Goal: Task Accomplishment & Management: Manage account settings

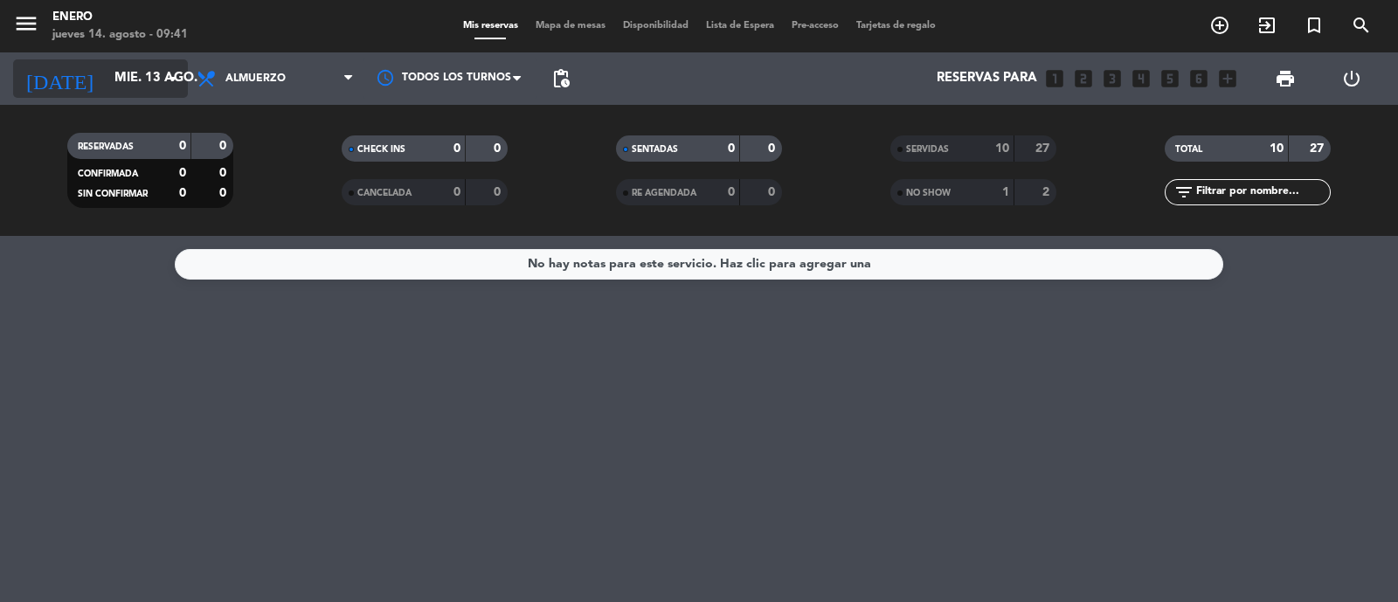
click at [155, 93] on input "mié. 13 ago." at bounding box center [190, 78] width 169 height 33
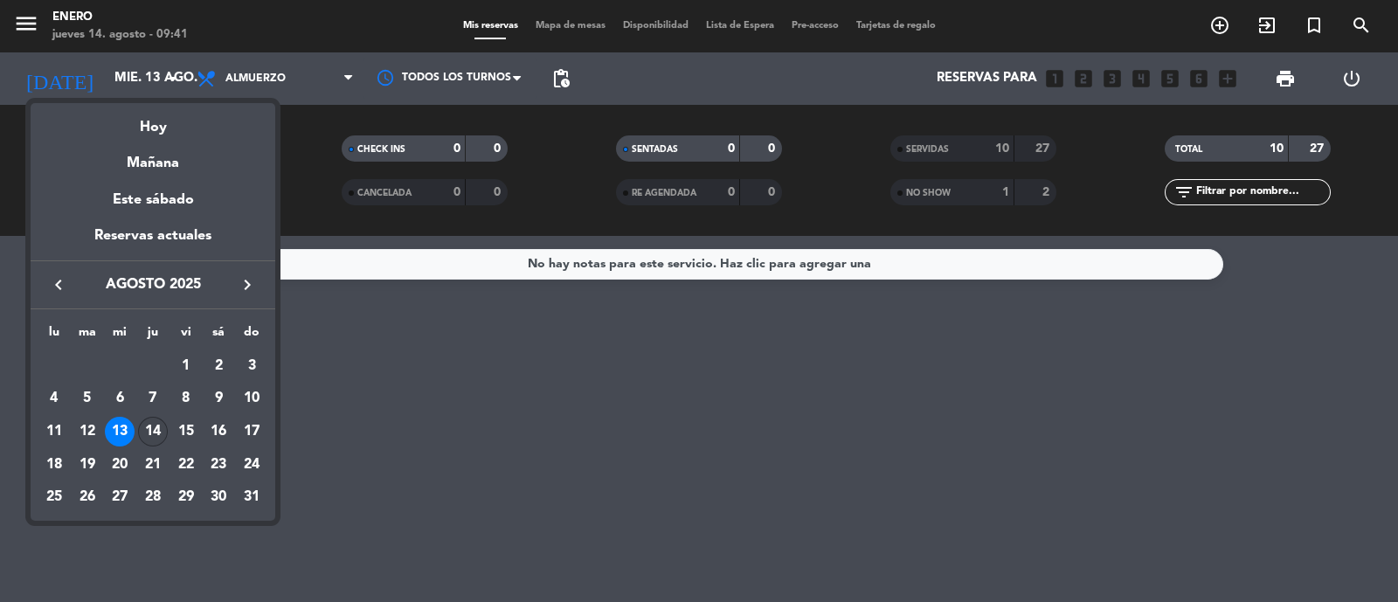
click at [147, 432] on div "14" at bounding box center [153, 432] width 30 height 30
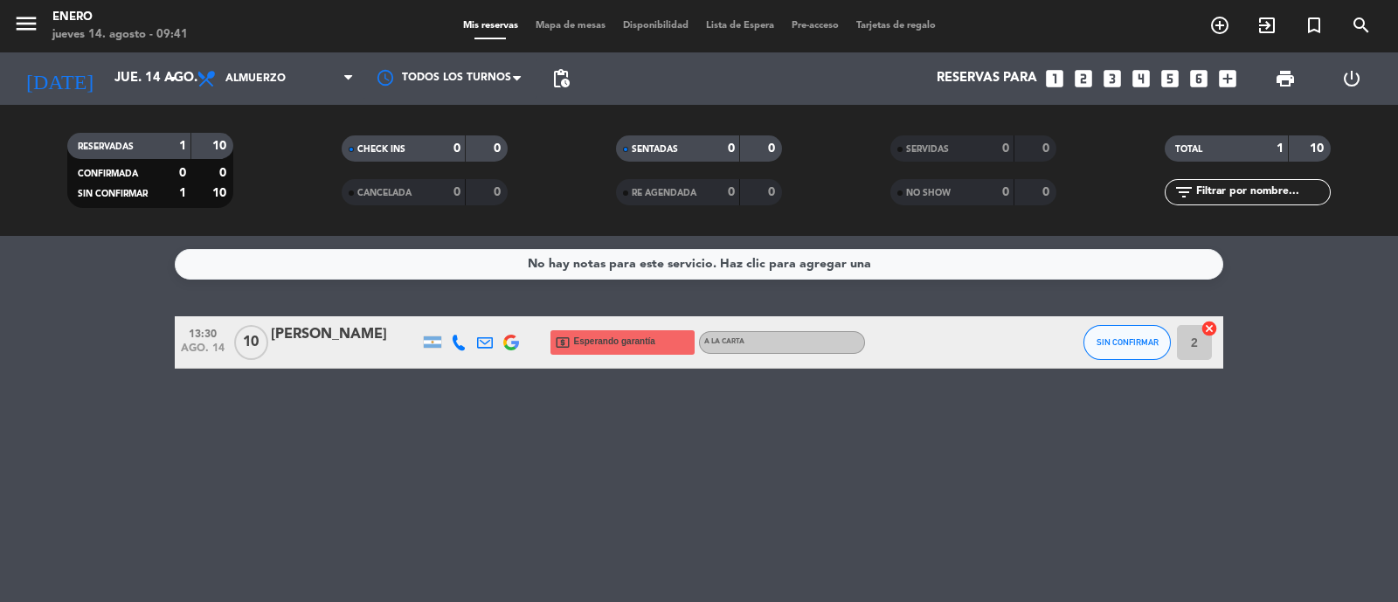
click at [459, 342] on icon at bounding box center [459, 343] width 16 height 16
click at [461, 316] on span "content_paste" at bounding box center [467, 313] width 13 height 13
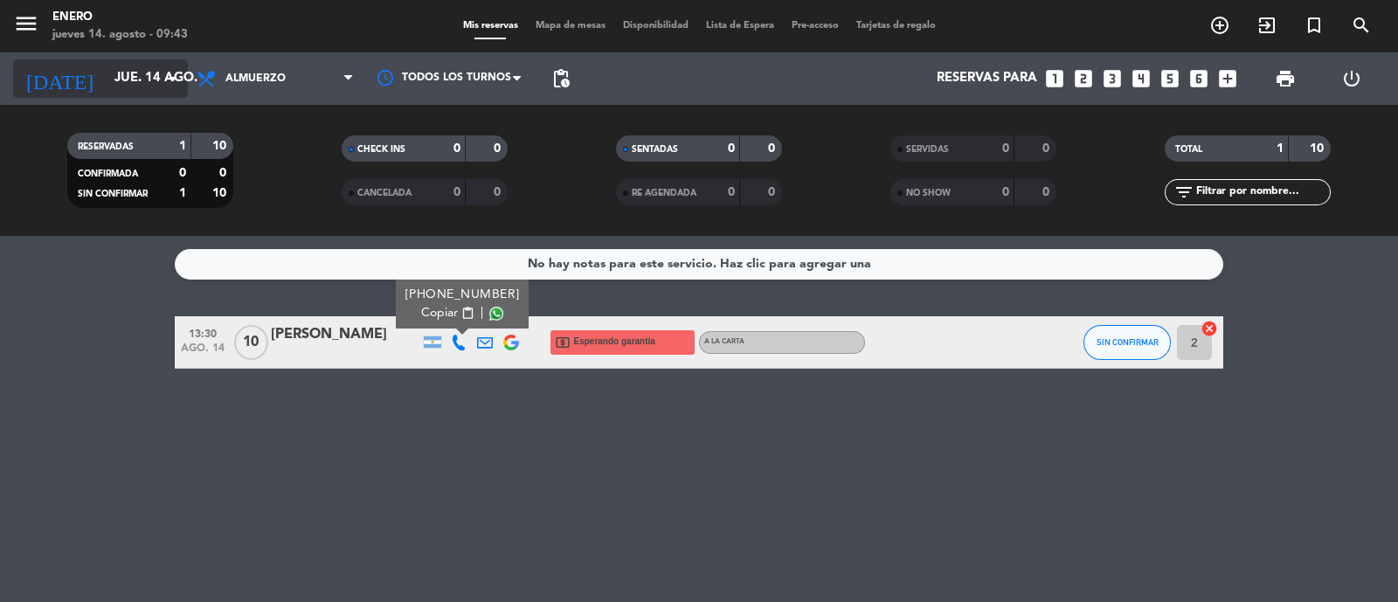
click at [140, 64] on input "jue. 14 ago." at bounding box center [190, 78] width 169 height 33
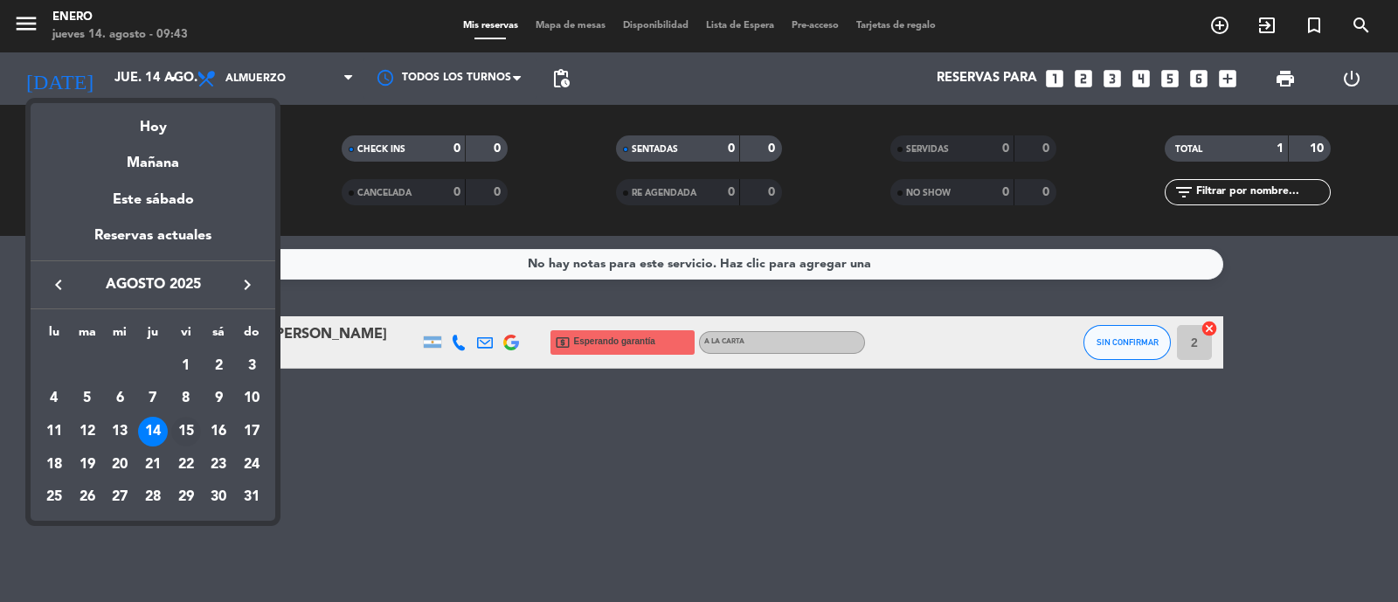
click at [186, 425] on div "15" at bounding box center [186, 432] width 30 height 30
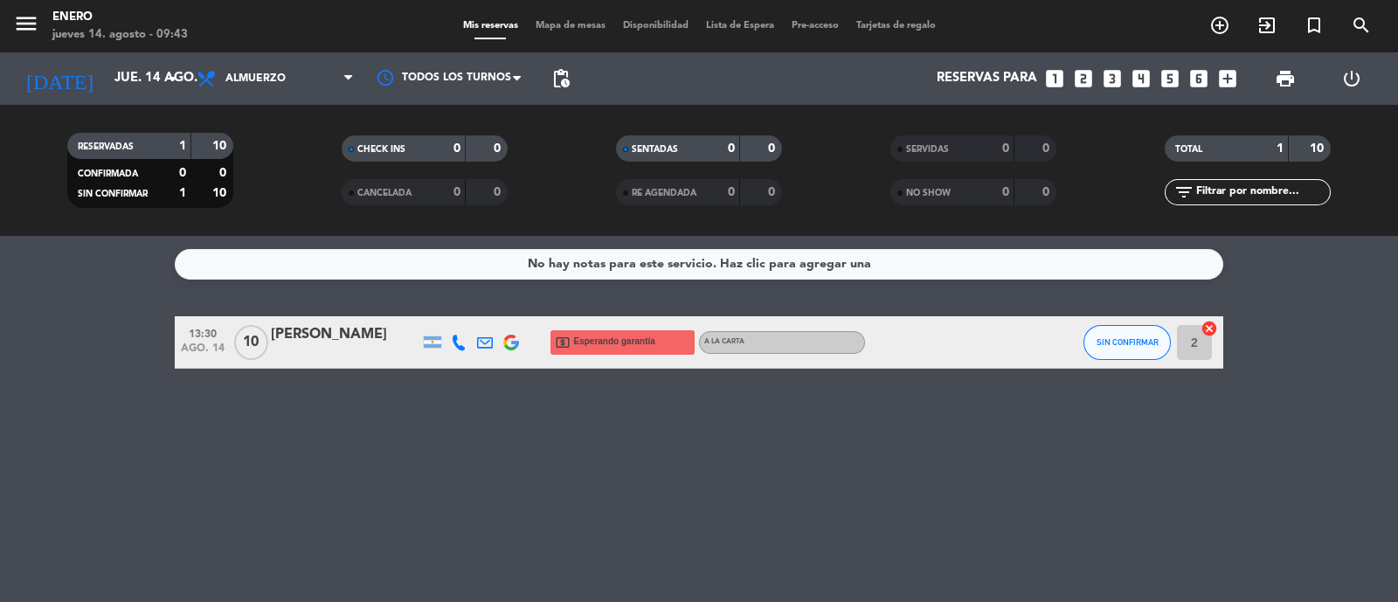
type input "vie. 15 ago."
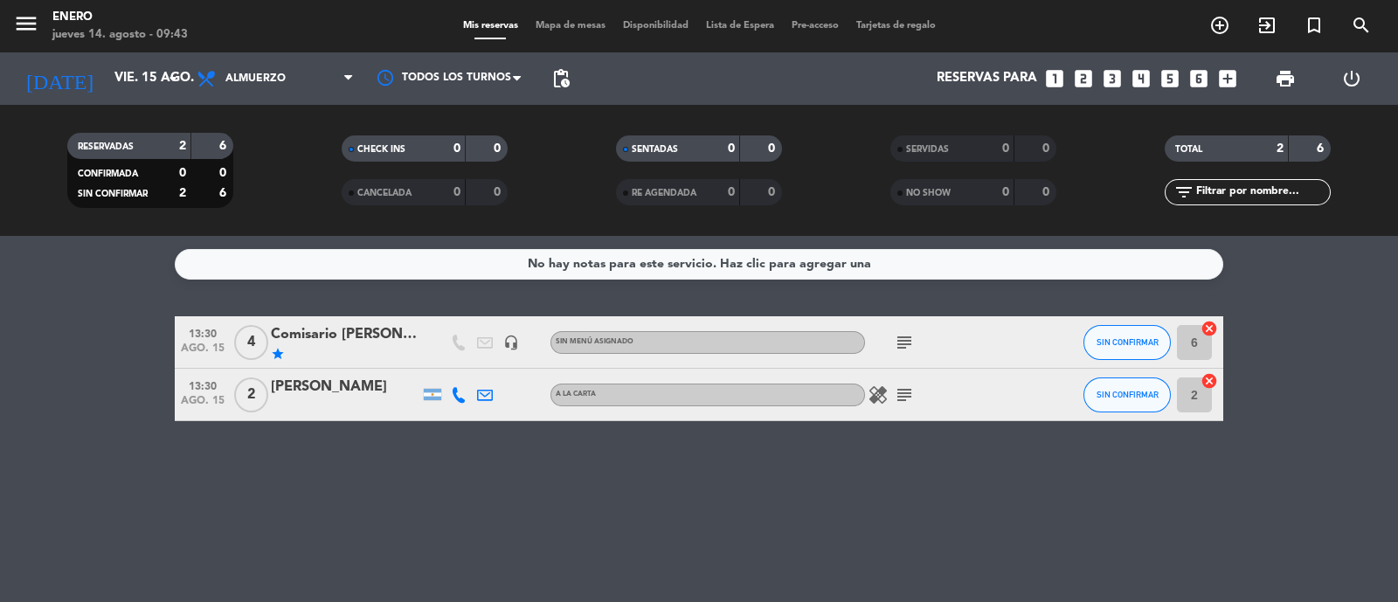
click at [910, 342] on icon "subject" at bounding box center [904, 342] width 21 height 21
click at [393, 346] on div "Comisario [PERSON_NAME]" at bounding box center [345, 334] width 149 height 23
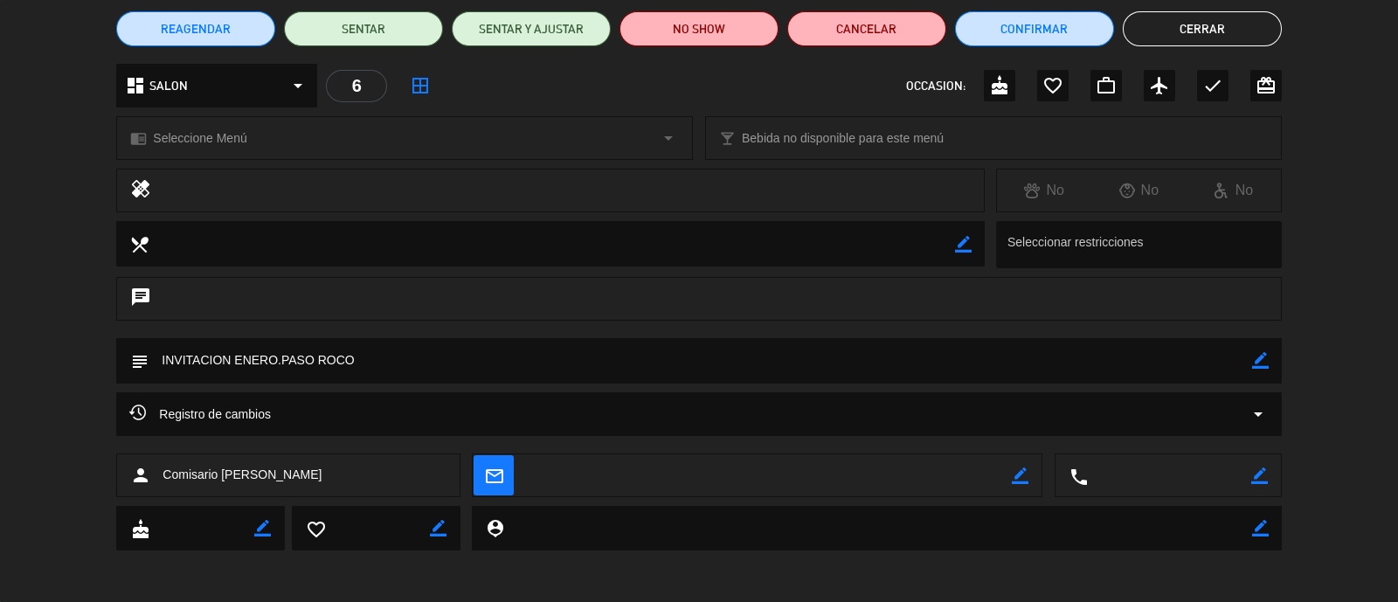
scroll to position [147, 0]
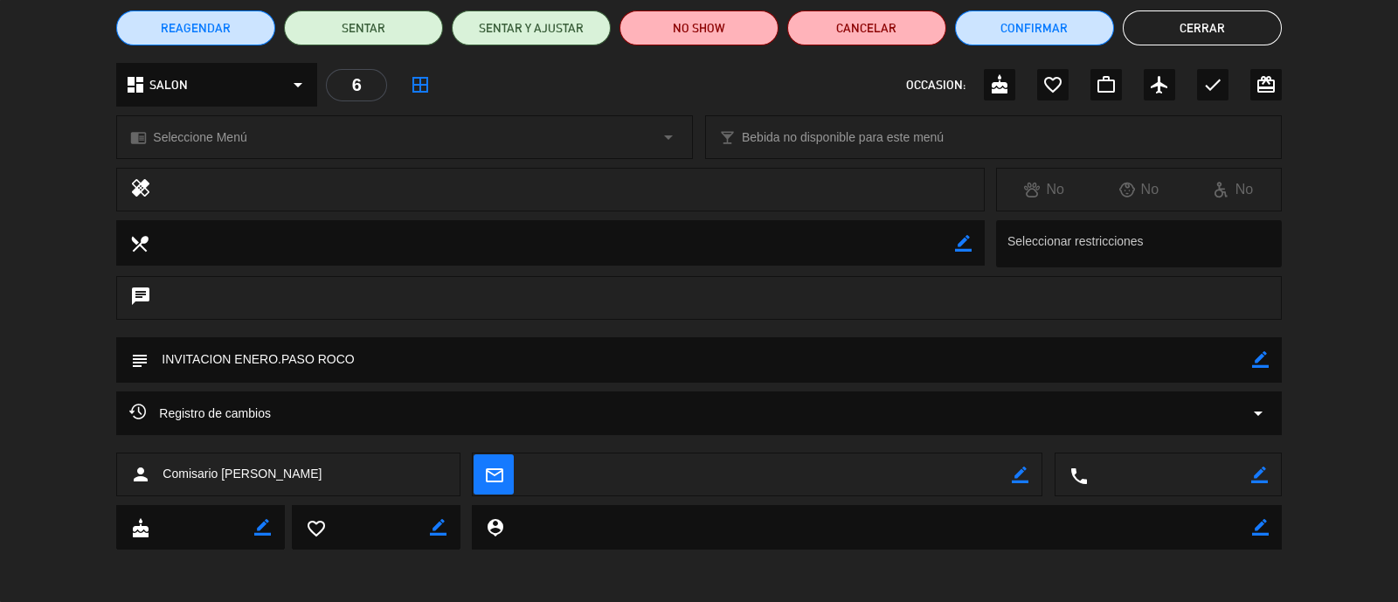
click at [1262, 359] on icon "border_color" at bounding box center [1260, 359] width 17 height 17
click at [278, 360] on textarea at bounding box center [700, 359] width 1102 height 45
click at [524, 364] on textarea at bounding box center [700, 359] width 1102 height 45
type textarea "INVITACION ENERO. (CARTA NORMAL) PASO ROCO"
click at [1260, 360] on icon at bounding box center [1260, 359] width 17 height 17
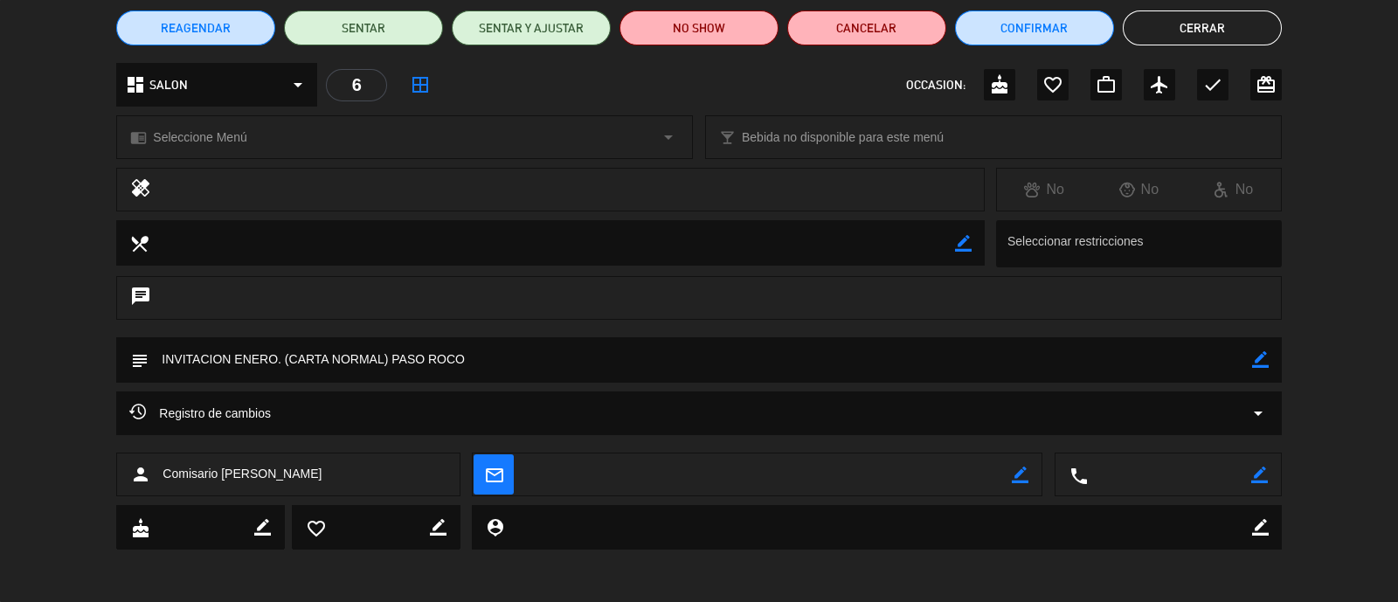
click at [1171, 29] on button "Cerrar" at bounding box center [1202, 27] width 159 height 35
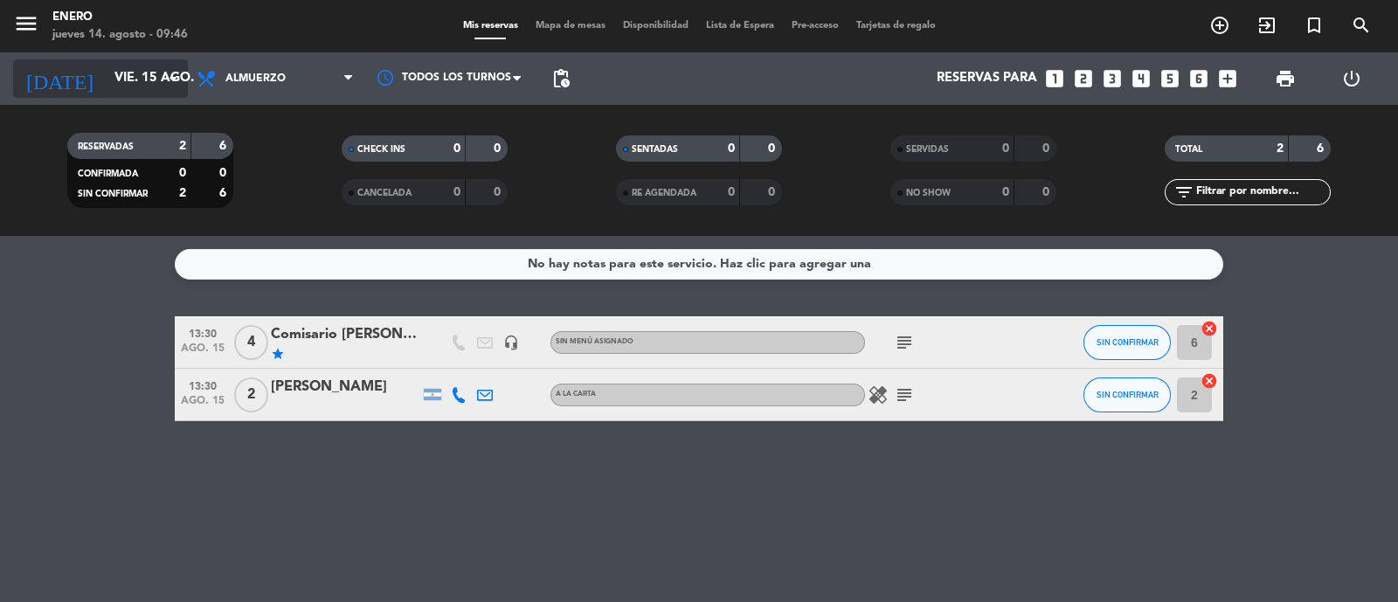
click at [131, 66] on input "vie. 15 ago." at bounding box center [190, 78] width 169 height 33
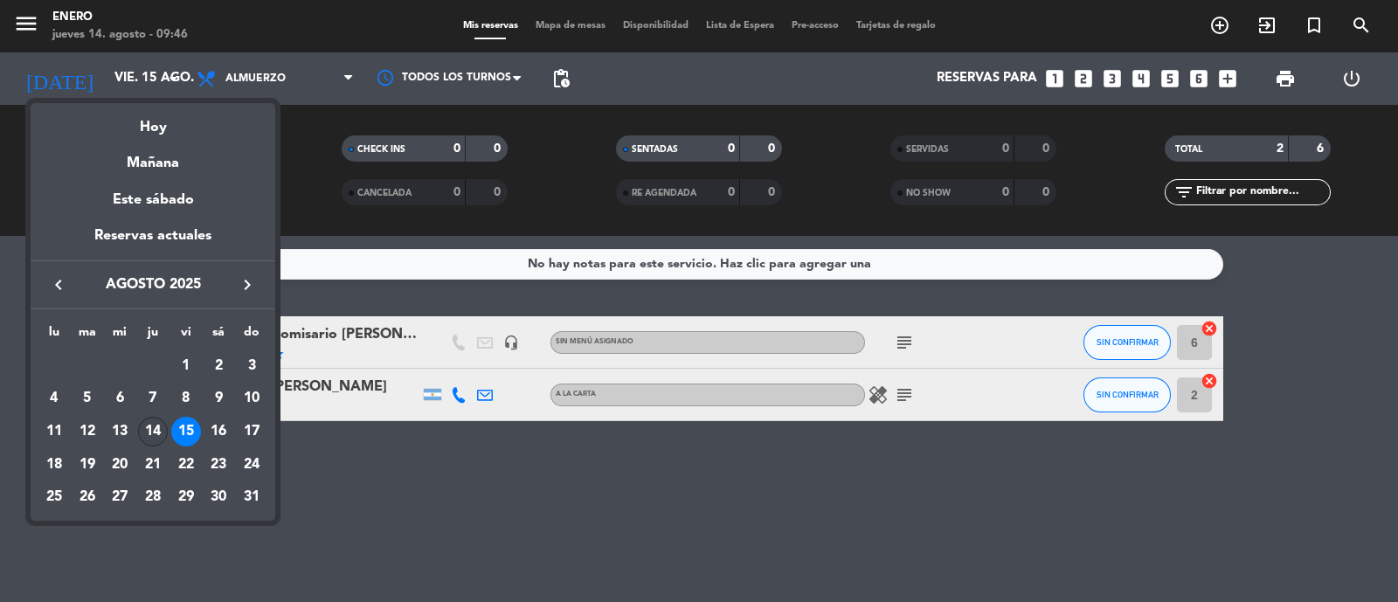
click at [148, 428] on div "14" at bounding box center [153, 432] width 30 height 30
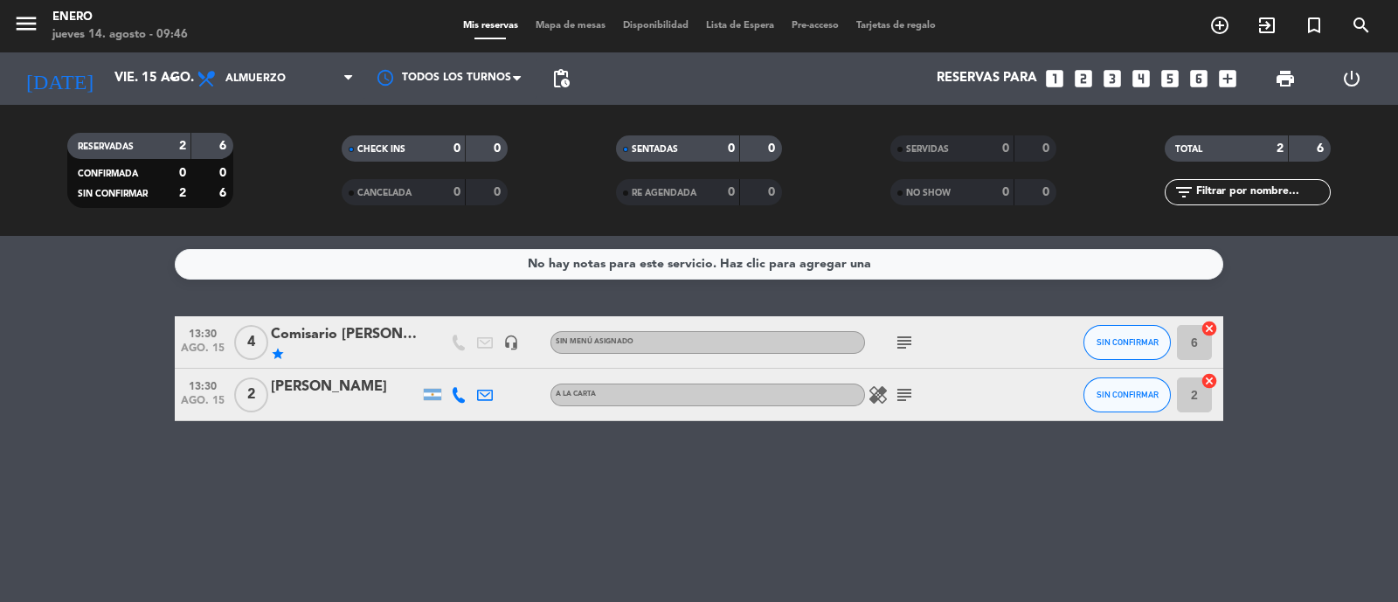
type input "jue. 14 ago."
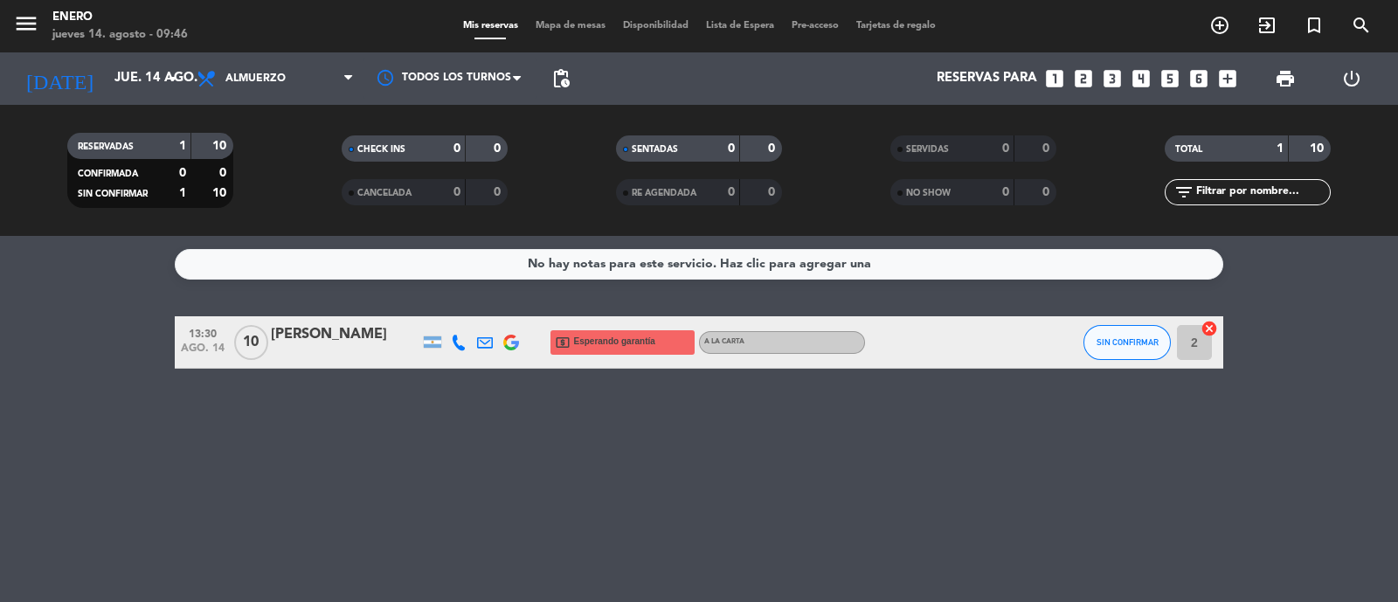
click at [430, 461] on div "No hay notas para este servicio. Haz clic para agregar una 13:30 ago. 14 10 [PE…" at bounding box center [699, 419] width 1398 height 366
click at [850, 430] on div "No hay notas para este servicio. Haz clic para agregar una 13:30 ago. 14 10 [PE…" at bounding box center [699, 419] width 1398 height 366
click at [1095, 343] on button "SIN CONFIRMAR" at bounding box center [1126, 342] width 87 height 35
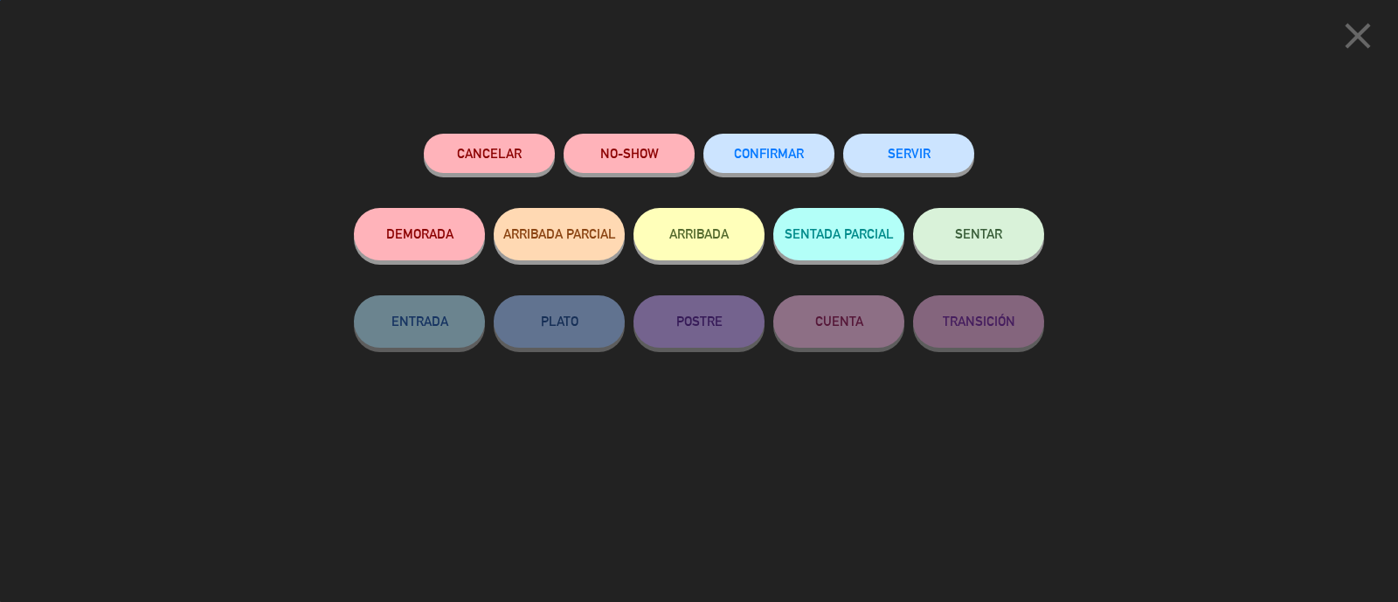
click at [501, 157] on button "Cancelar" at bounding box center [489, 153] width 131 height 39
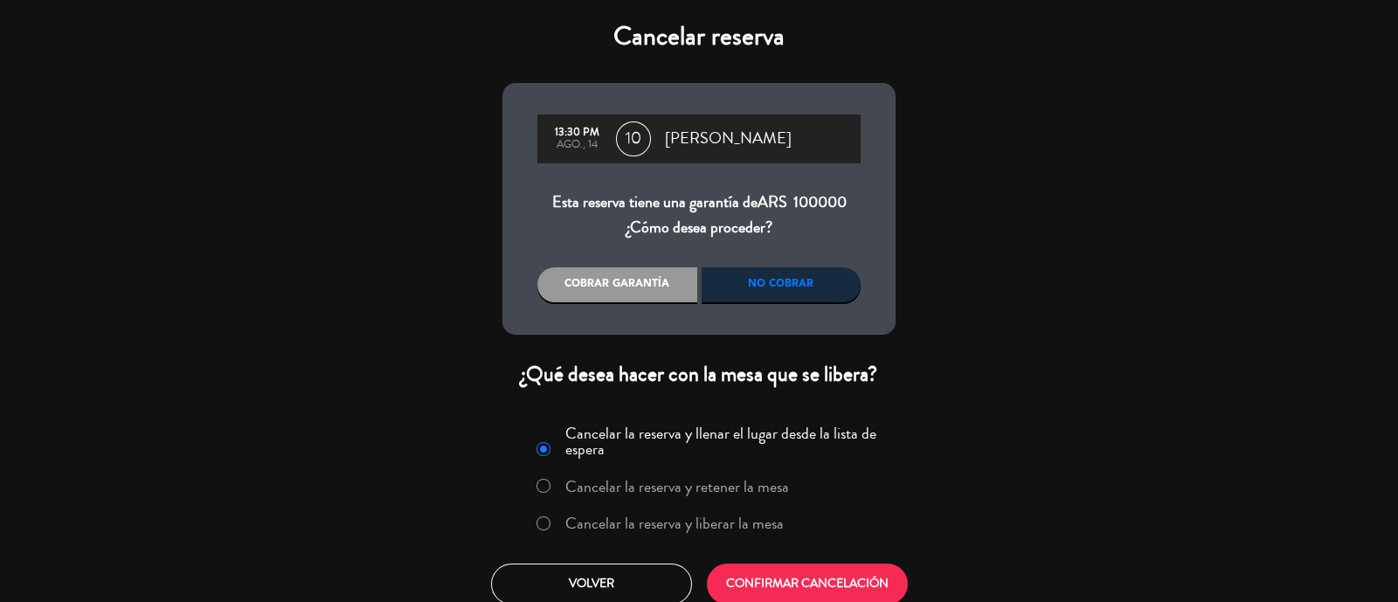
click at [687, 524] on label "Cancelar la reserva y liberar la mesa" at bounding box center [674, 523] width 218 height 16
click at [799, 298] on div "No cobrar" at bounding box center [781, 284] width 160 height 35
click at [803, 576] on button "CONFIRMAR CANCELACIÓN" at bounding box center [807, 583] width 201 height 41
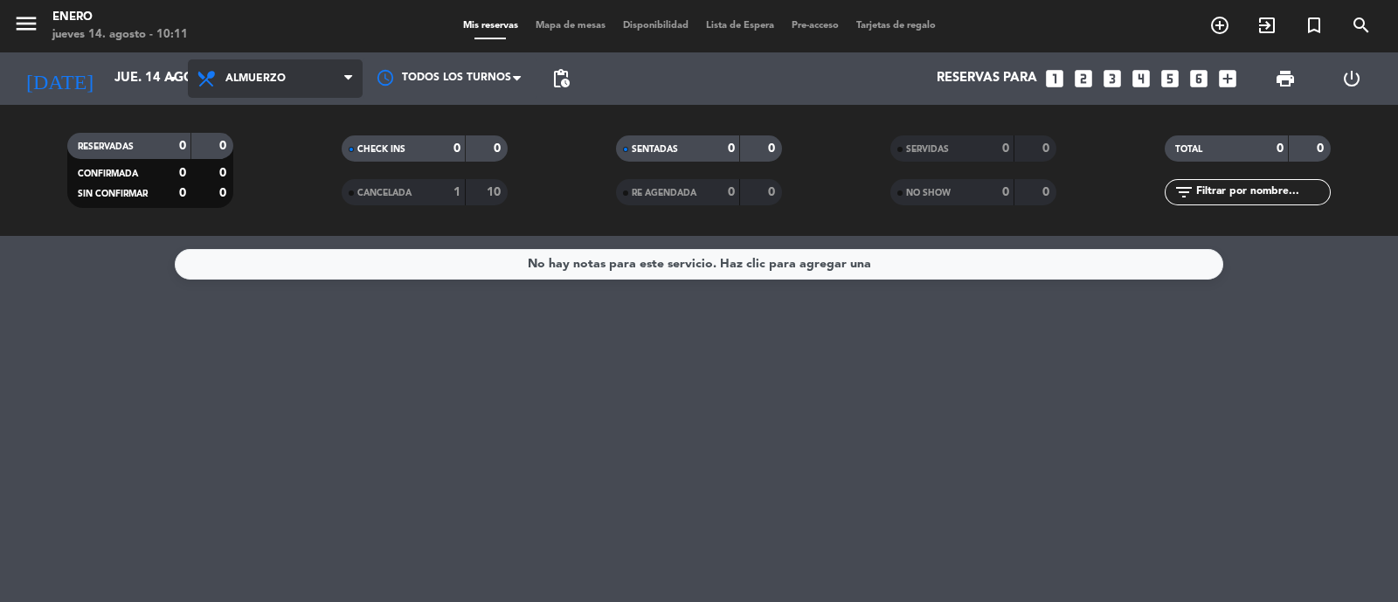
click at [233, 76] on span "Almuerzo" at bounding box center [255, 79] width 60 height 12
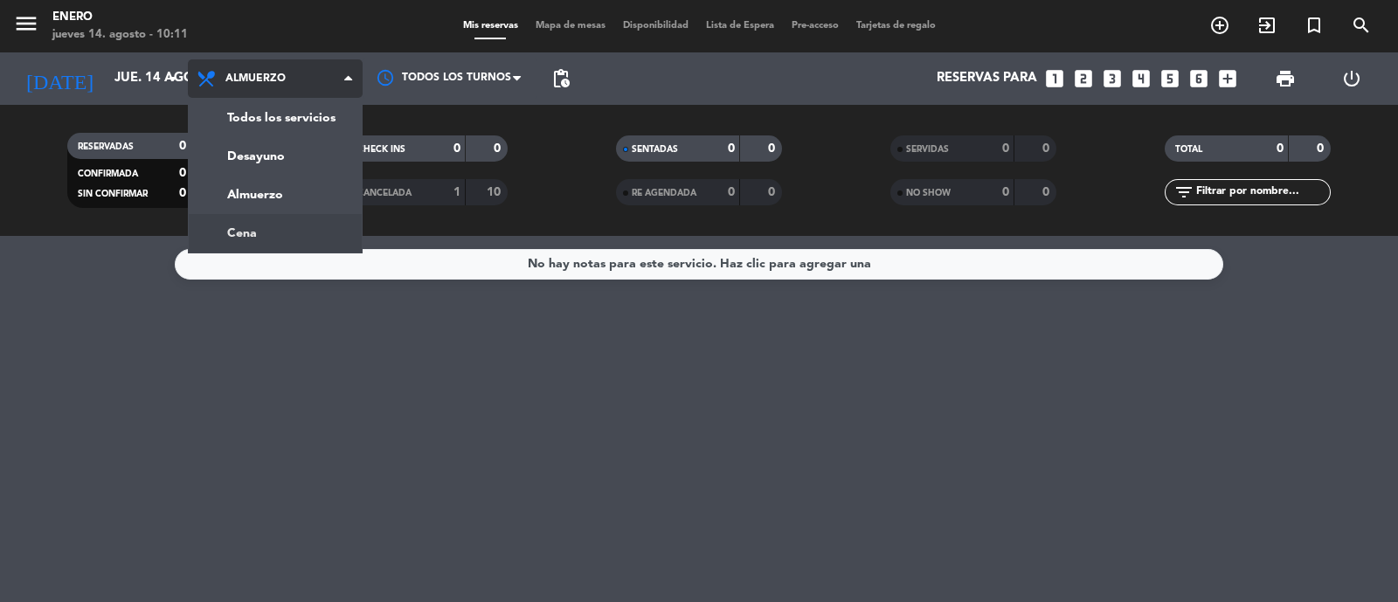
click at [289, 231] on div "menu Enero jueves 14. agosto - 10:11 Mis reservas Mapa de mesas Disponibilidad …" at bounding box center [699, 118] width 1398 height 236
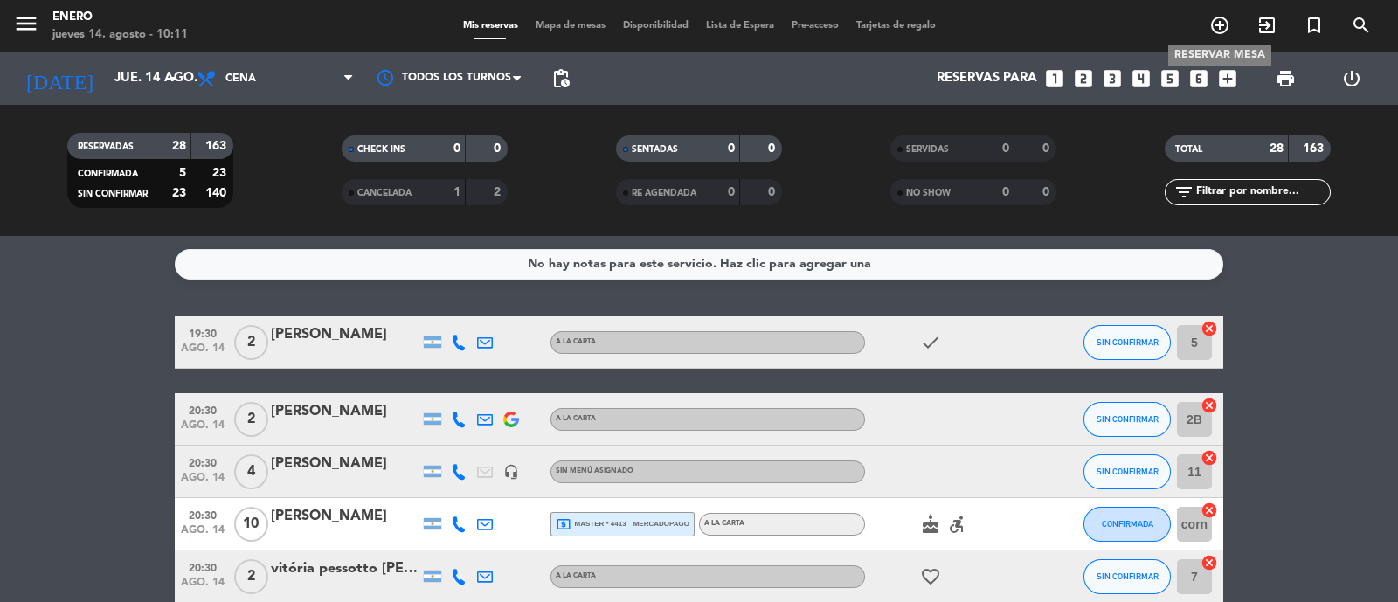
click at [1217, 24] on icon "add_circle_outline" at bounding box center [1219, 25] width 21 height 21
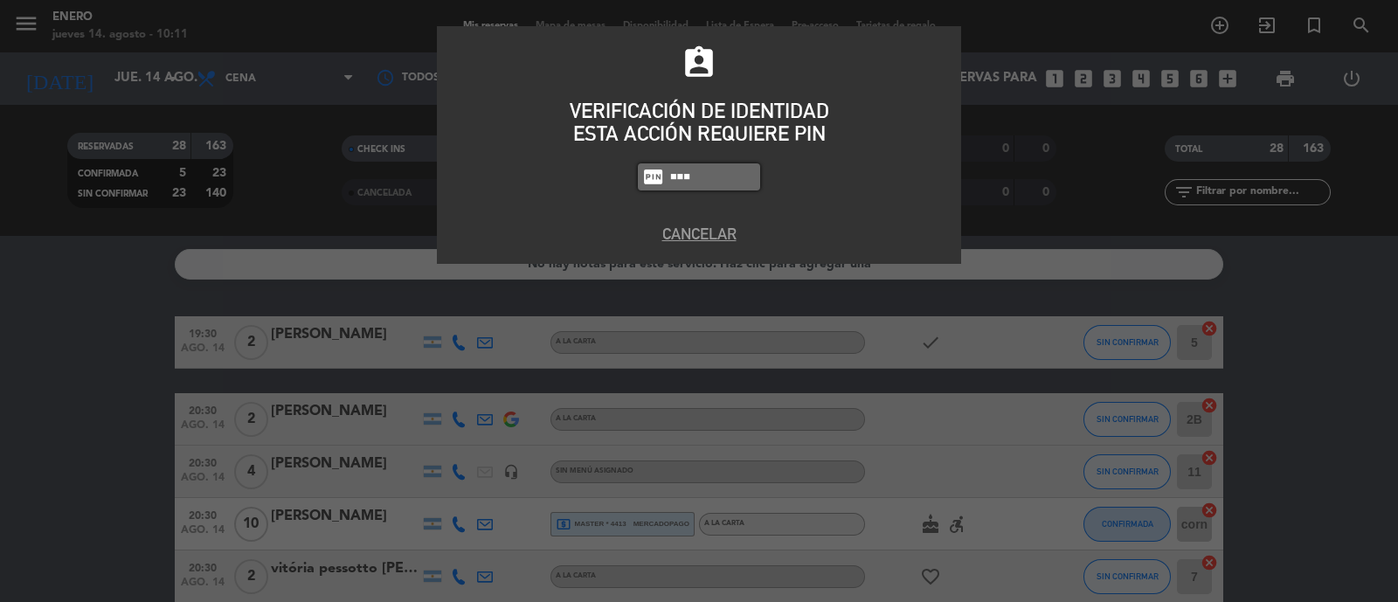
type input "4283"
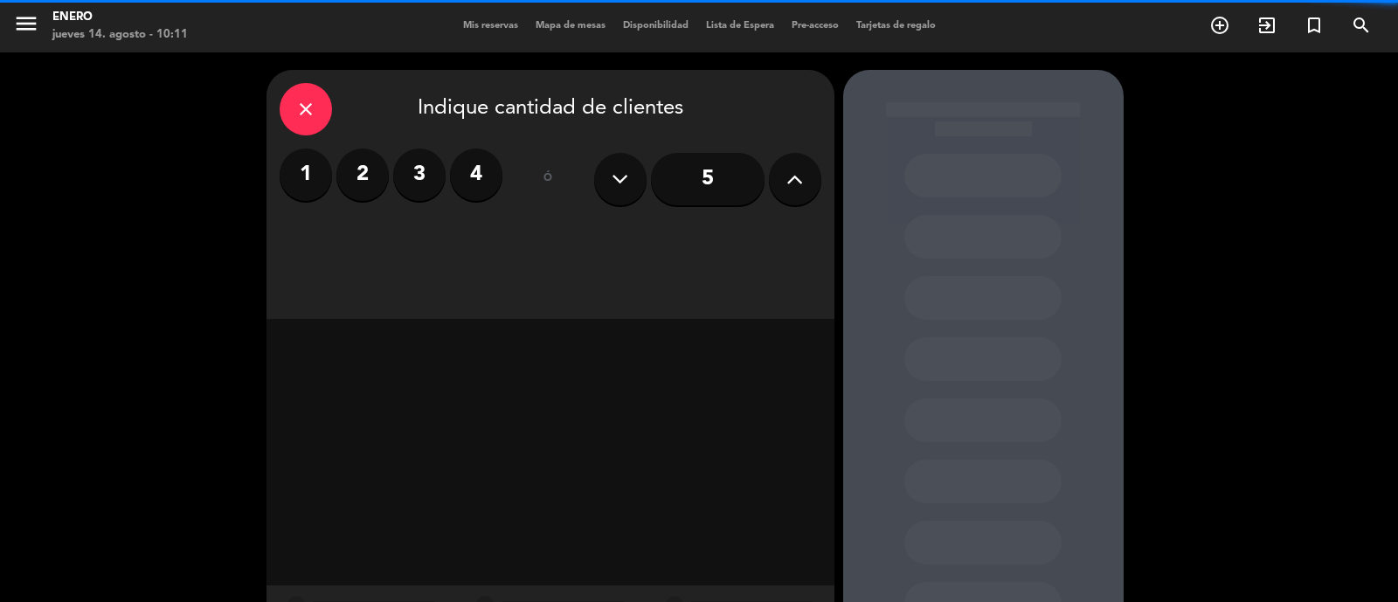
click at [359, 179] on label "2" at bounding box center [362, 175] width 52 height 52
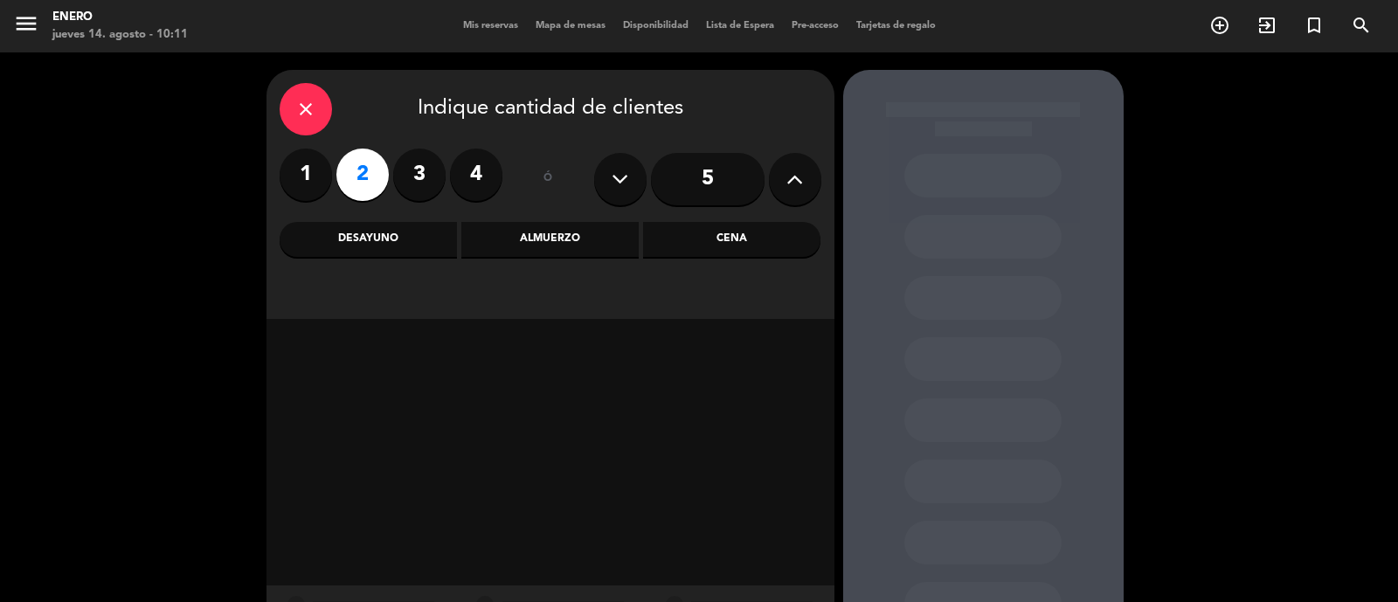
click at [709, 233] on div "Cena" at bounding box center [731, 239] width 177 height 35
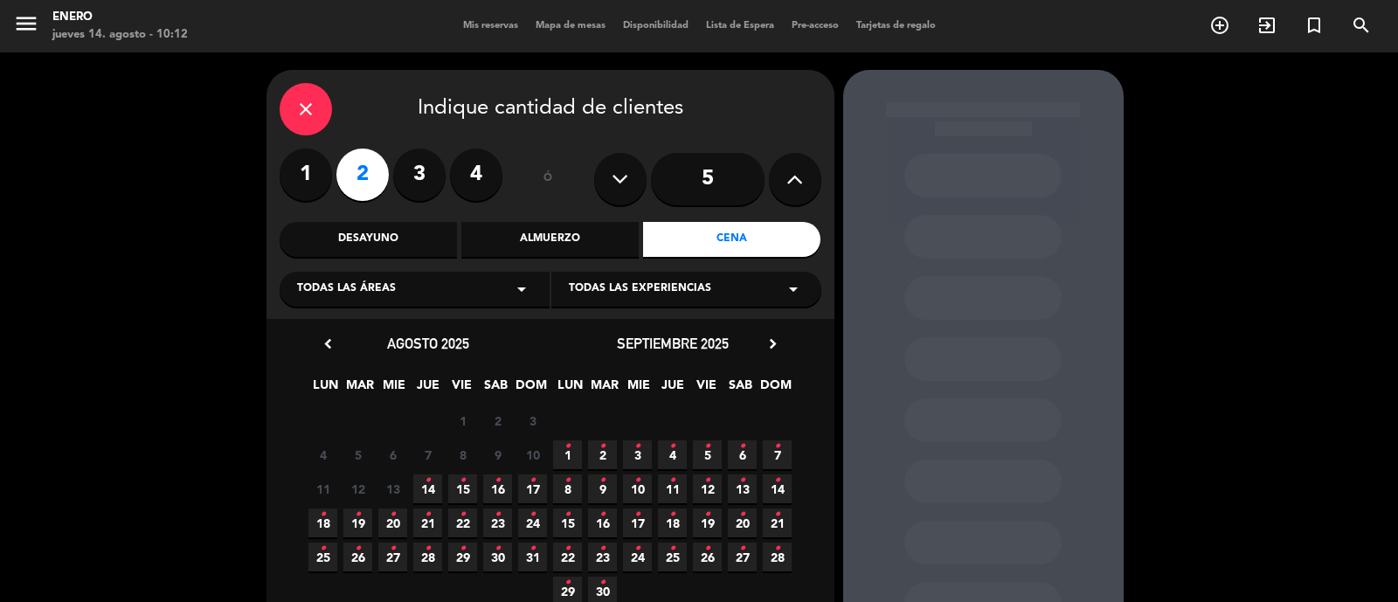
click at [430, 491] on icon "•" at bounding box center [428, 480] width 6 height 28
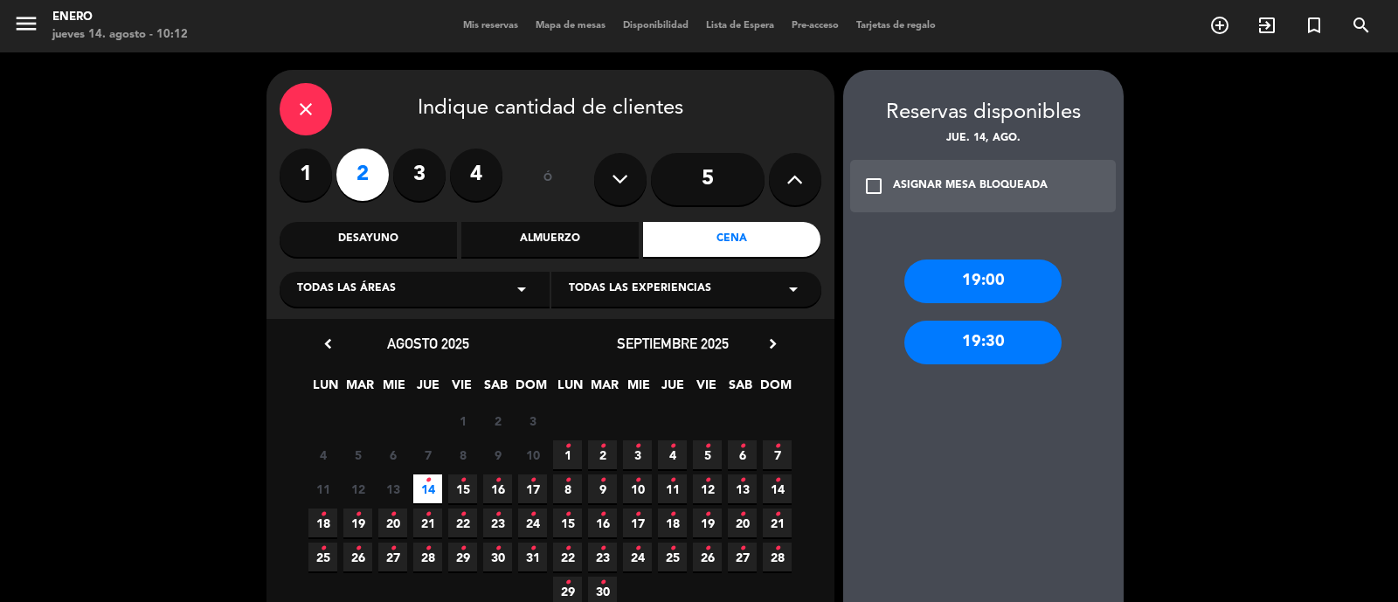
scroll to position [108, 0]
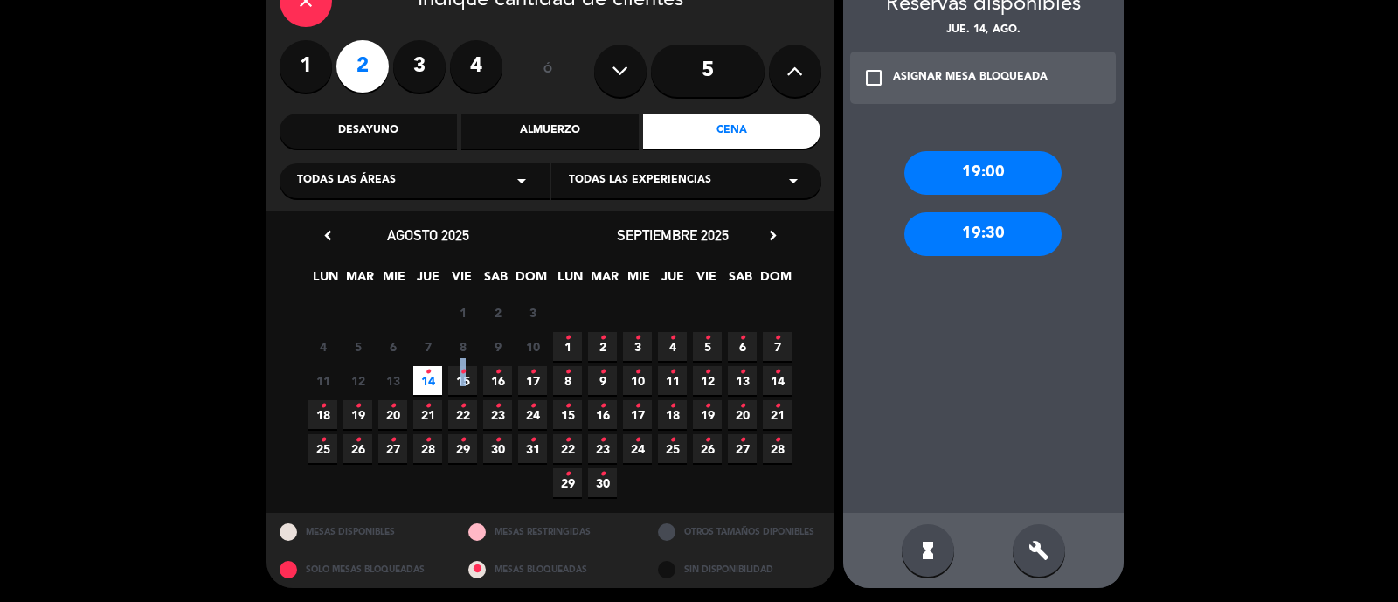
click at [466, 370] on span "15 •" at bounding box center [462, 380] width 29 height 29
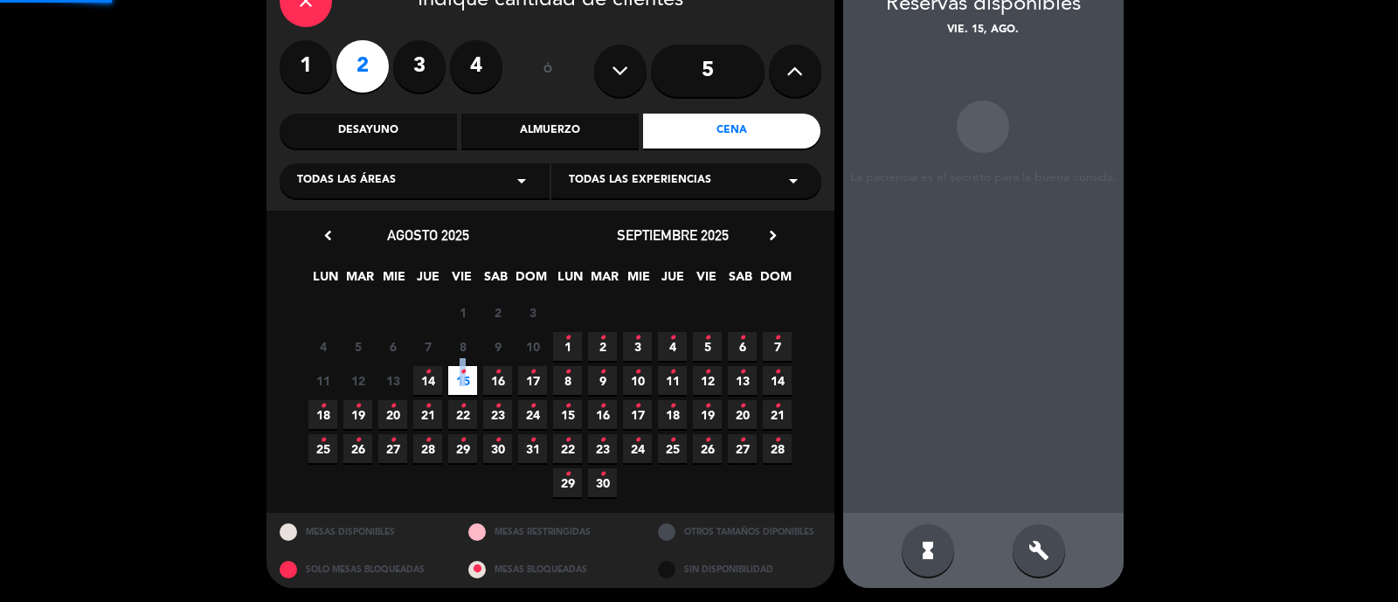
scroll to position [70, 0]
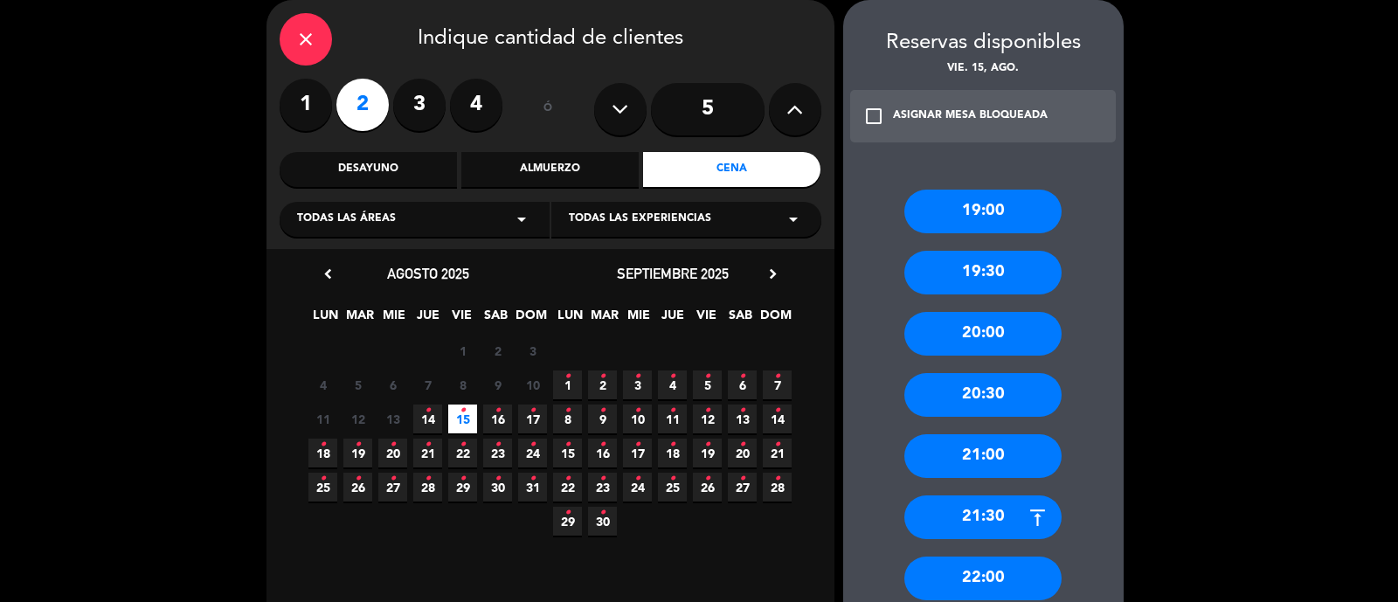
click at [430, 420] on icon "•" at bounding box center [428, 411] width 6 height 28
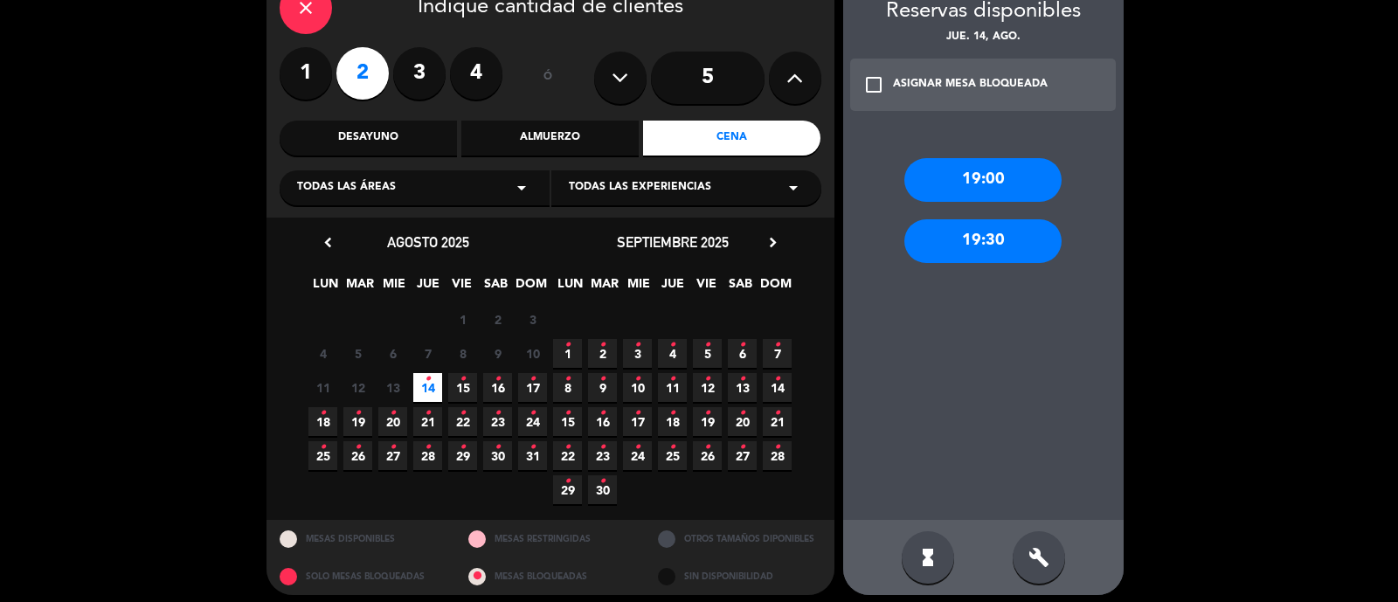
scroll to position [109, 0]
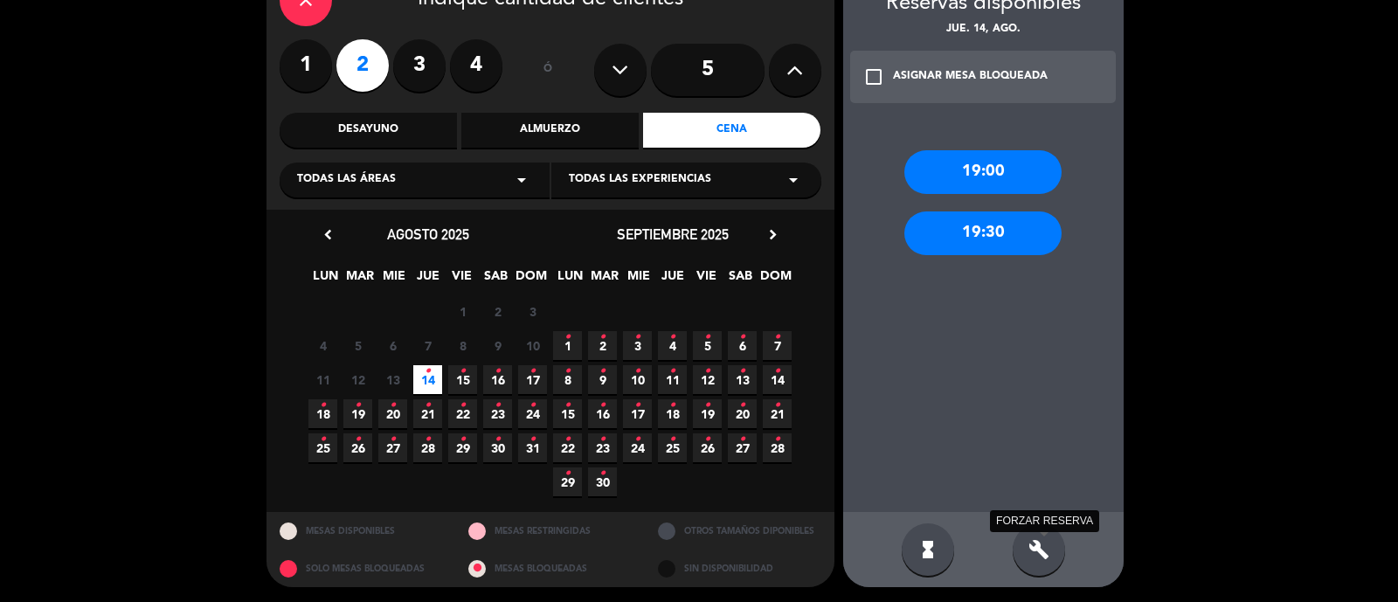
click at [1028, 556] on icon "build" at bounding box center [1038, 549] width 21 height 21
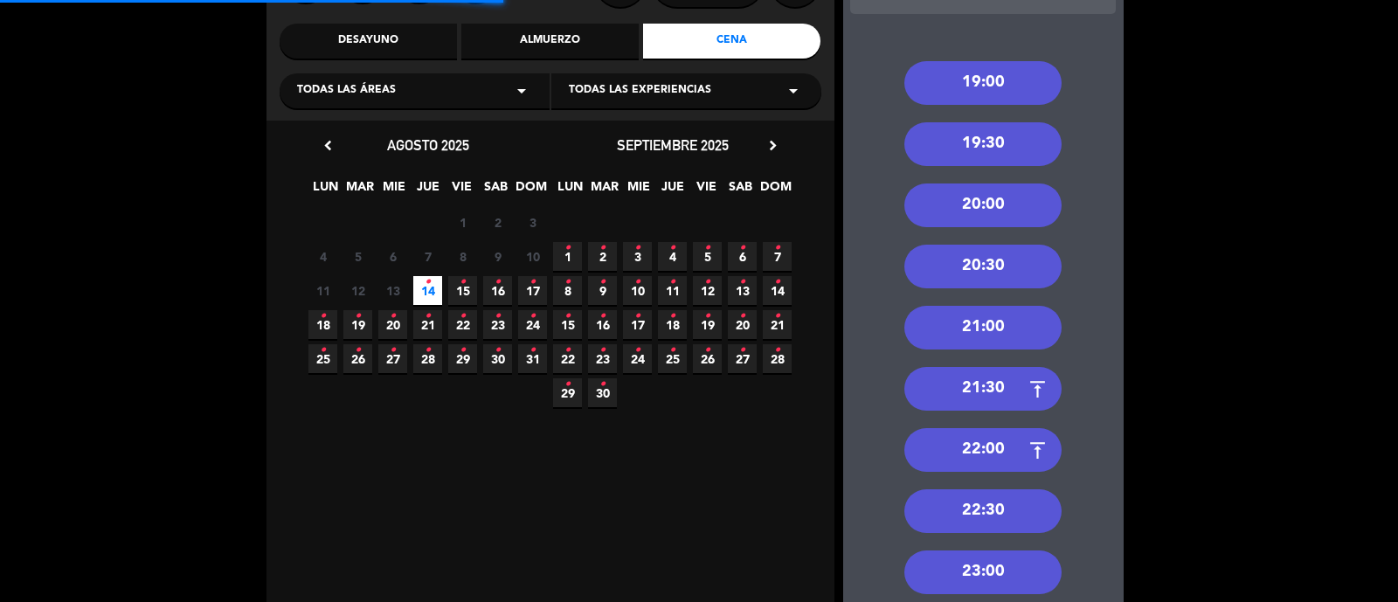
scroll to position [218, 0]
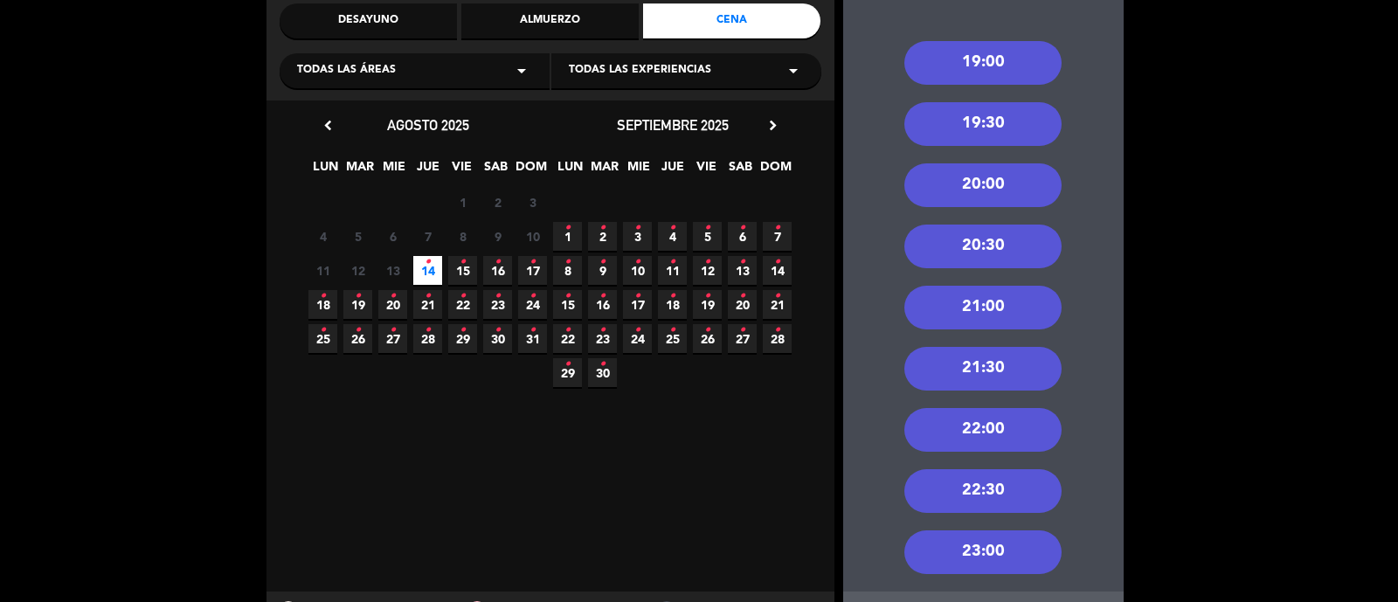
click at [1009, 299] on div "21:00" at bounding box center [982, 308] width 157 height 44
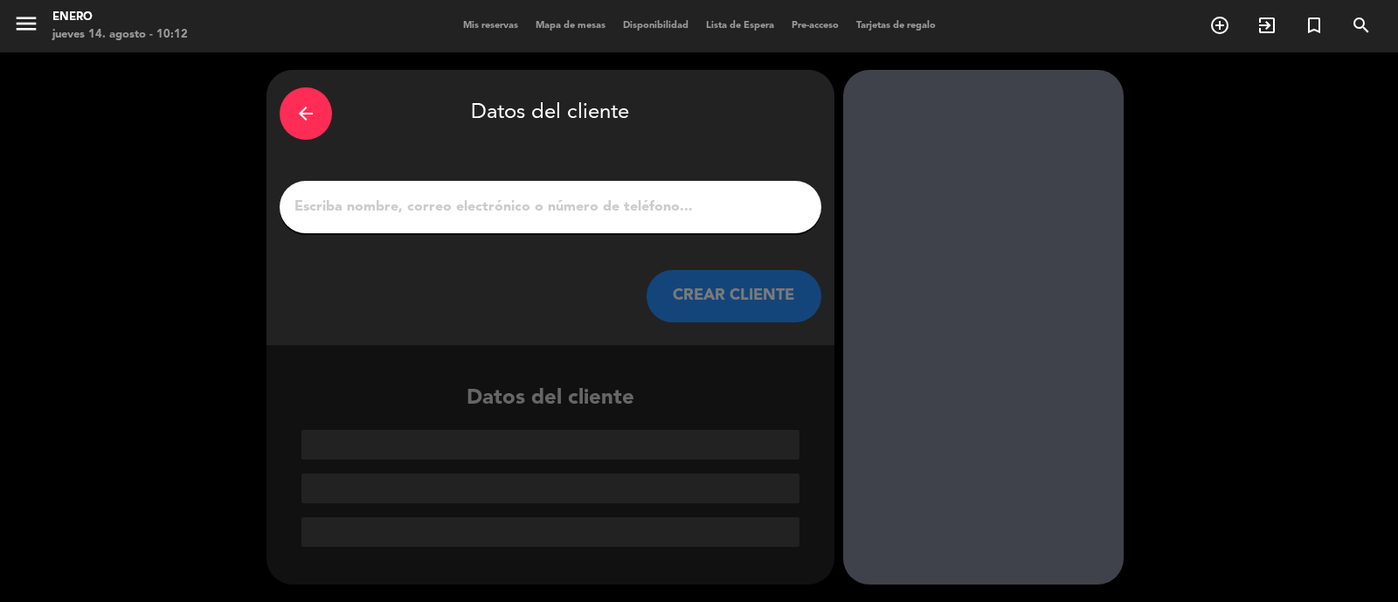
click at [498, 200] on input "1" at bounding box center [550, 207] width 515 height 24
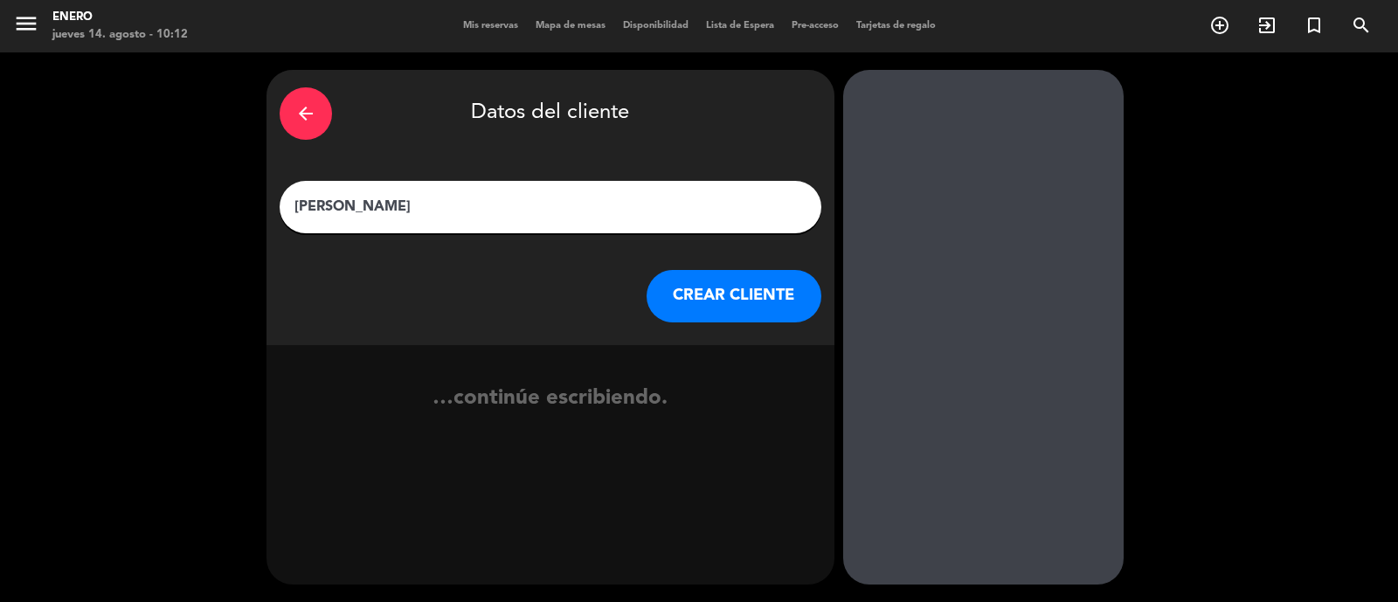
type input "[PERSON_NAME]"
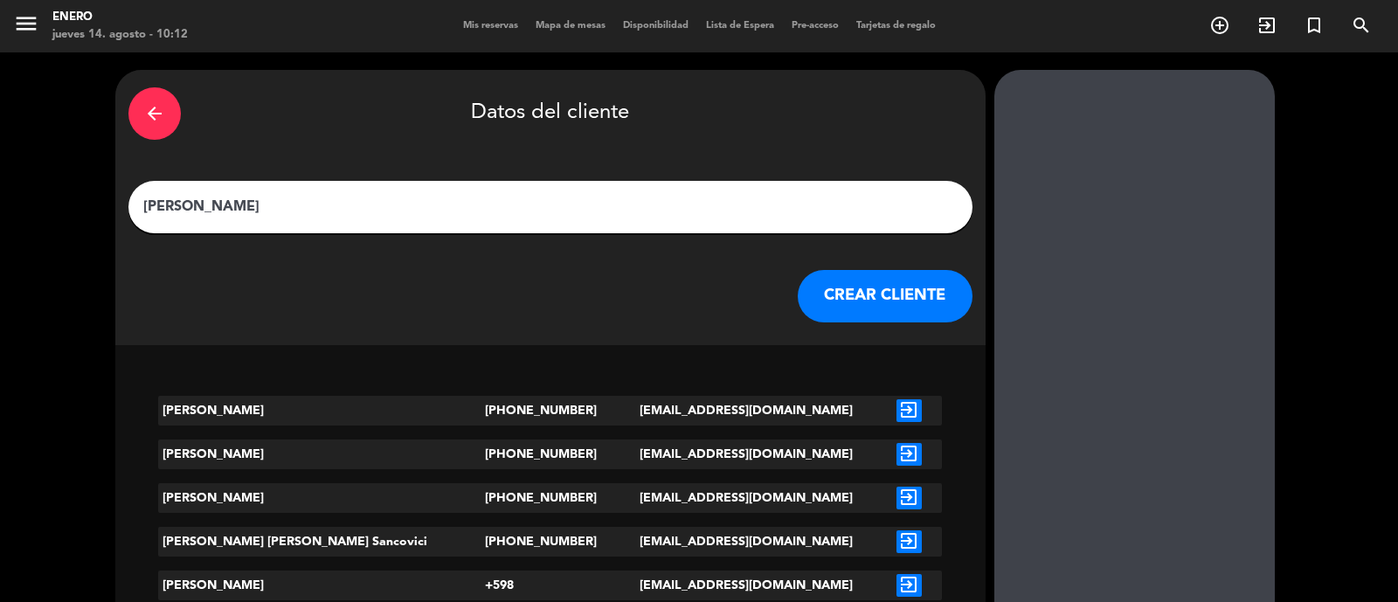
click at [798, 299] on button "CREAR CLIENTE" at bounding box center [885, 296] width 175 height 52
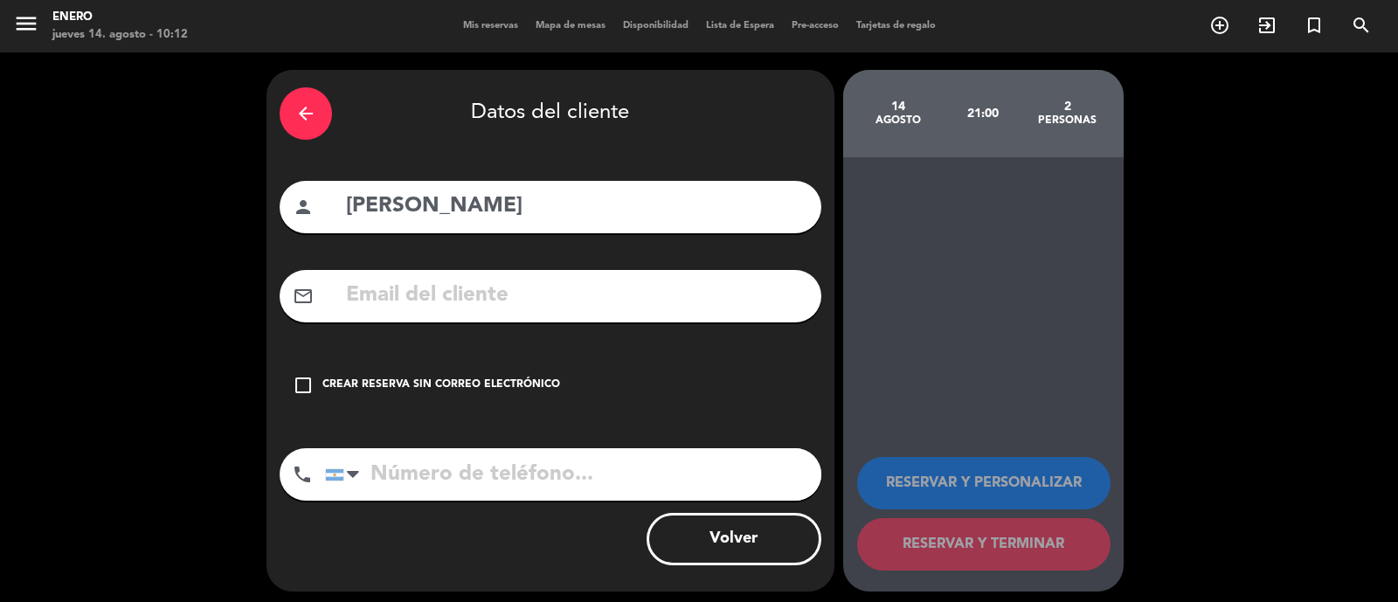
click at [399, 377] on div "Crear reserva sin correo electrónico" at bounding box center [441, 385] width 238 height 17
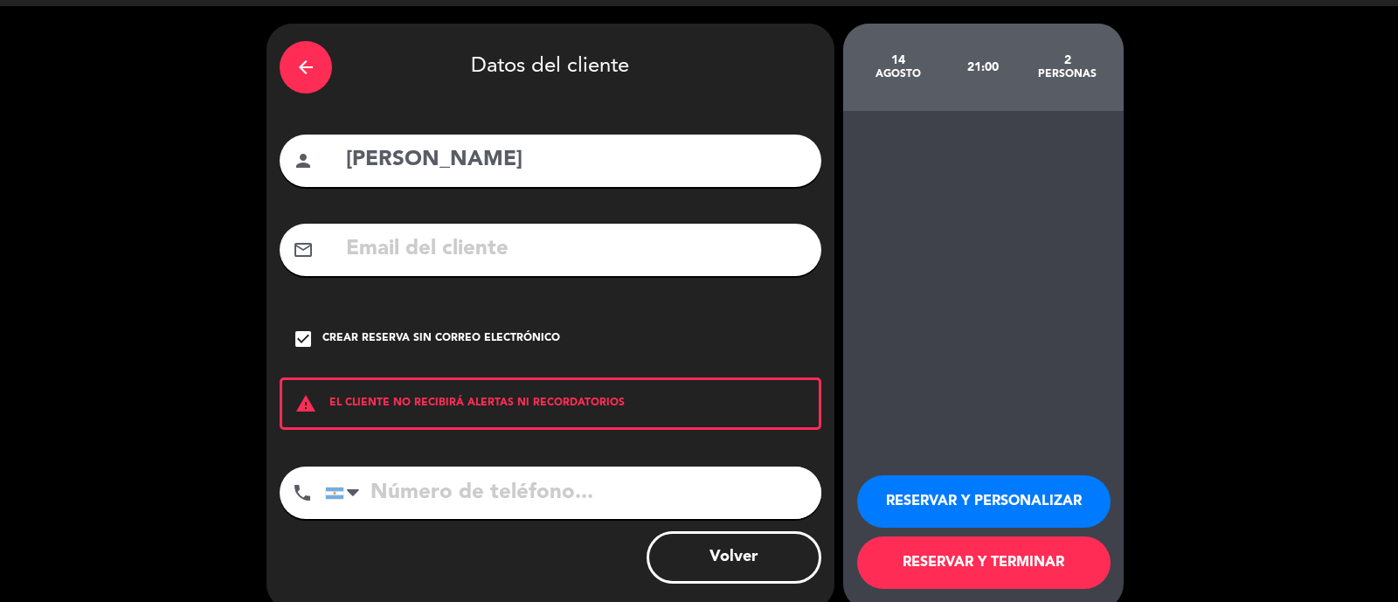
scroll to position [71, 0]
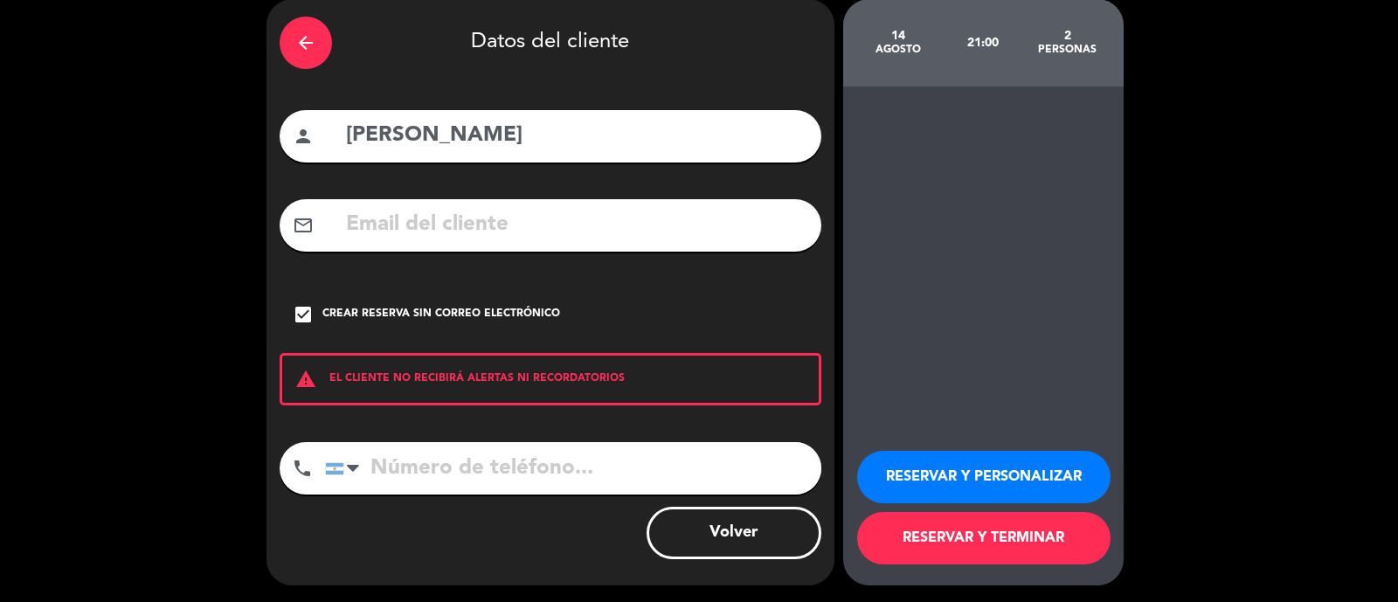
click at [489, 476] on input "tel" at bounding box center [573, 468] width 496 height 52
type input "1164727468"
click at [1020, 474] on button "RESERVAR Y PERSONALIZAR" at bounding box center [983, 477] width 253 height 52
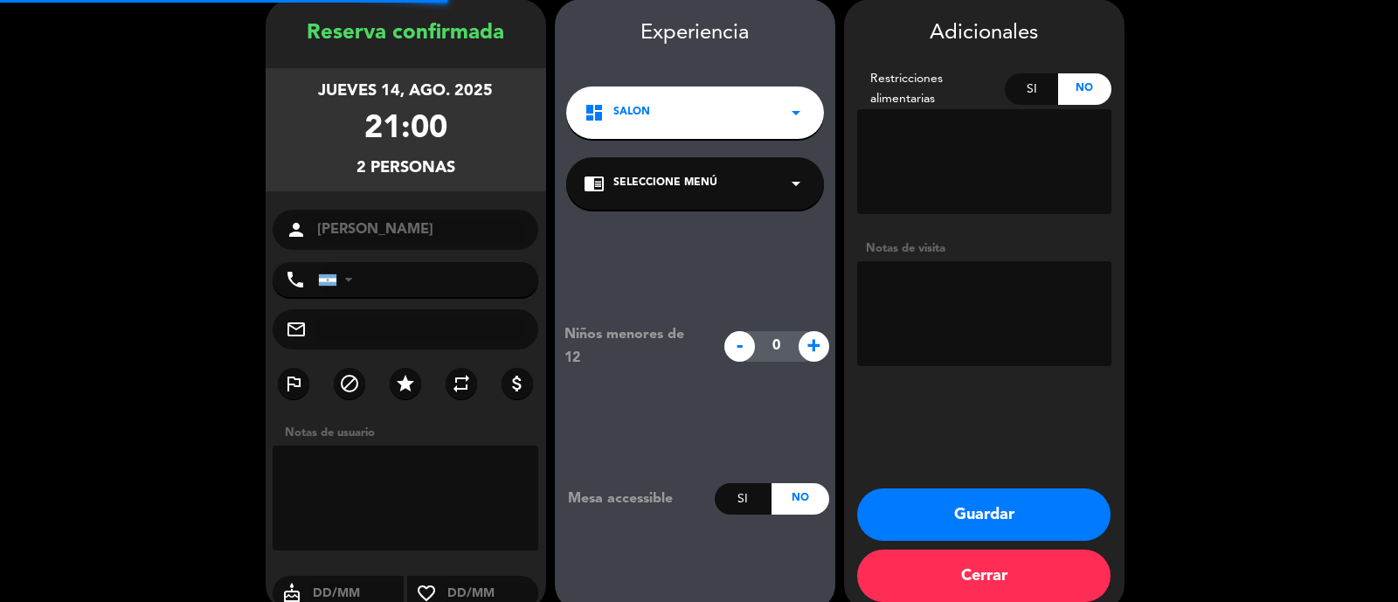
type input "[PHONE_NUMBER]"
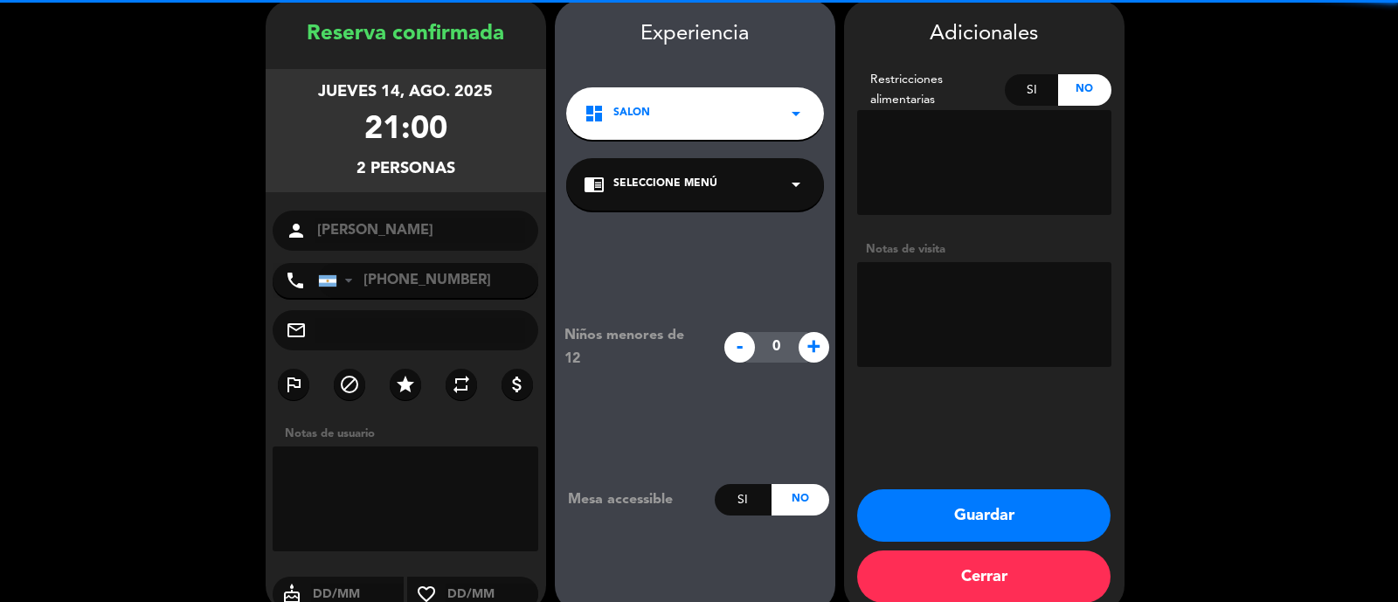
click at [992, 314] on textarea at bounding box center [984, 314] width 254 height 105
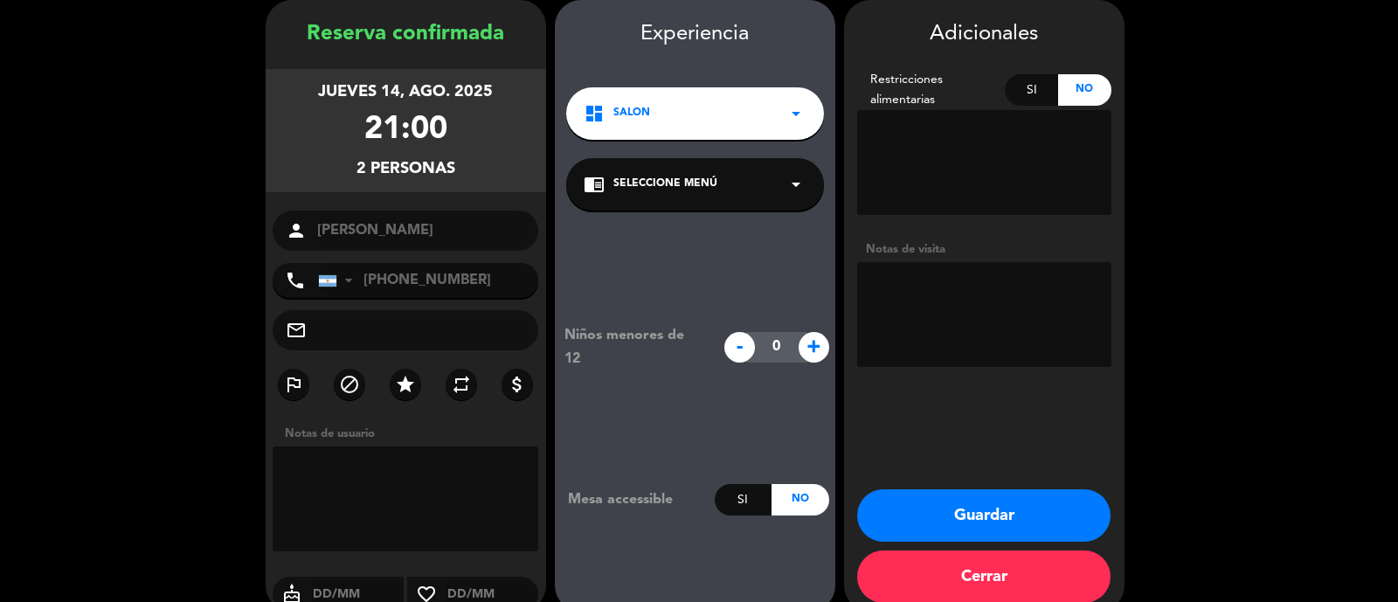
click at [1012, 508] on button "Guardar" at bounding box center [983, 515] width 253 height 52
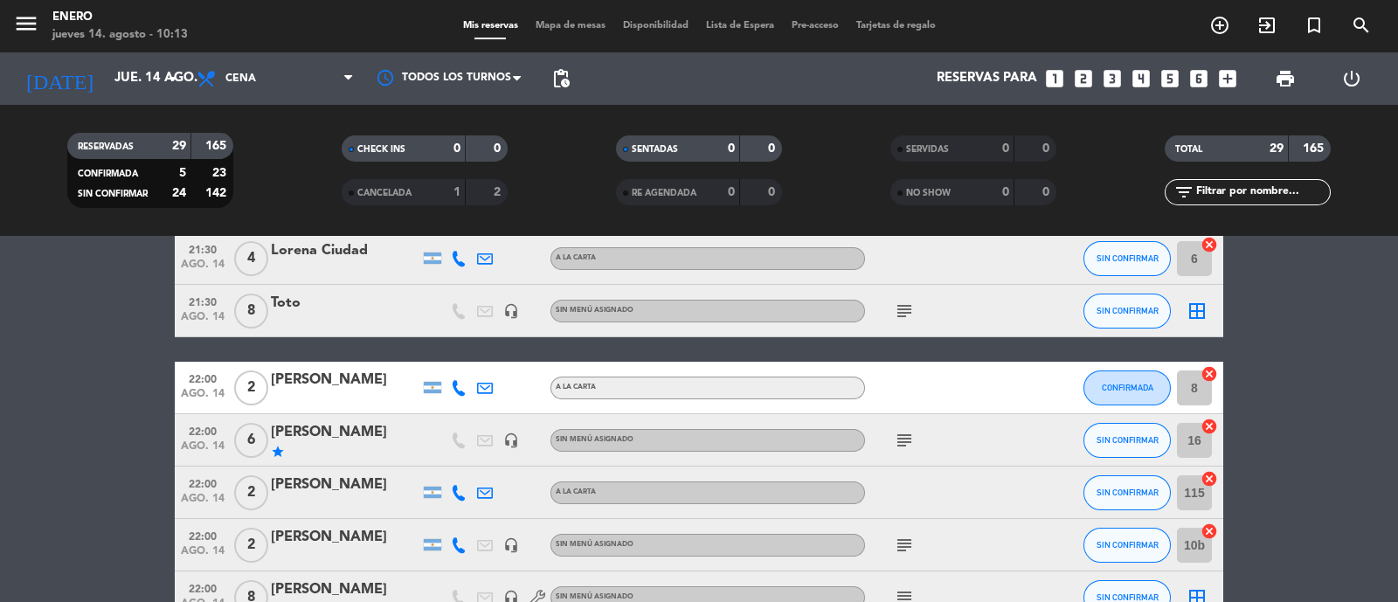
scroll to position [1310, 0]
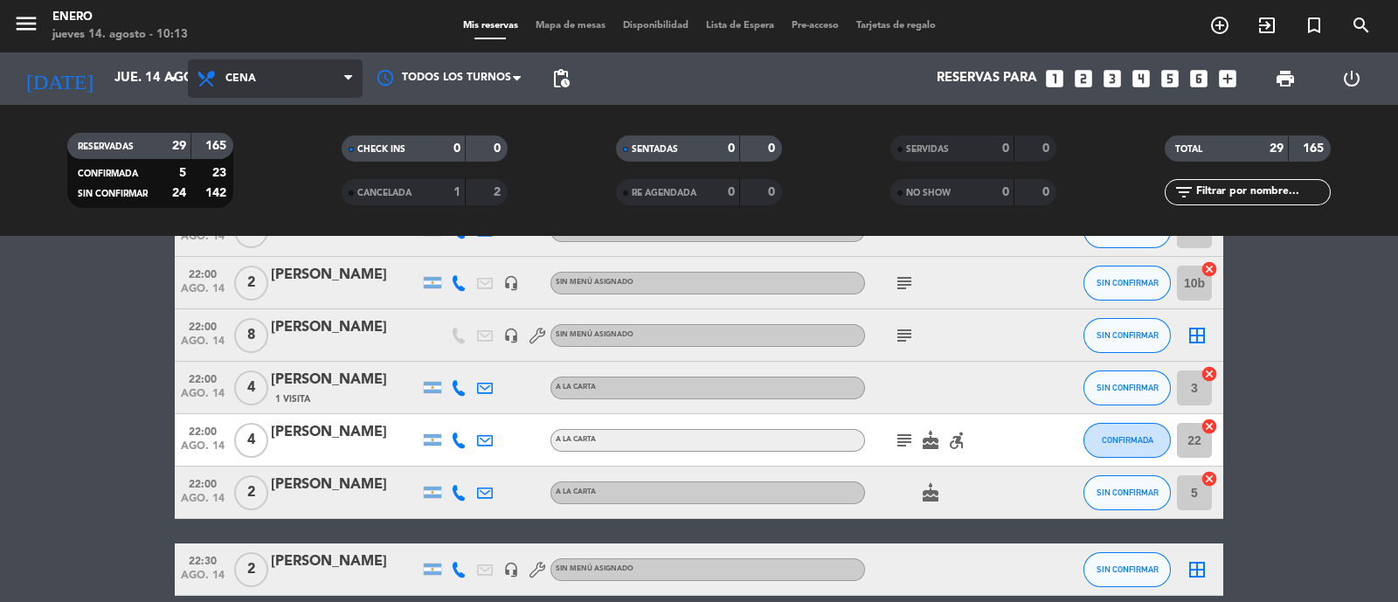
click at [241, 71] on span "Cena" at bounding box center [275, 78] width 175 height 38
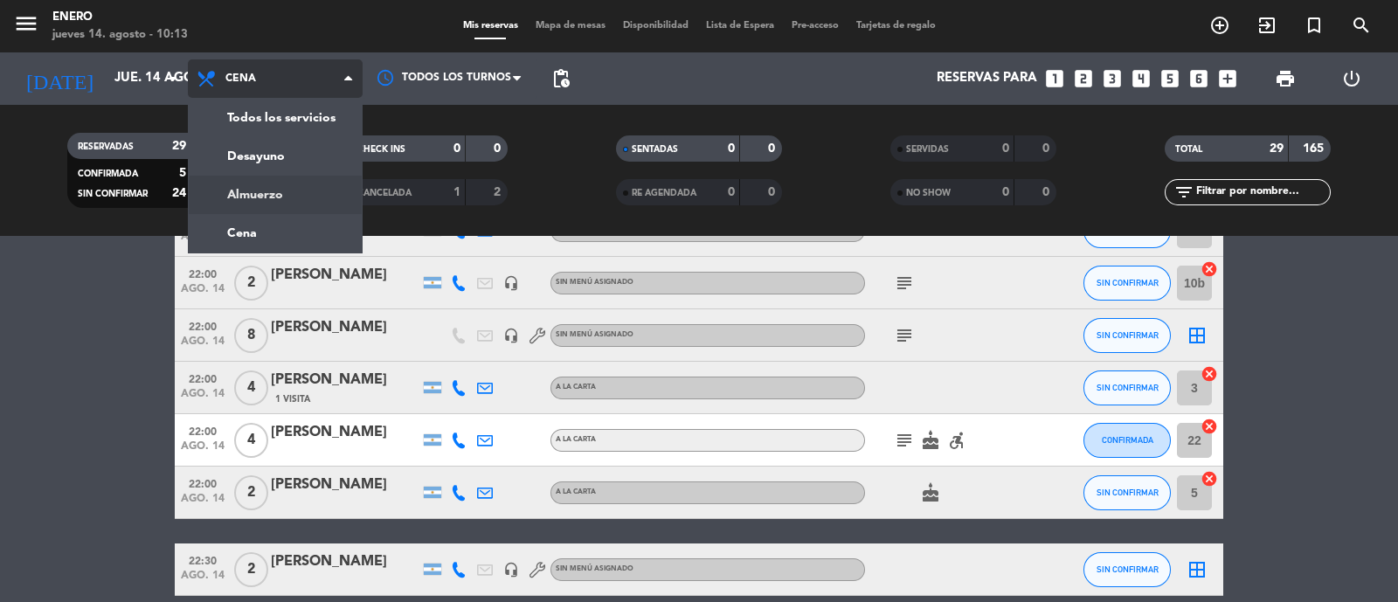
click at [269, 191] on div "menu Enero jueves 14. agosto - 10:13 Mis reservas Mapa de mesas Disponibilidad …" at bounding box center [699, 118] width 1398 height 236
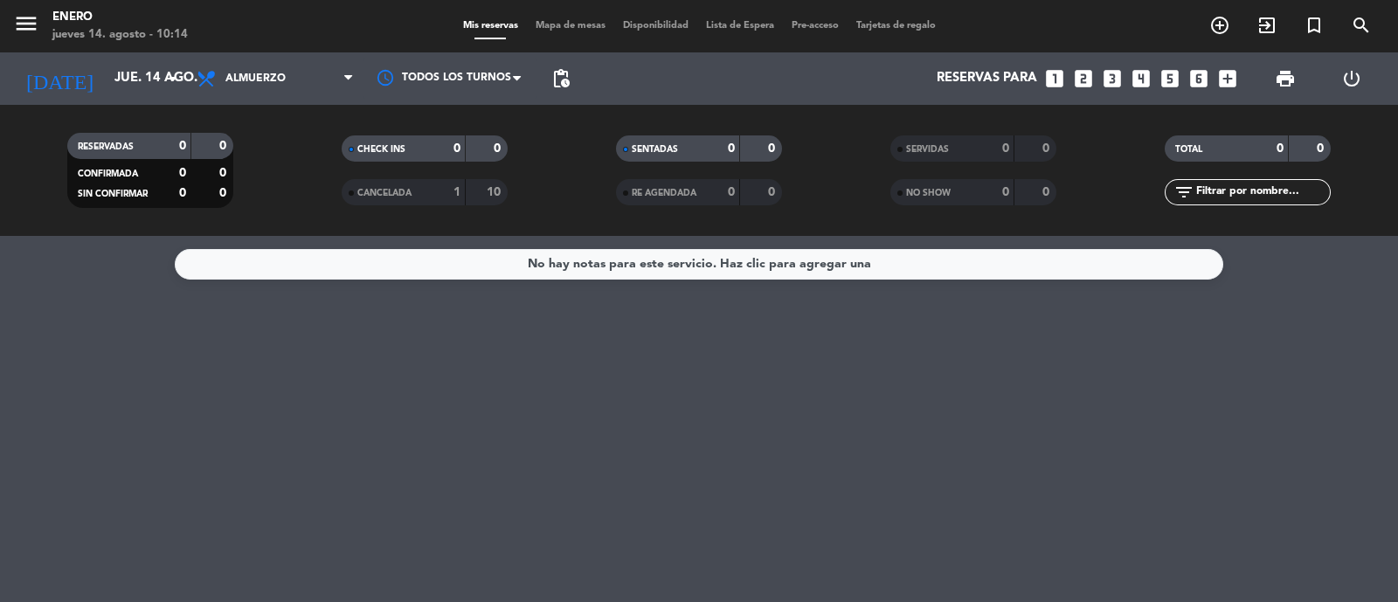
scroll to position [0, 0]
click at [215, 76] on icon at bounding box center [208, 78] width 25 height 21
click at [289, 229] on div "menu Enero jueves 14. agosto - 10:14 Mis reservas Mapa de mesas Disponibilidad …" at bounding box center [699, 118] width 1398 height 236
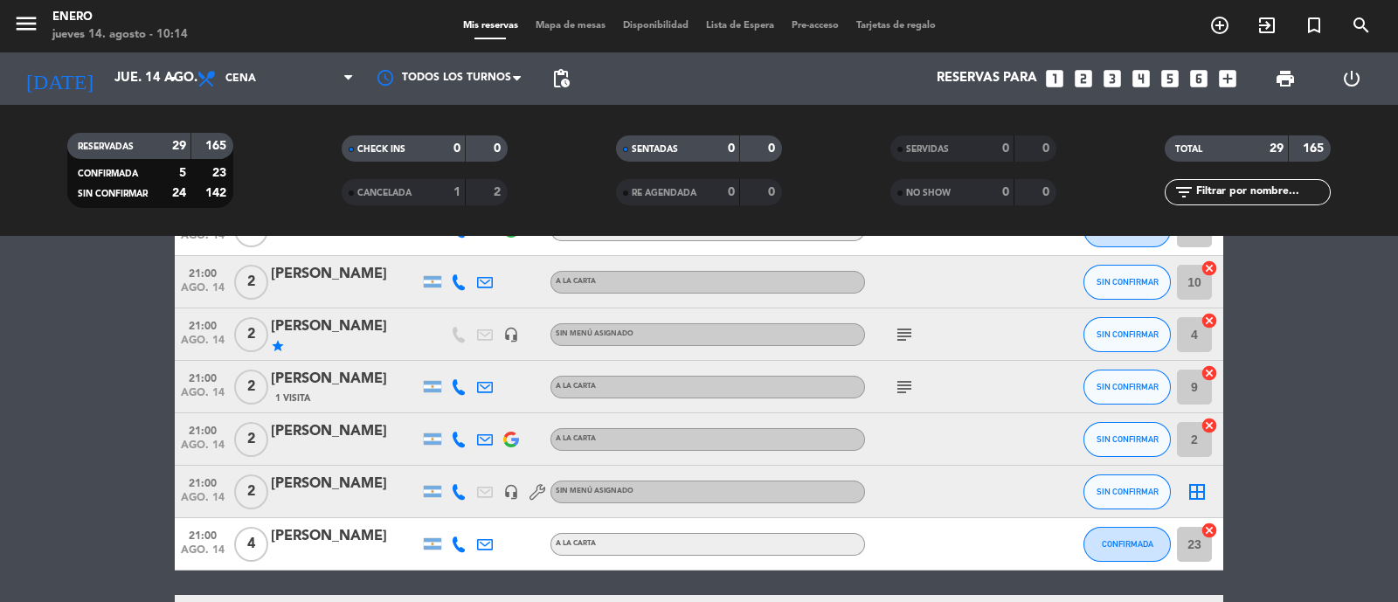
scroll to position [546, 0]
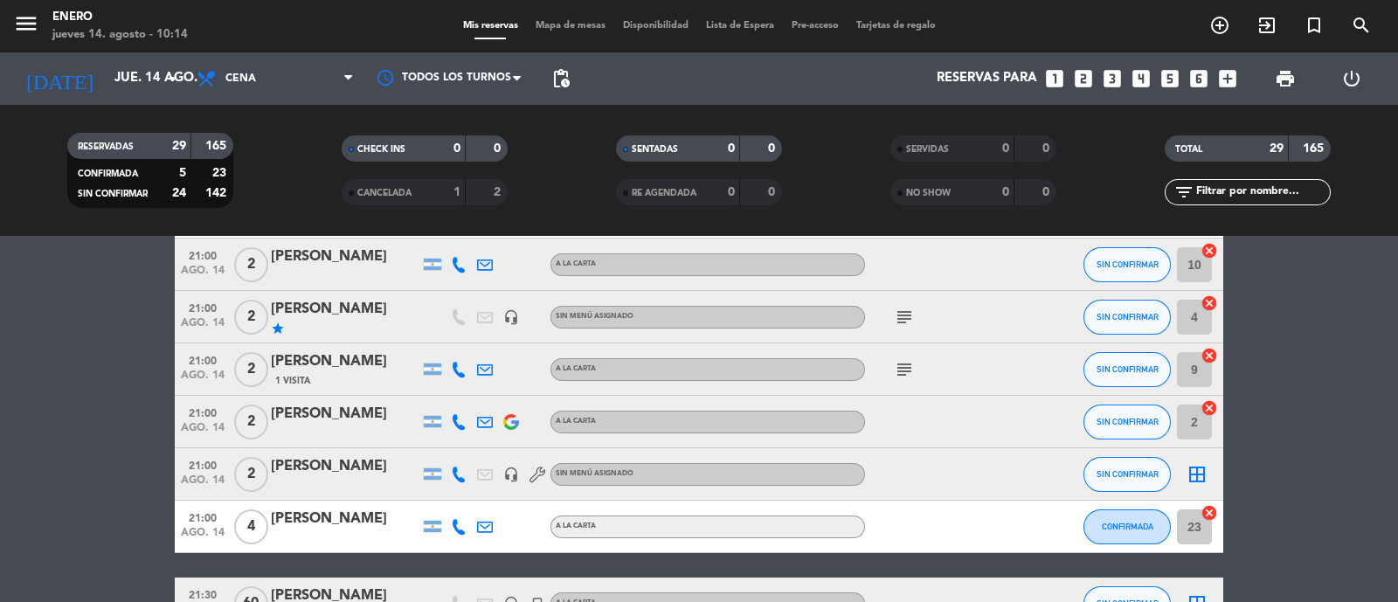
click at [387, 473] on div "[PERSON_NAME]" at bounding box center [345, 466] width 149 height 23
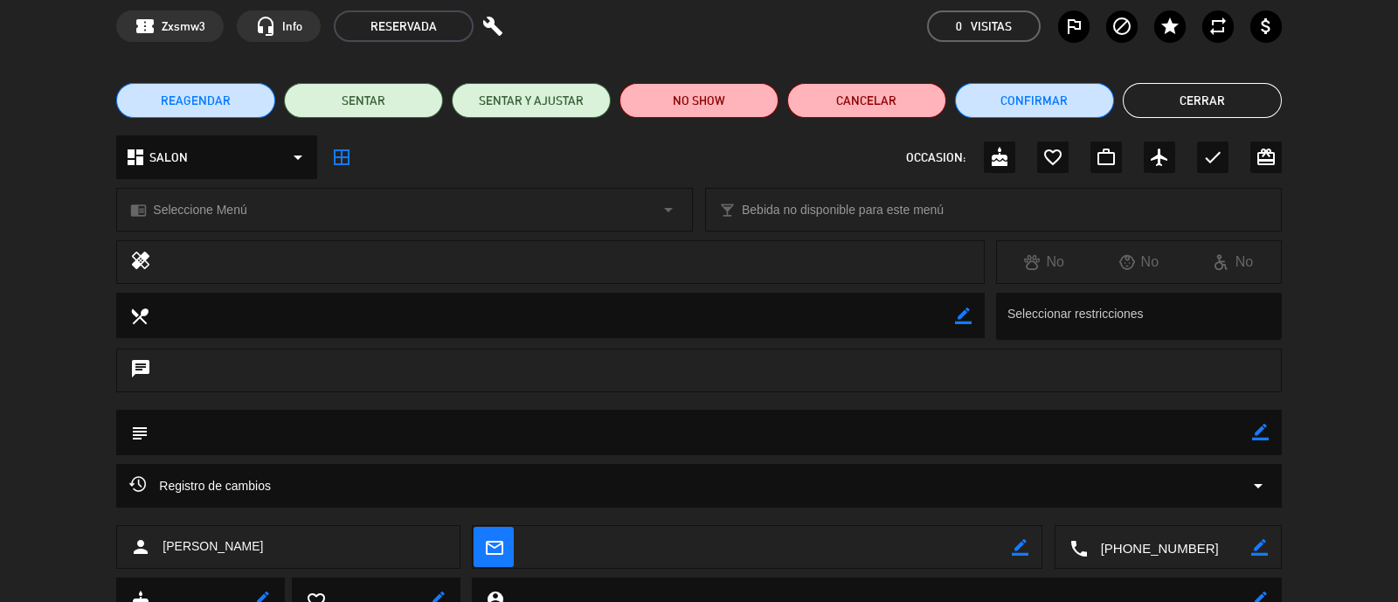
scroll to position [147, 0]
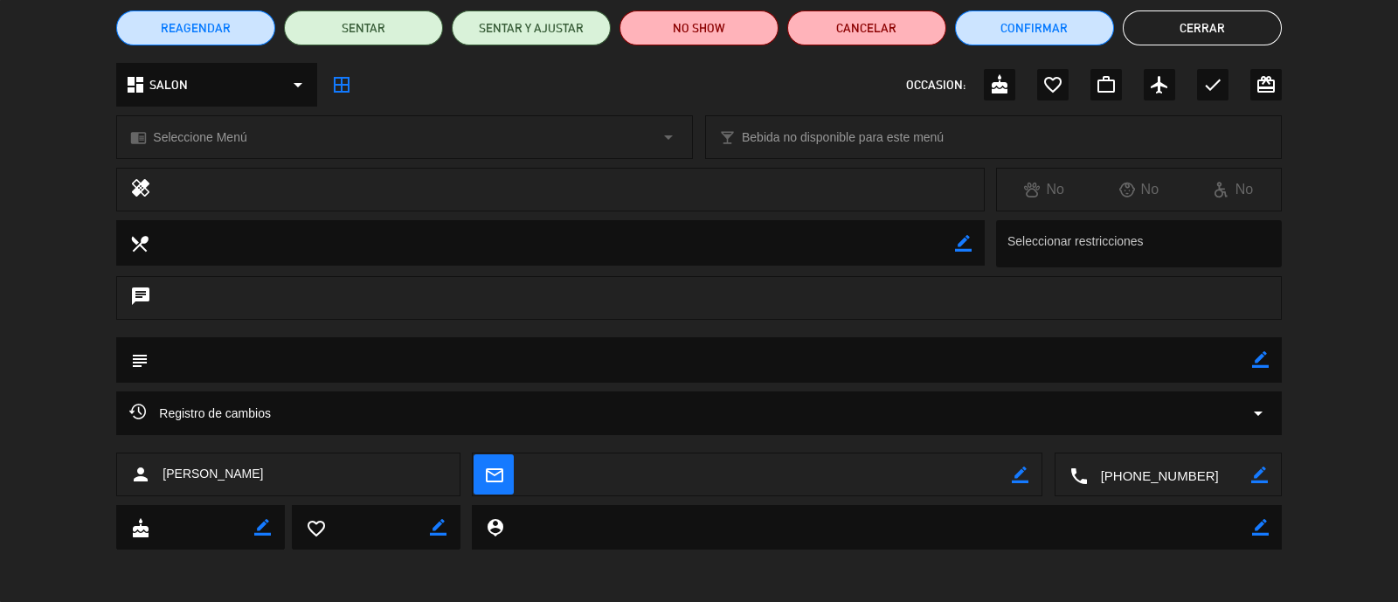
click at [1254, 363] on icon "border_color" at bounding box center [1260, 359] width 17 height 17
click at [302, 366] on textarea at bounding box center [700, 359] width 1102 height 45
type textarea "l"
type textarea "L"
click at [164, 353] on textarea at bounding box center [700, 359] width 1102 height 45
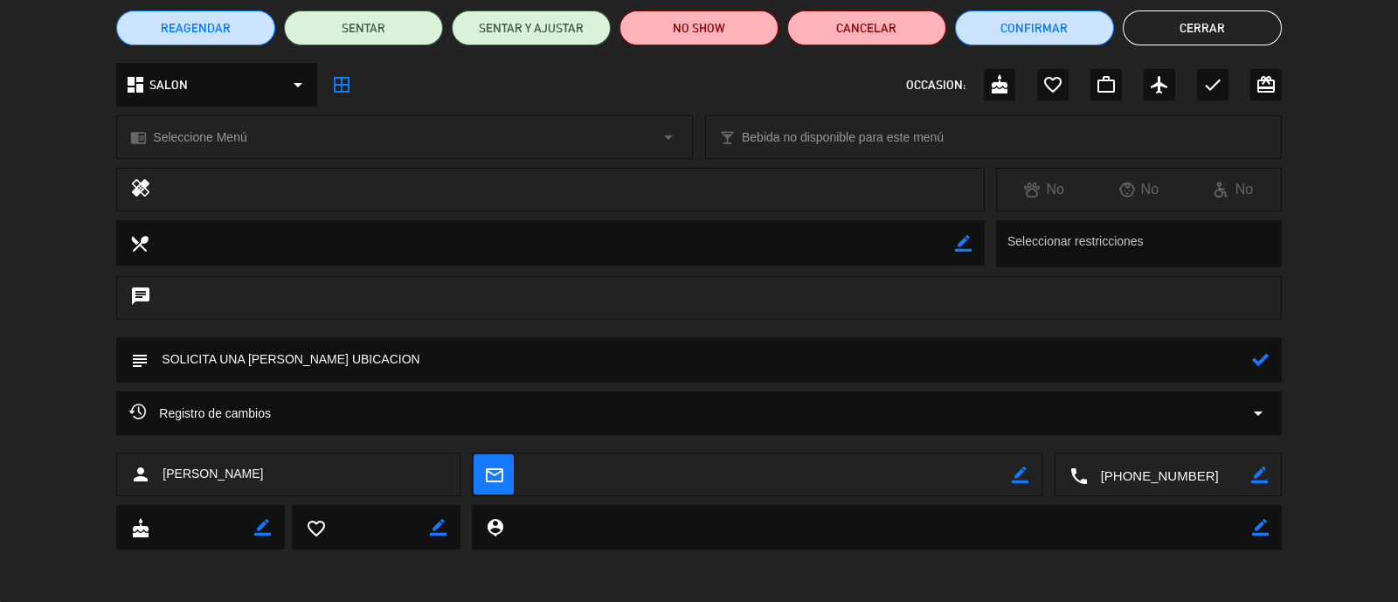
type textarea "SOLICITA UNA [PERSON_NAME] UBICACION"
click at [1259, 358] on icon at bounding box center [1260, 359] width 17 height 17
click at [1188, 28] on button "Cerrar" at bounding box center [1202, 27] width 159 height 35
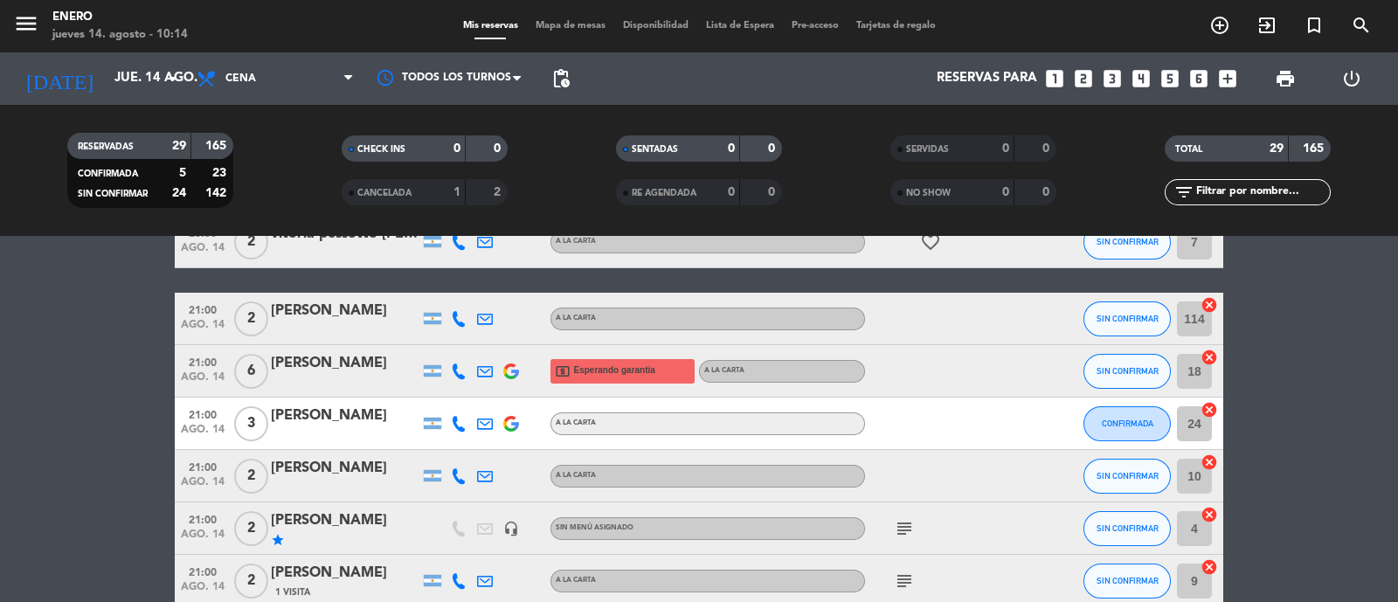
scroll to position [218, 0]
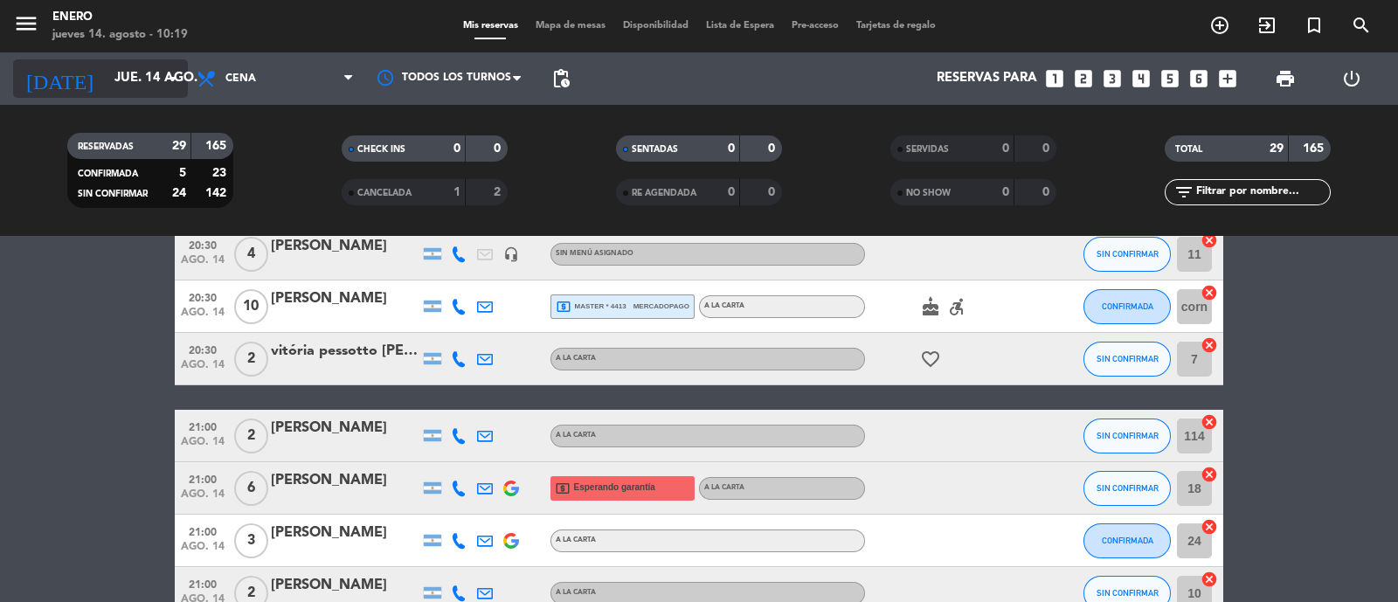
click at [114, 74] on input "jue. 14 ago." at bounding box center [190, 78] width 169 height 33
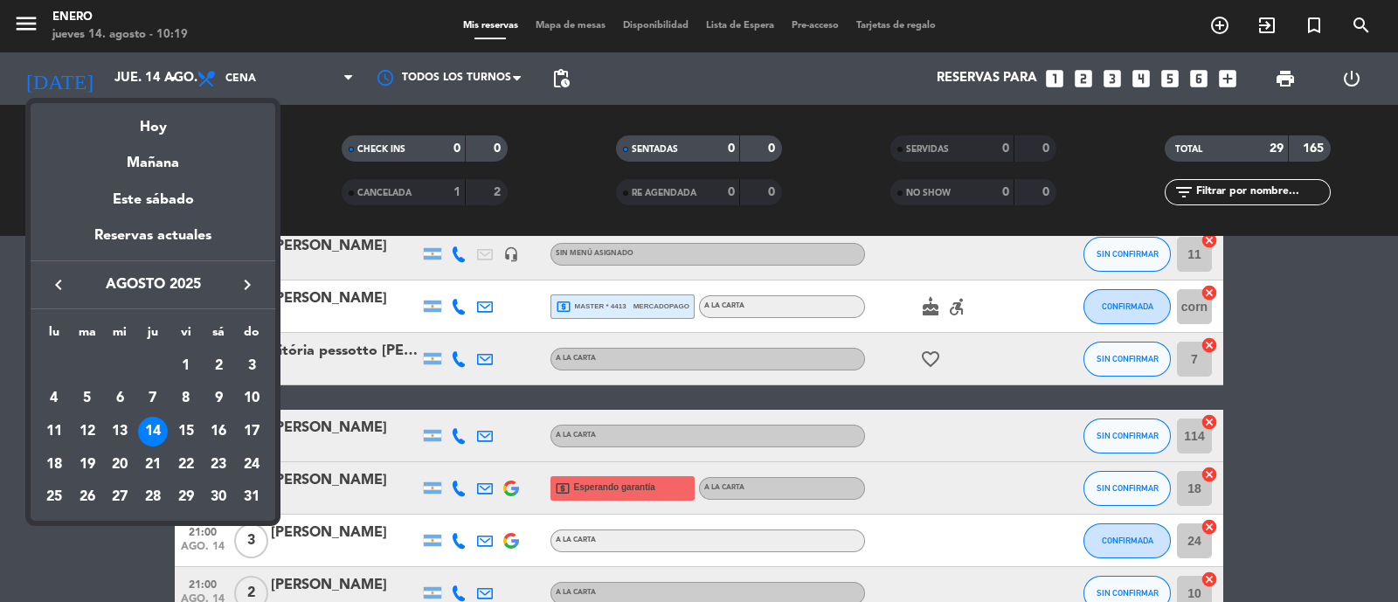
click at [167, 430] on td "14" at bounding box center [152, 431] width 33 height 33
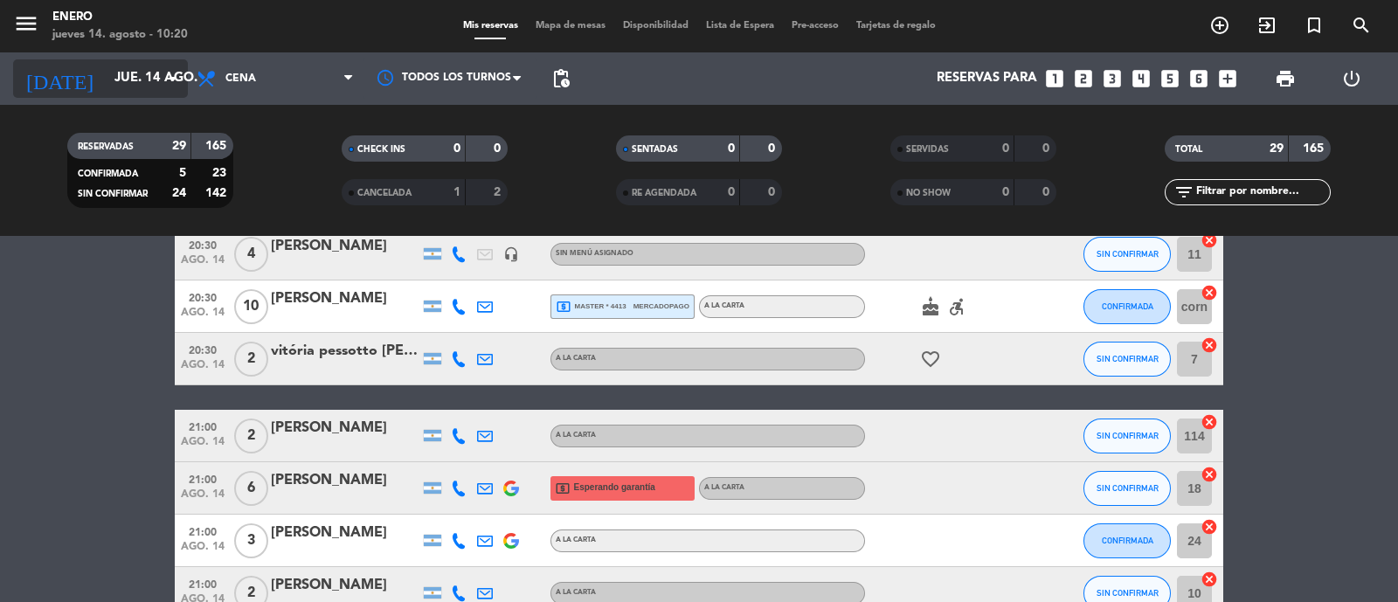
click at [146, 67] on input "jue. 14 ago." at bounding box center [190, 78] width 169 height 33
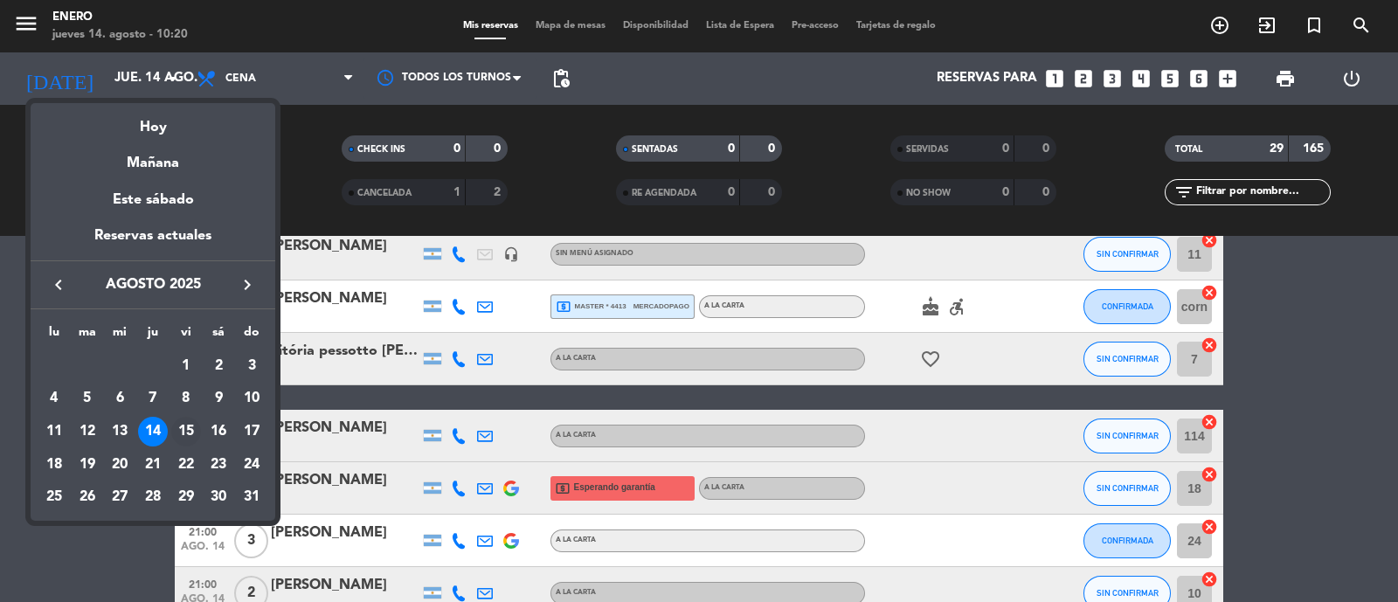
click at [186, 421] on div "15" at bounding box center [186, 432] width 30 height 30
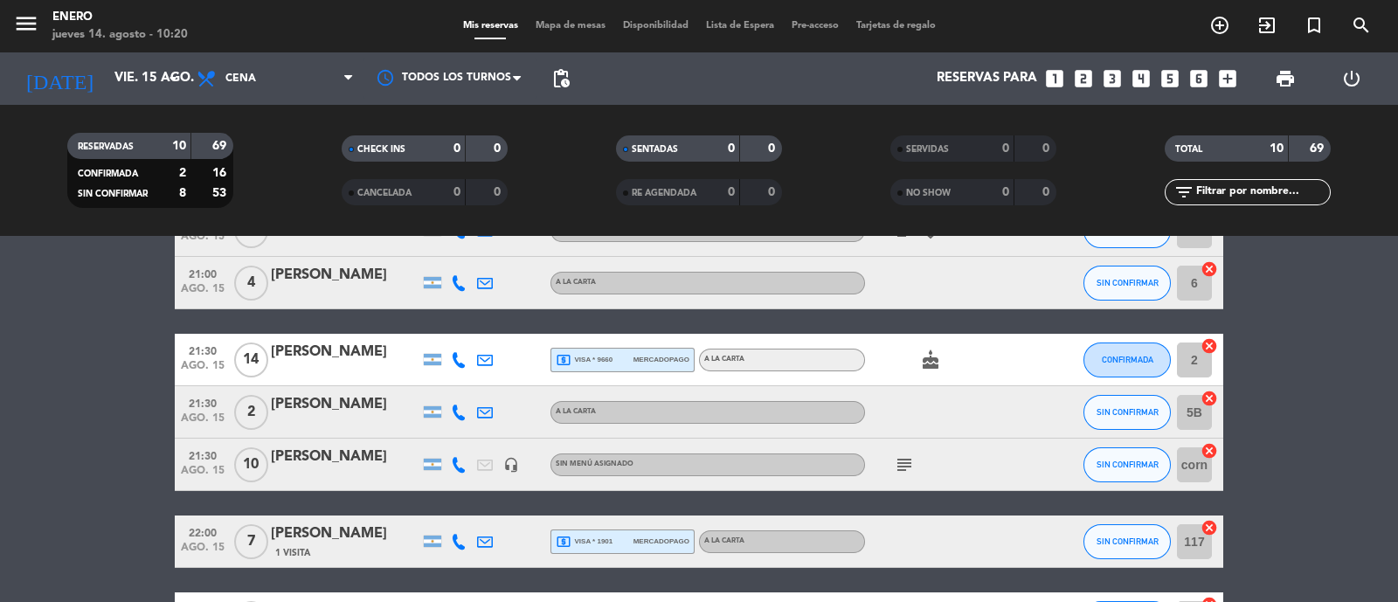
scroll to position [328, 0]
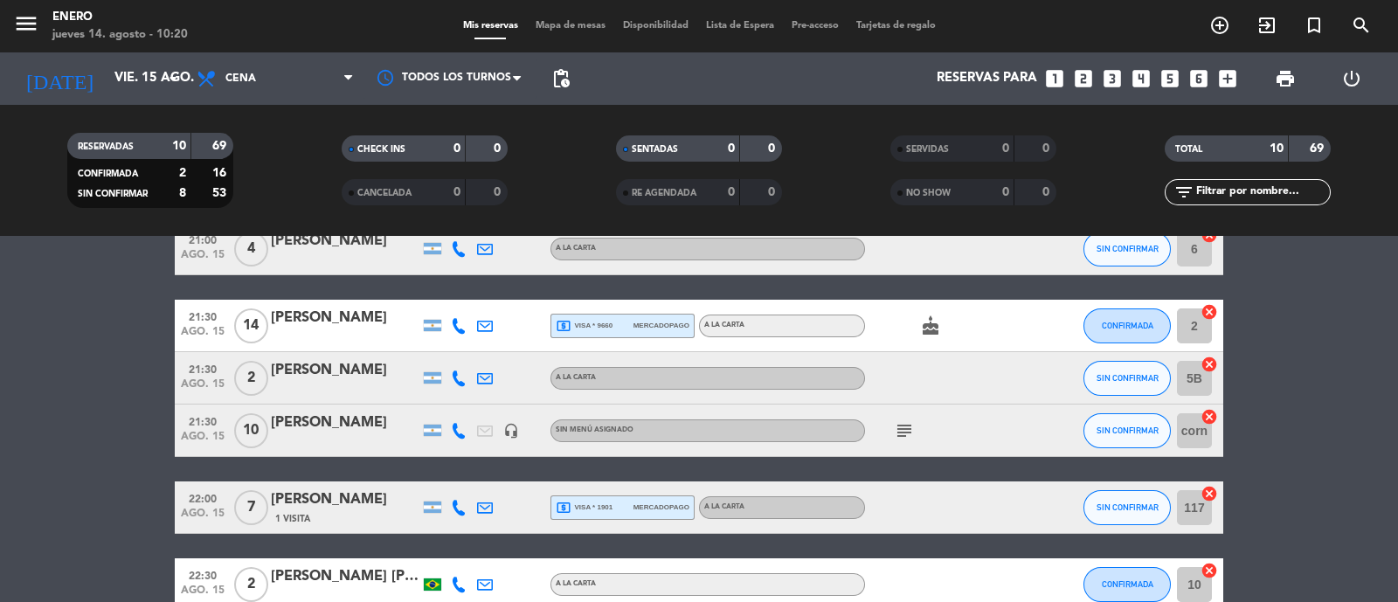
click at [903, 425] on icon "subject" at bounding box center [904, 430] width 21 height 21
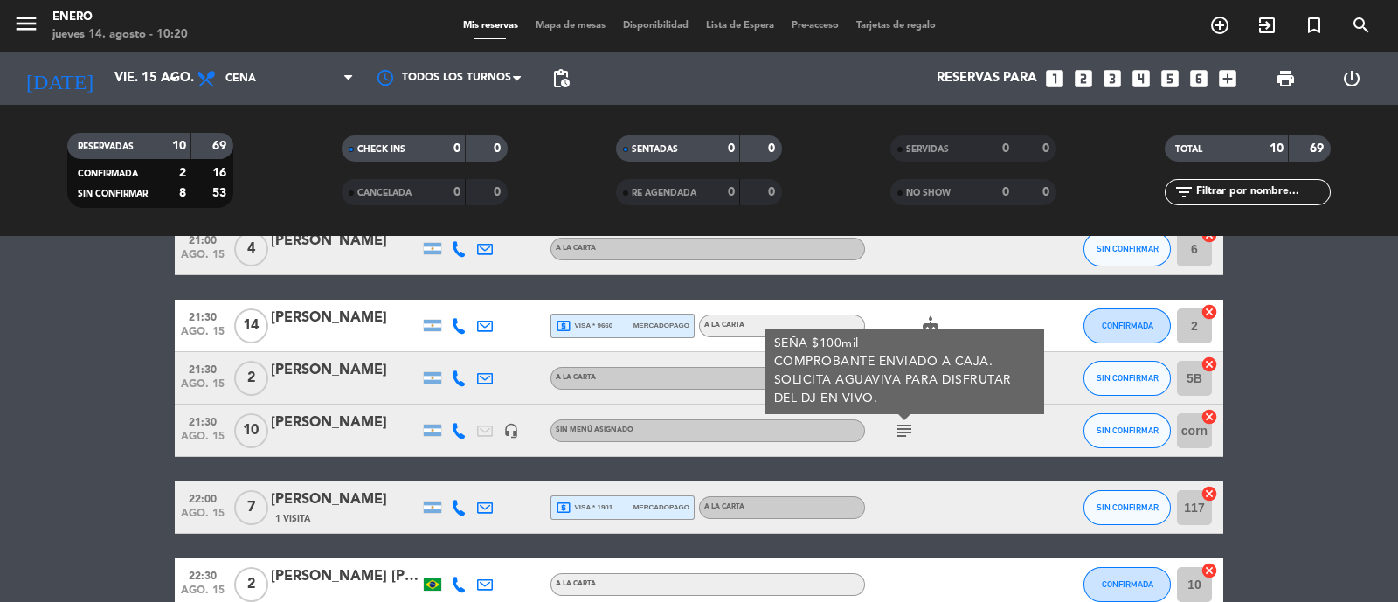
click at [974, 425] on div "subject SEÑA $100mil COMPROBANTE ENVIADO A CAJA. SOLICITA AGUAVIVA PARA DISFRUT…" at bounding box center [943, 430] width 157 height 52
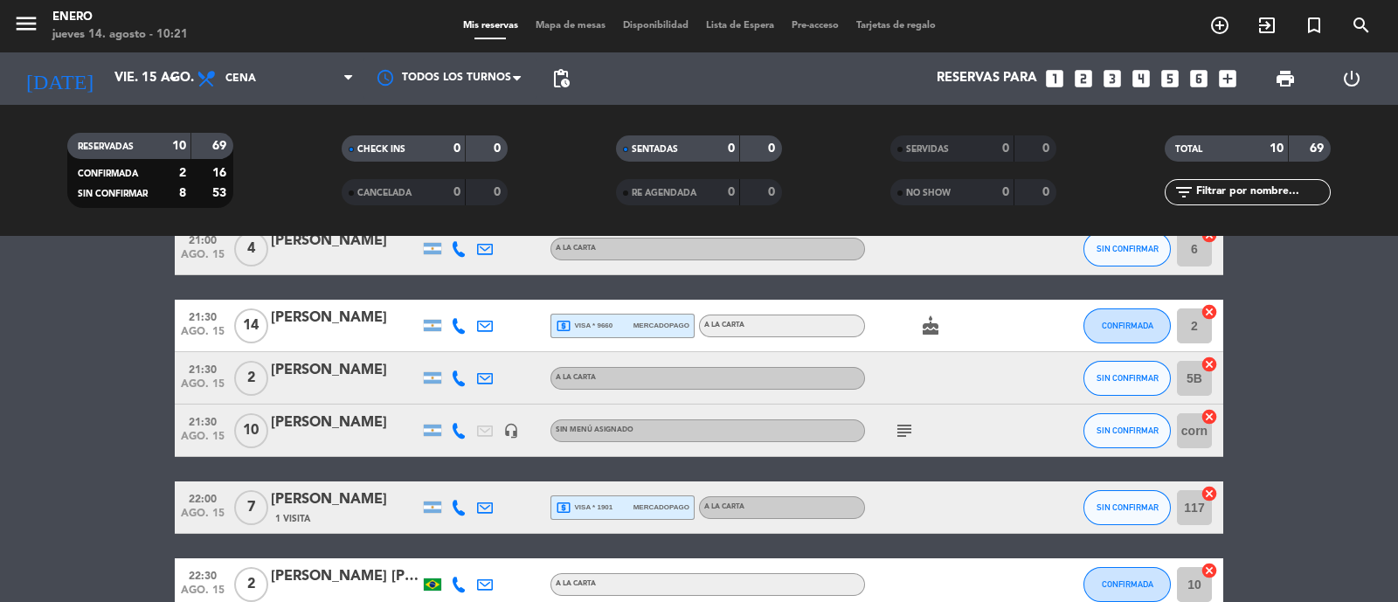
click at [906, 428] on icon "subject" at bounding box center [904, 430] width 21 height 21
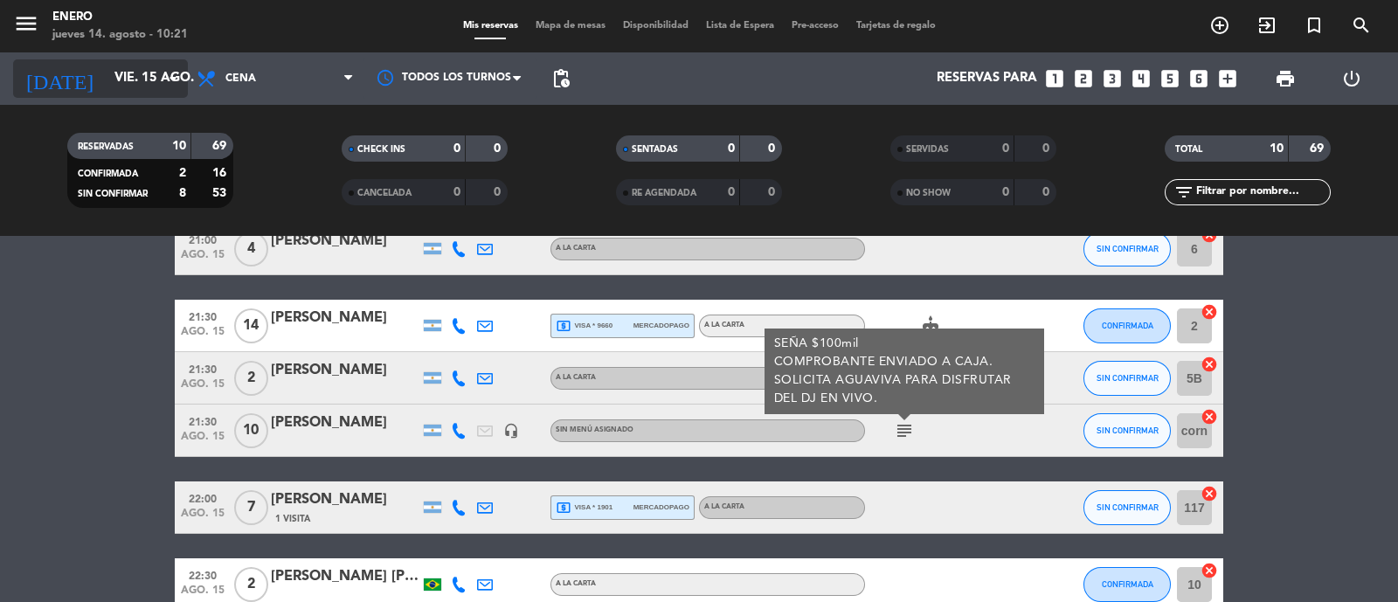
click at [106, 91] on input "vie. 15 ago." at bounding box center [190, 78] width 169 height 33
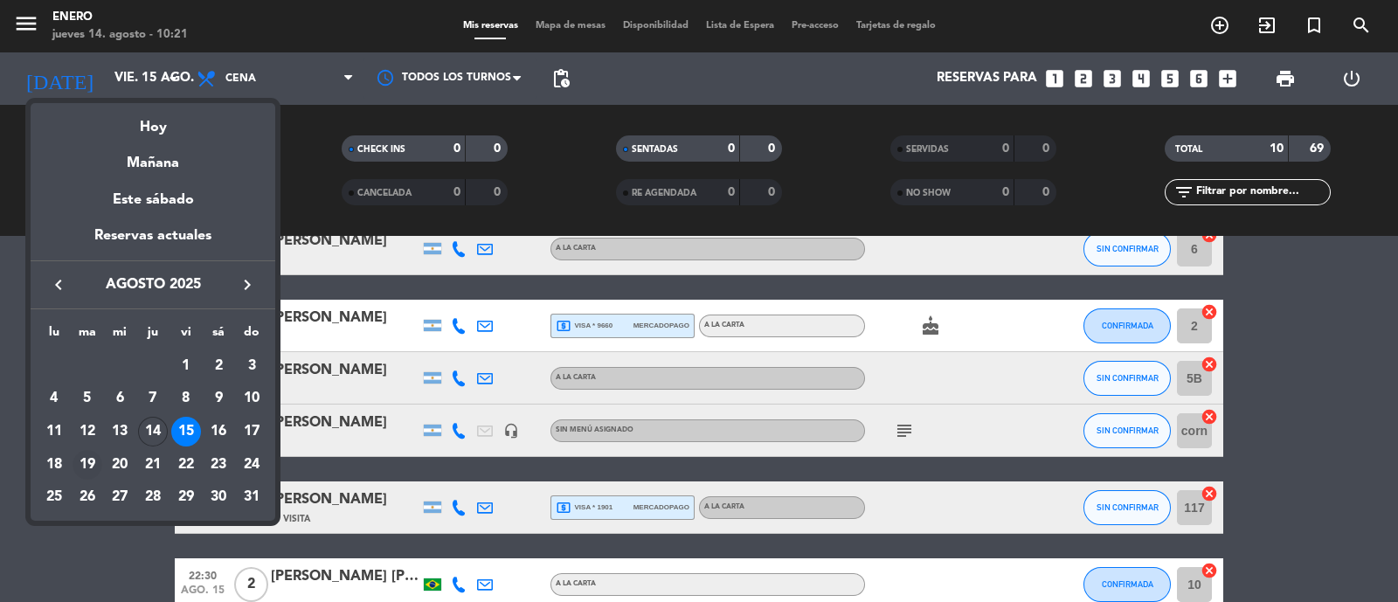
click at [77, 465] on div "19" at bounding box center [88, 465] width 30 height 30
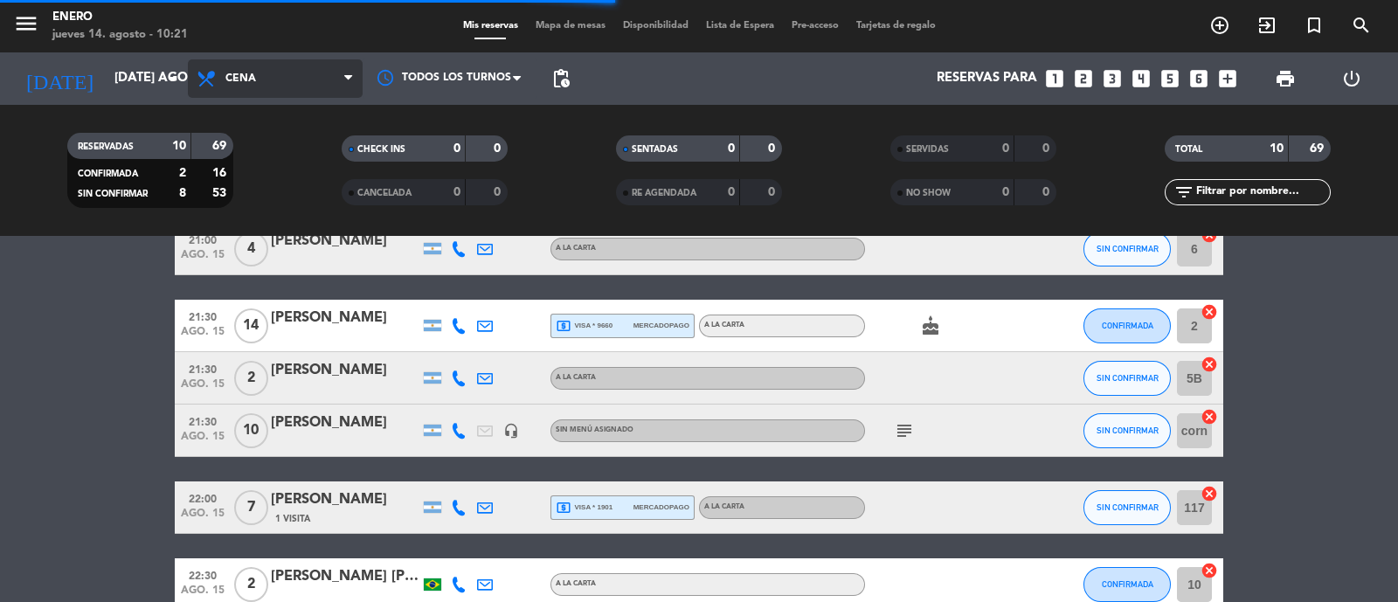
scroll to position [0, 0]
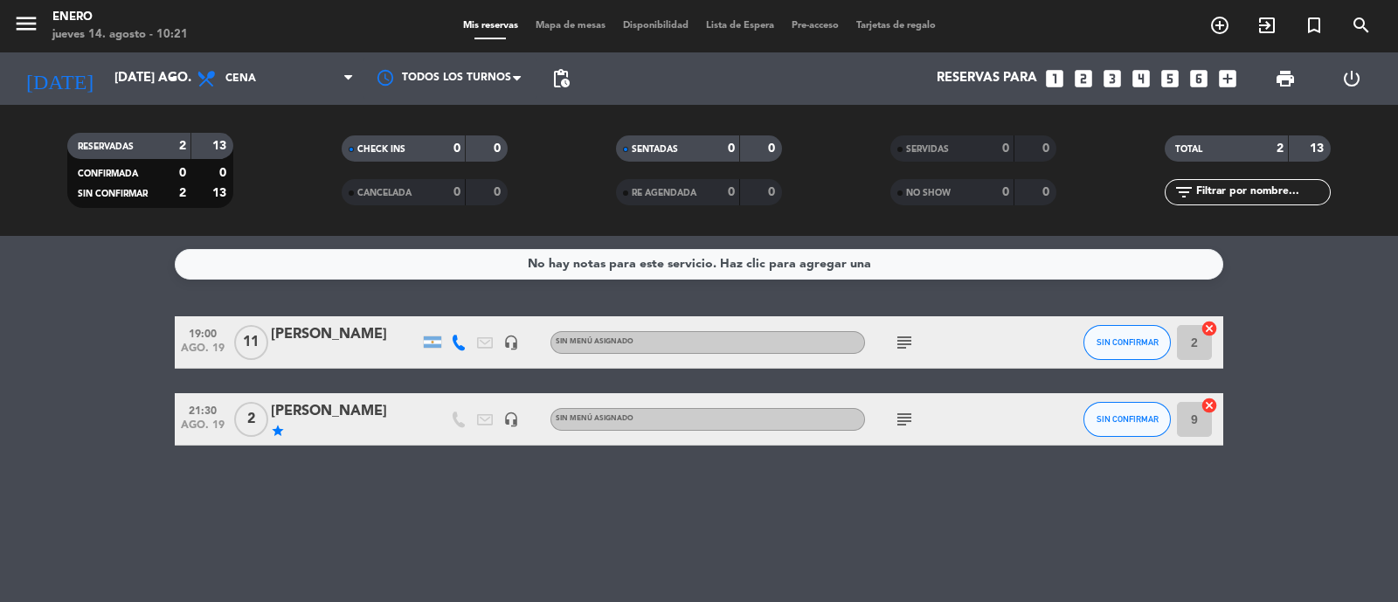
click at [15, 359] on bookings-row "19:00 ago. 19 11 [PERSON_NAME] headset_mic Sin menú asignado subject SIN CONFIR…" at bounding box center [699, 380] width 1398 height 129
click at [901, 335] on icon "subject" at bounding box center [904, 342] width 21 height 21
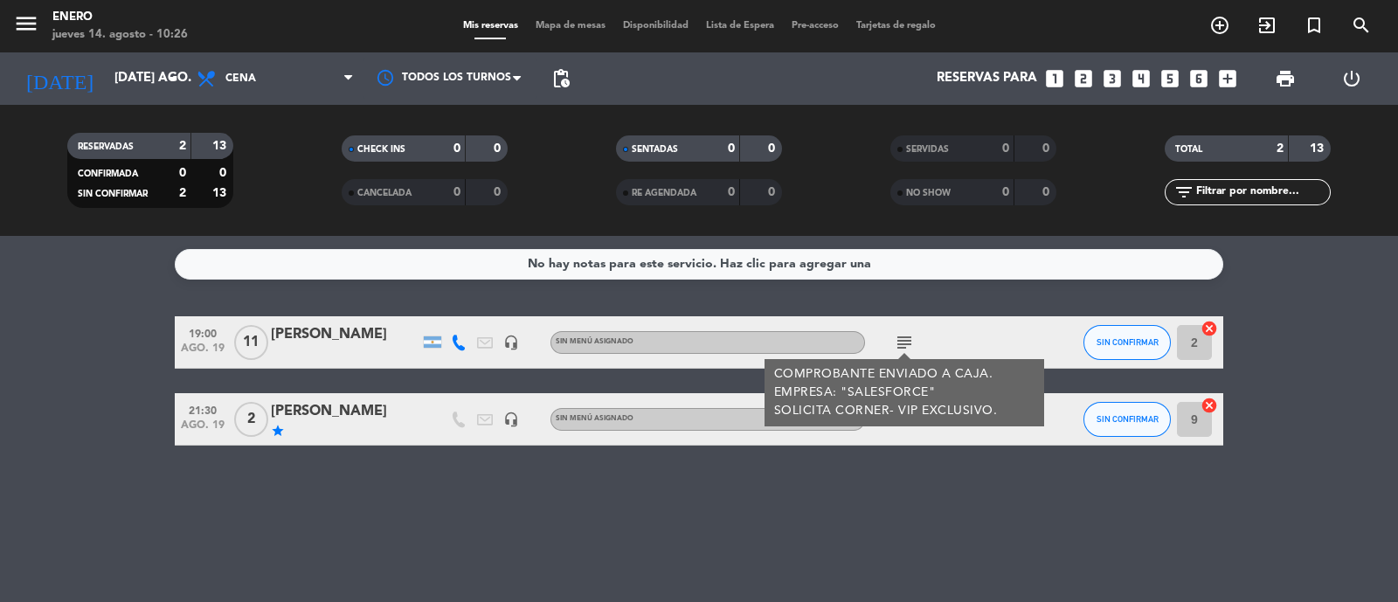
click at [373, 512] on div "No hay notas para este servicio. Haz clic para agregar una 19:00 ago. 19 11 [PE…" at bounding box center [699, 419] width 1398 height 366
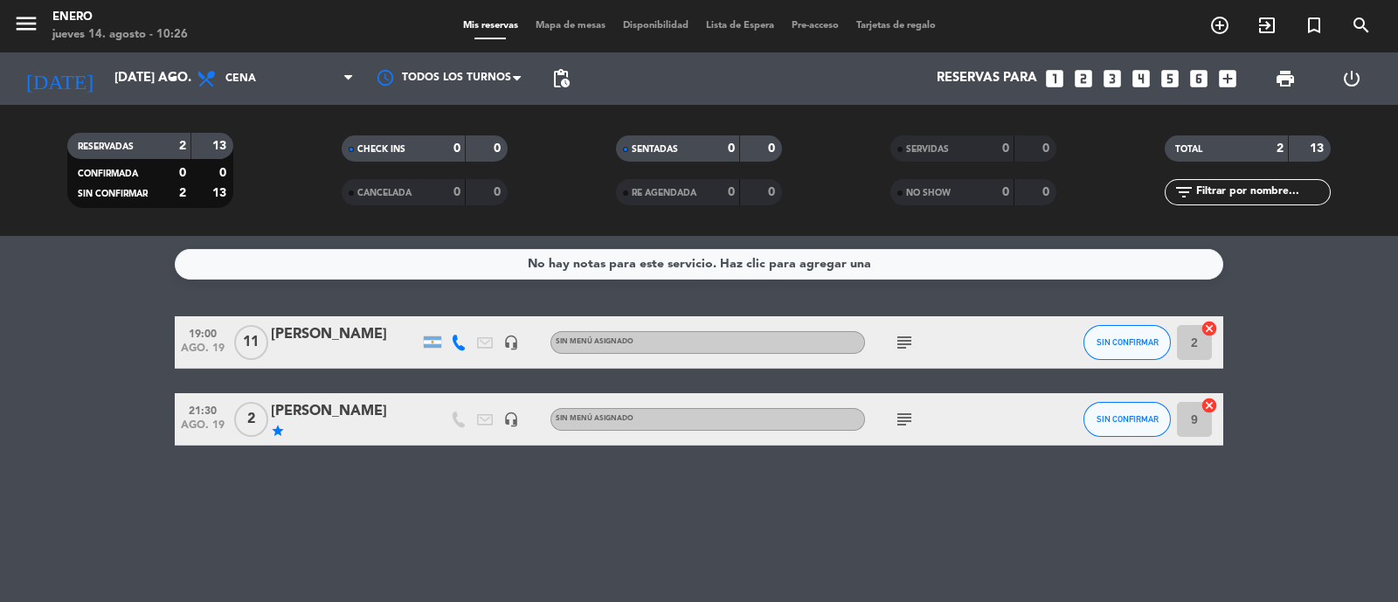
click at [910, 413] on icon "subject" at bounding box center [904, 419] width 21 height 21
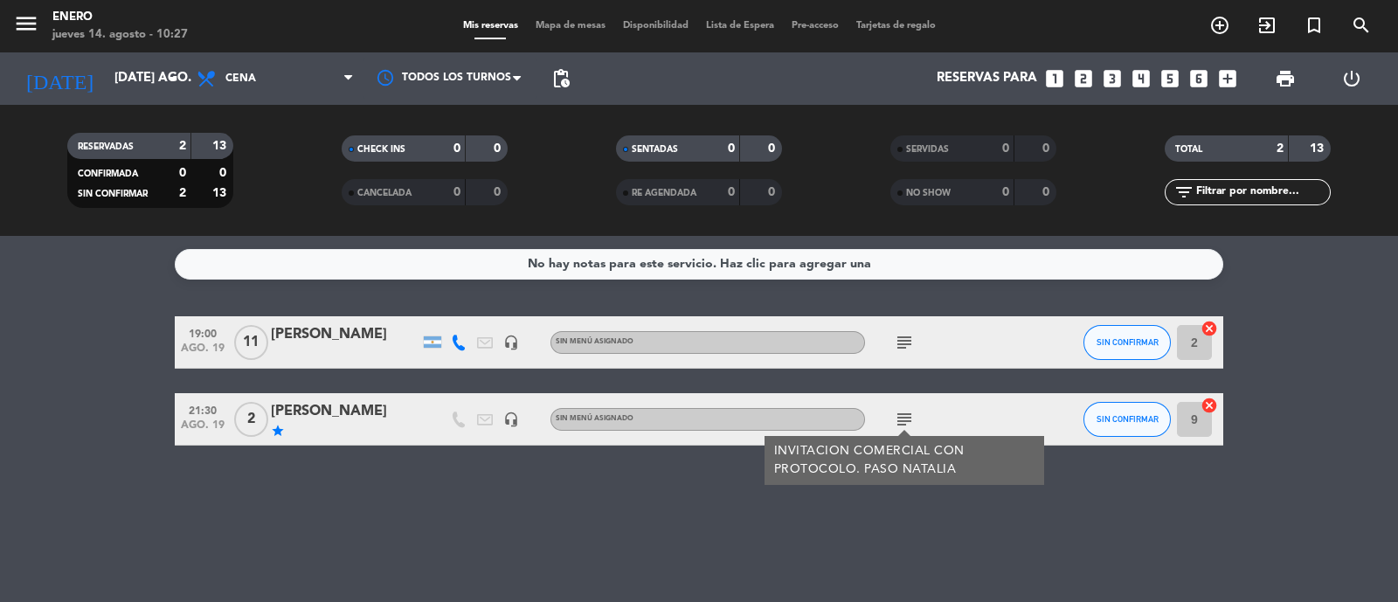
click at [656, 501] on div "No hay notas para este servicio. Haz clic para agregar una 19:00 ago. 19 11 [PE…" at bounding box center [699, 419] width 1398 height 366
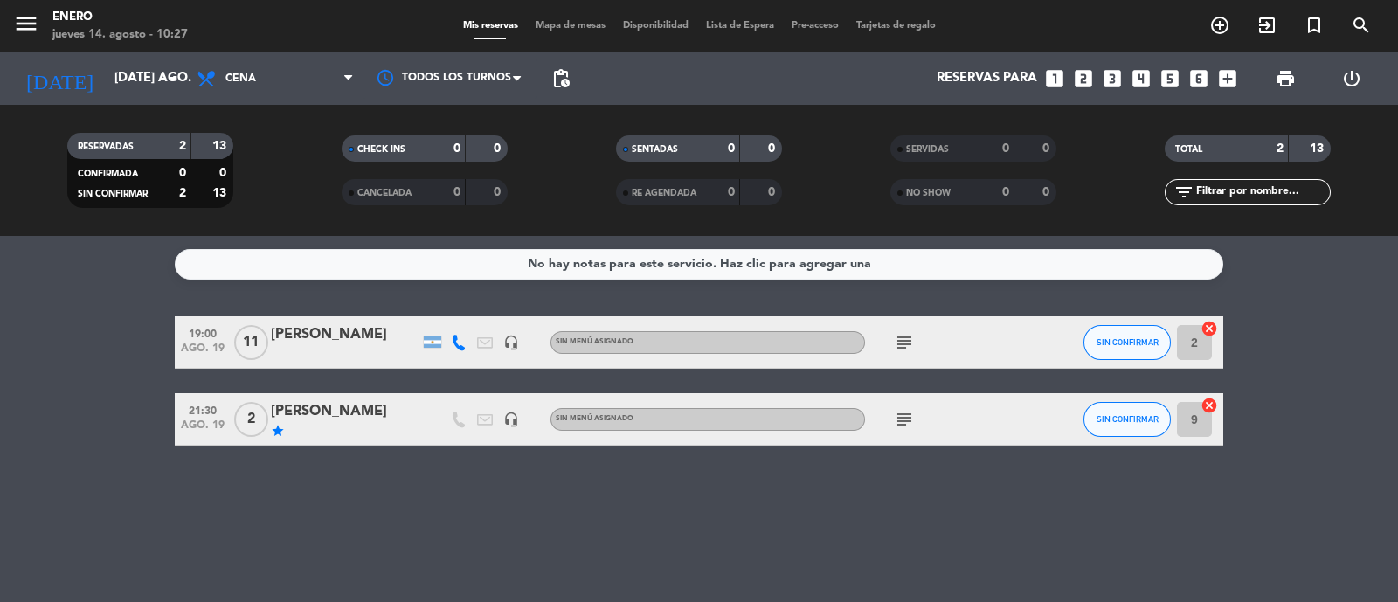
click at [1022, 485] on div "No hay notas para este servicio. Haz clic para agregar una 19:00 ago. 19 11 [PE…" at bounding box center [699, 419] width 1398 height 366
click at [810, 556] on div "No hay notas para este servicio. Haz clic para agregar una 19:00 ago. 19 11 [PE…" at bounding box center [699, 419] width 1398 height 366
click at [122, 474] on div "No hay notas para este servicio. Haz clic para agregar una 19:00 ago. 19 11 [PE…" at bounding box center [699, 419] width 1398 height 366
click at [584, 543] on div "No hay notas para este servicio. Haz clic para agregar una 19:00 ago. 19 11 [PE…" at bounding box center [699, 419] width 1398 height 366
click at [136, 80] on input "[DATE] ago." at bounding box center [190, 78] width 169 height 33
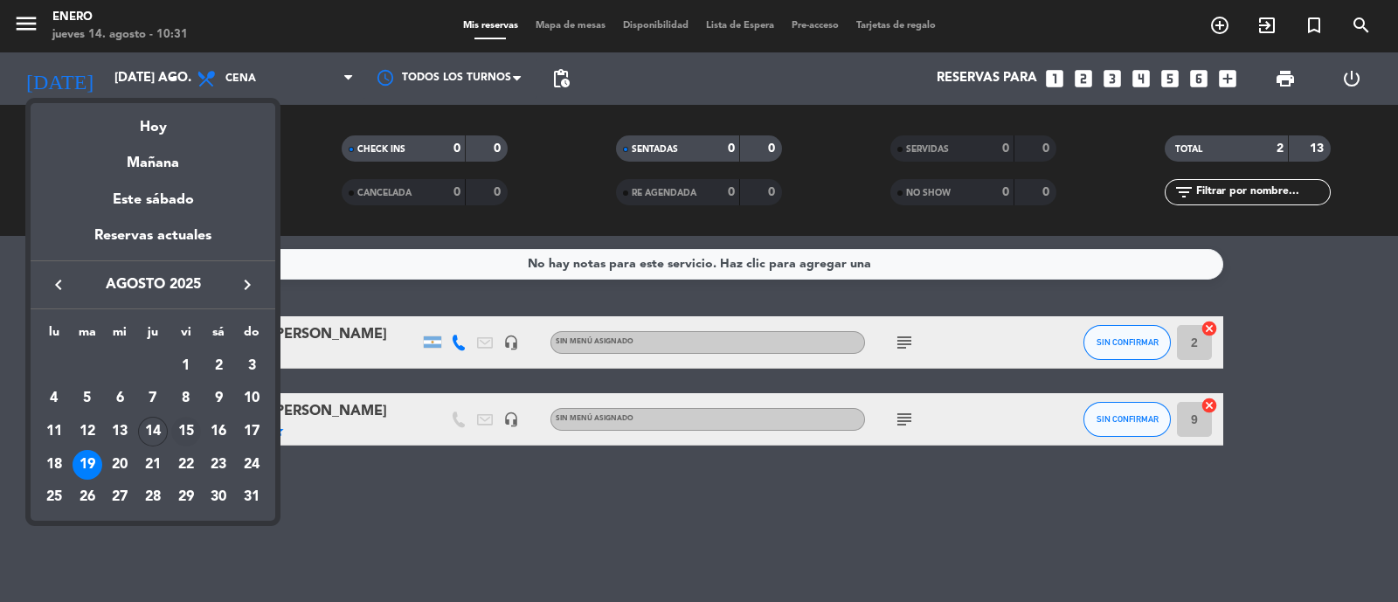
click at [183, 433] on div "15" at bounding box center [186, 432] width 30 height 30
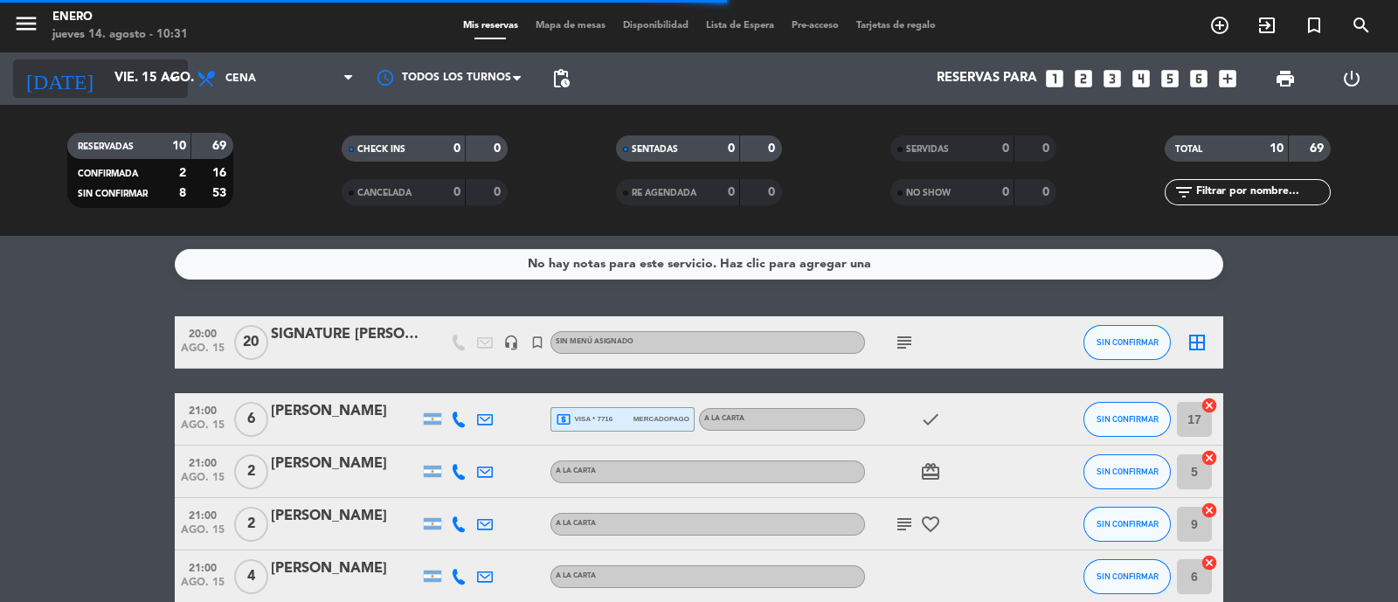
click at [163, 80] on icon "arrow_drop_down" at bounding box center [172, 78] width 21 height 21
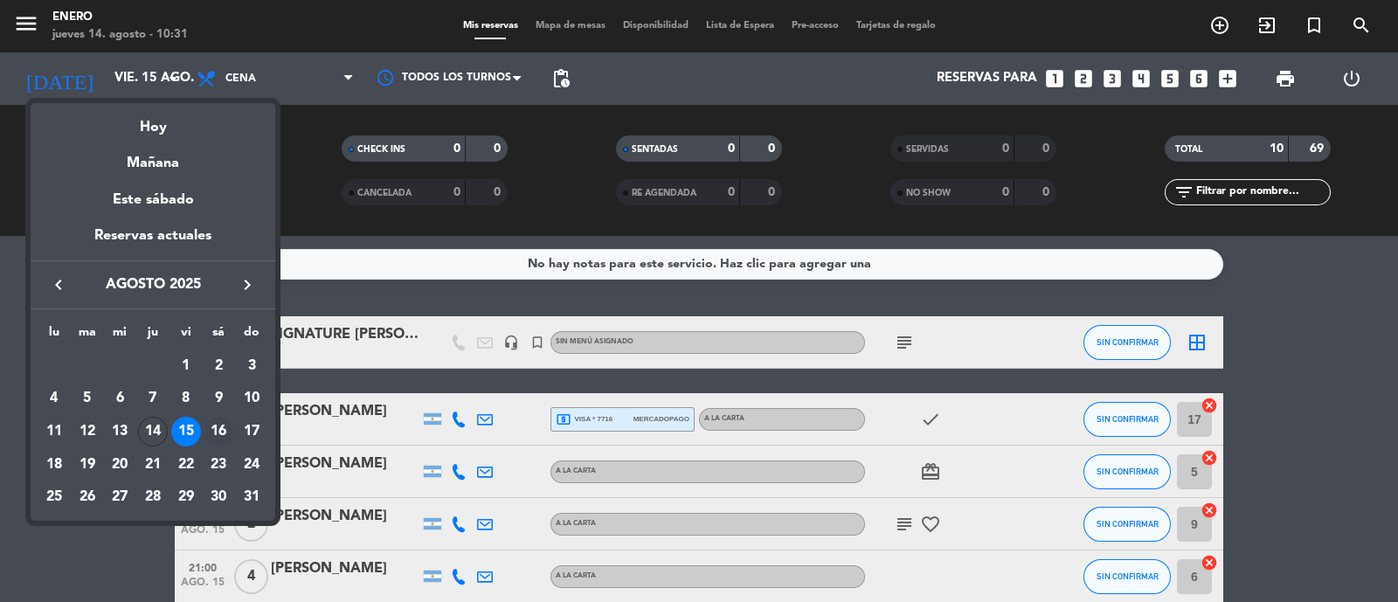
click at [217, 423] on div "16" at bounding box center [219, 432] width 30 height 30
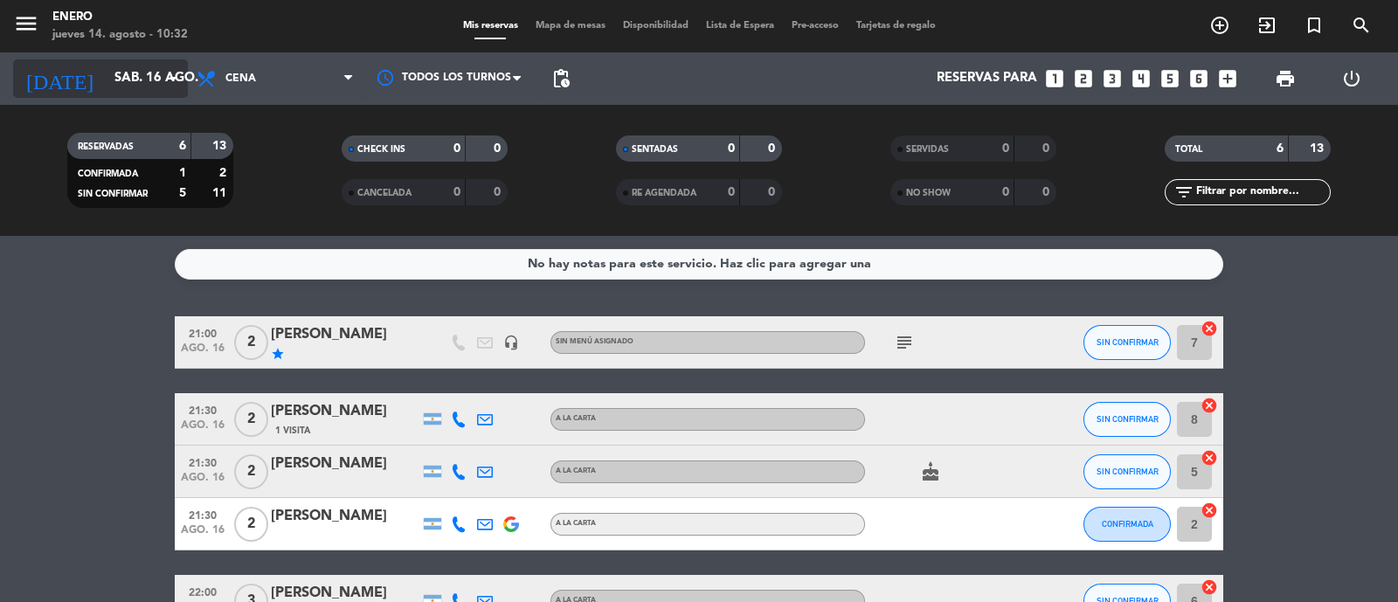
click at [123, 63] on input "sáb. 16 ago." at bounding box center [190, 78] width 169 height 33
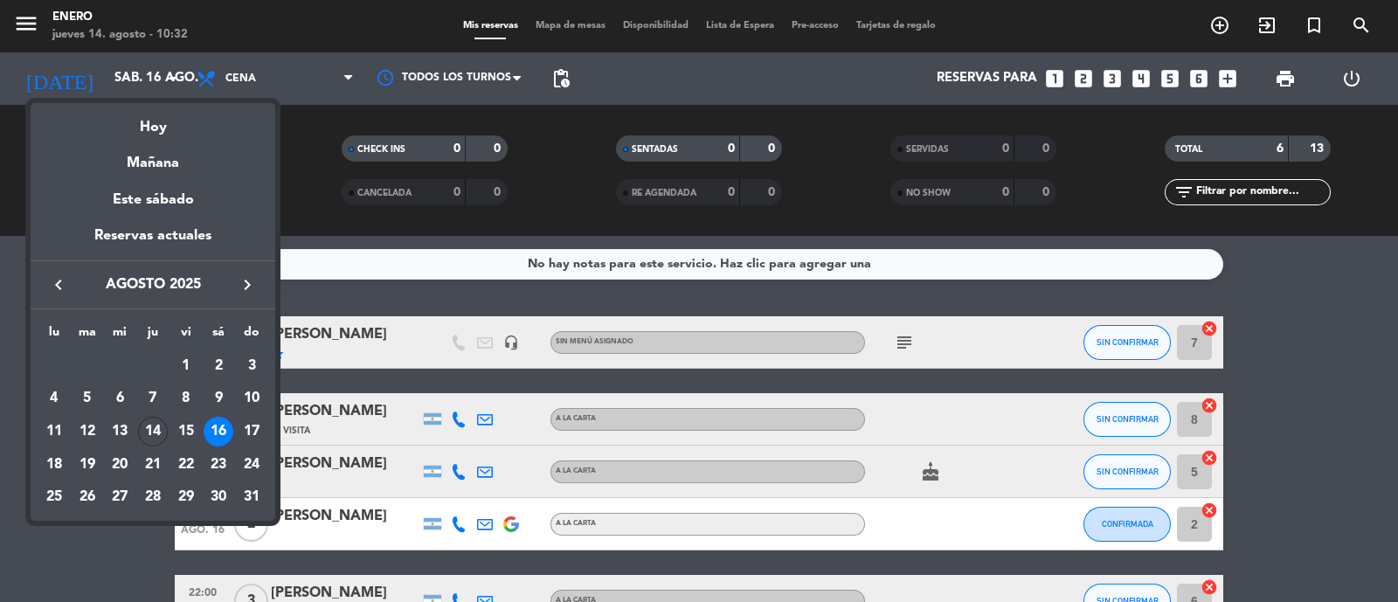
click at [538, 201] on div at bounding box center [699, 301] width 1398 height 602
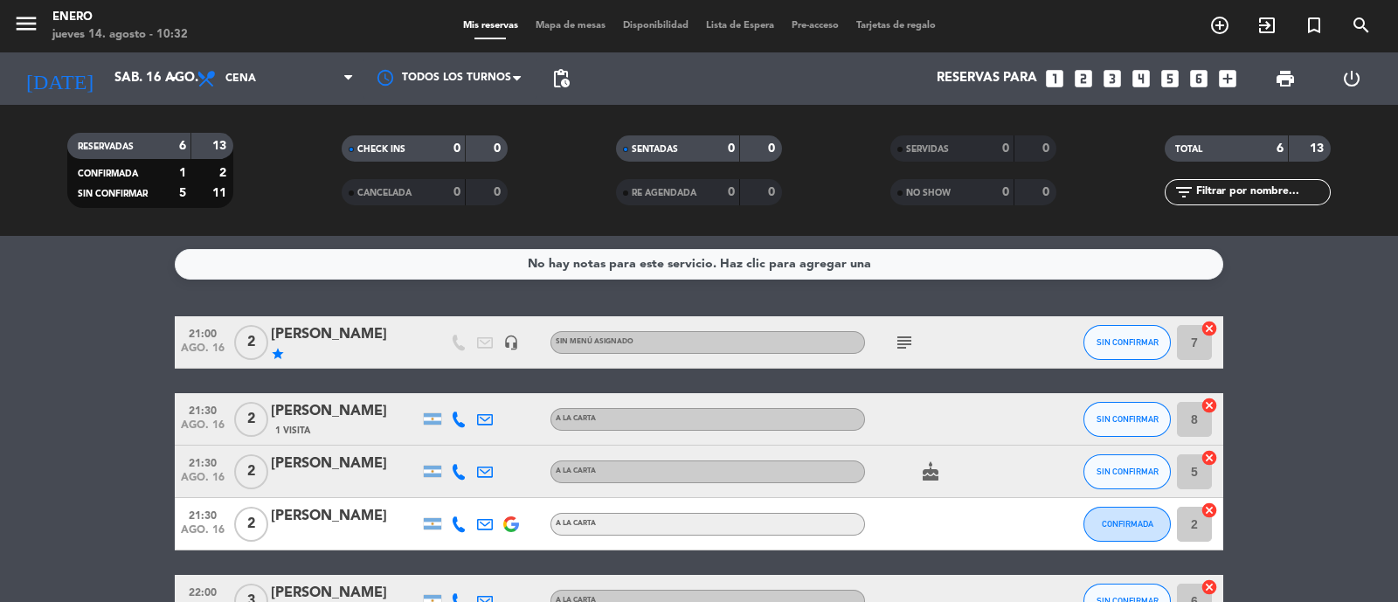
click at [61, 396] on bookings-row "21:00 ago. 16 2 [PERSON_NAME] star headset_mic Sin menú asignado subject SIN CO…" at bounding box center [699, 497] width 1398 height 363
click at [150, 76] on input "sáb. 16 ago." at bounding box center [190, 78] width 169 height 33
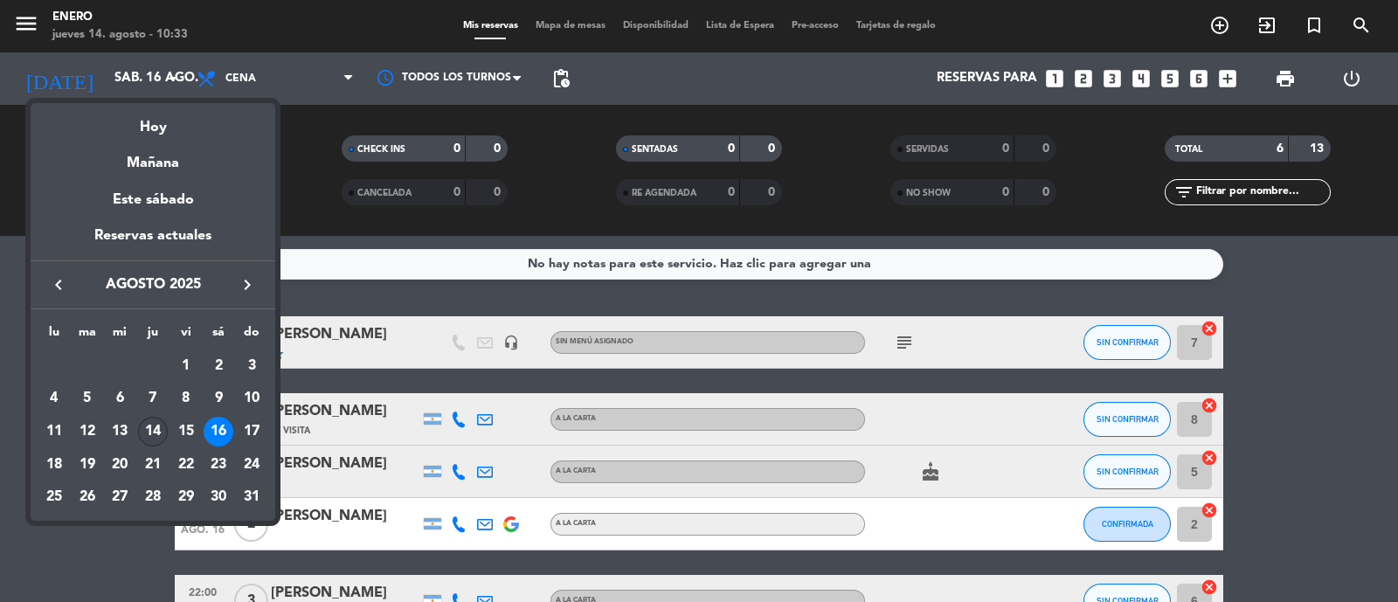
click at [153, 432] on div "14" at bounding box center [153, 432] width 30 height 30
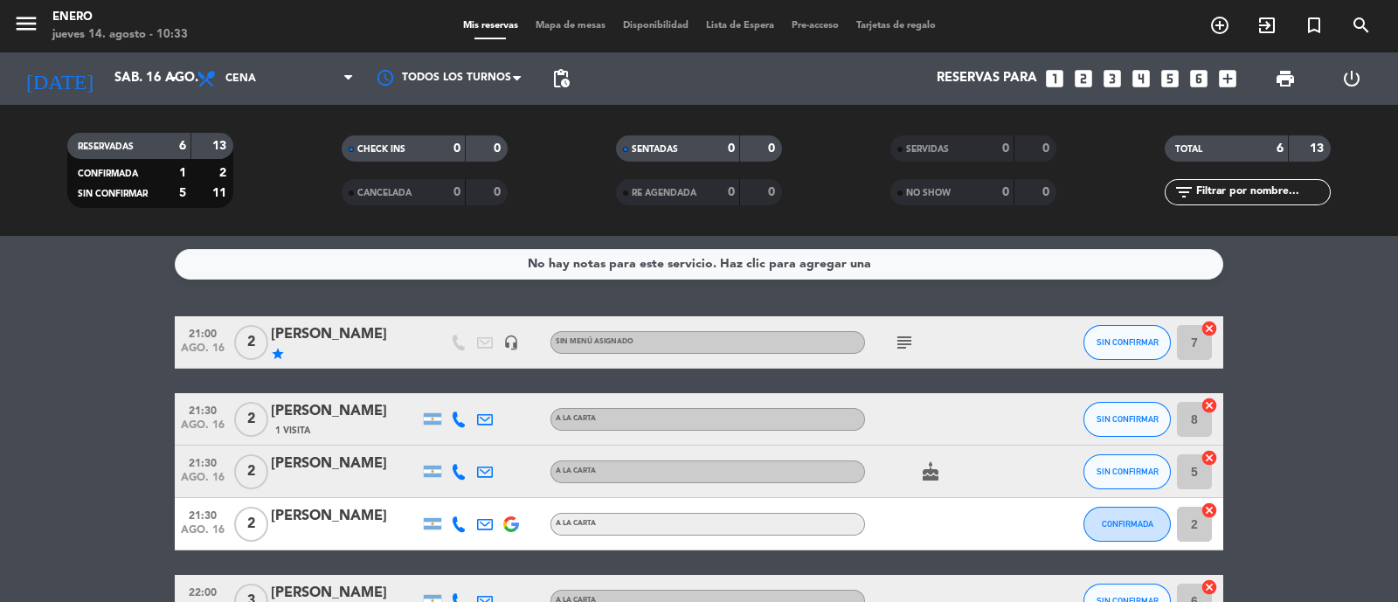
type input "jue. 14 ago."
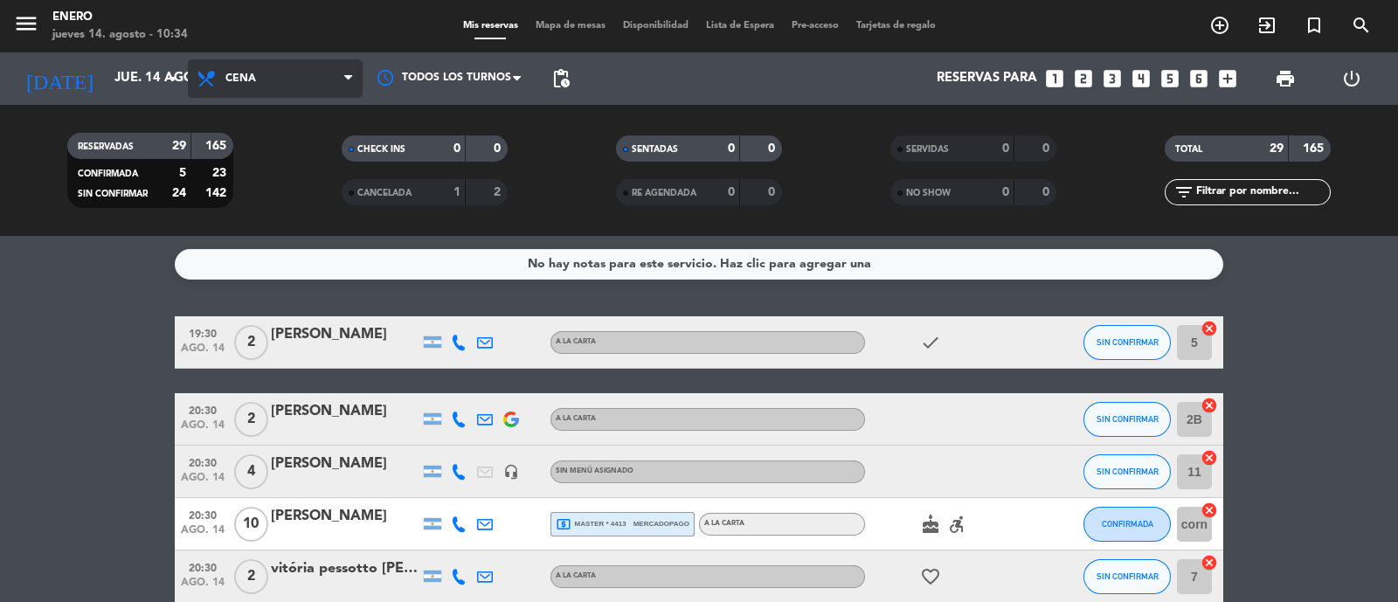
click at [245, 69] on span "Cena" at bounding box center [275, 78] width 175 height 38
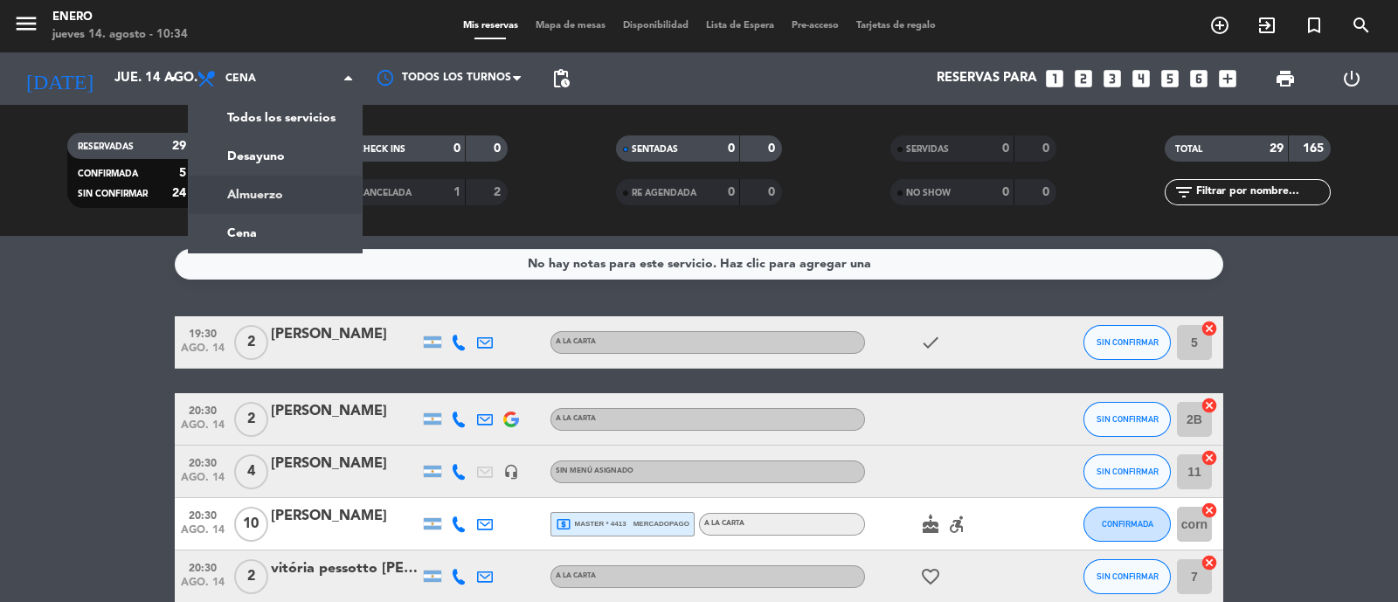
click at [261, 184] on div "menu Enero jueves 14. agosto - 10:34 Mis reservas Mapa de mesas Disponibilidad …" at bounding box center [699, 118] width 1398 height 236
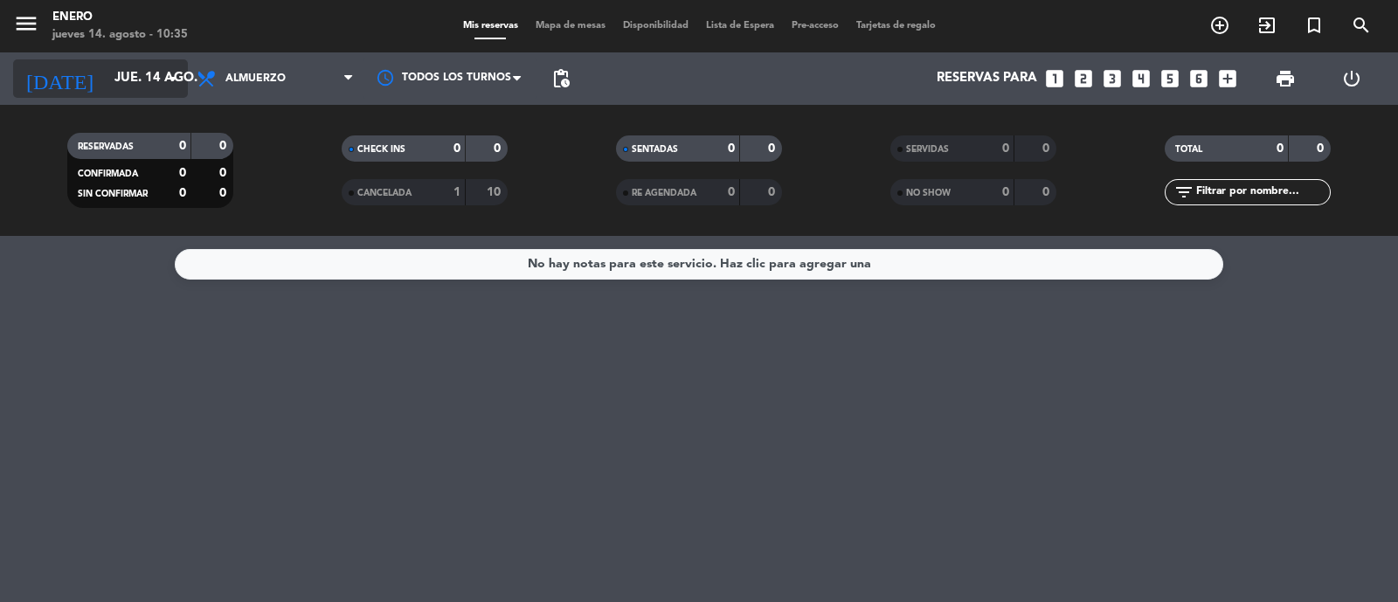
click at [155, 66] on input "jue. 14 ago." at bounding box center [190, 78] width 169 height 33
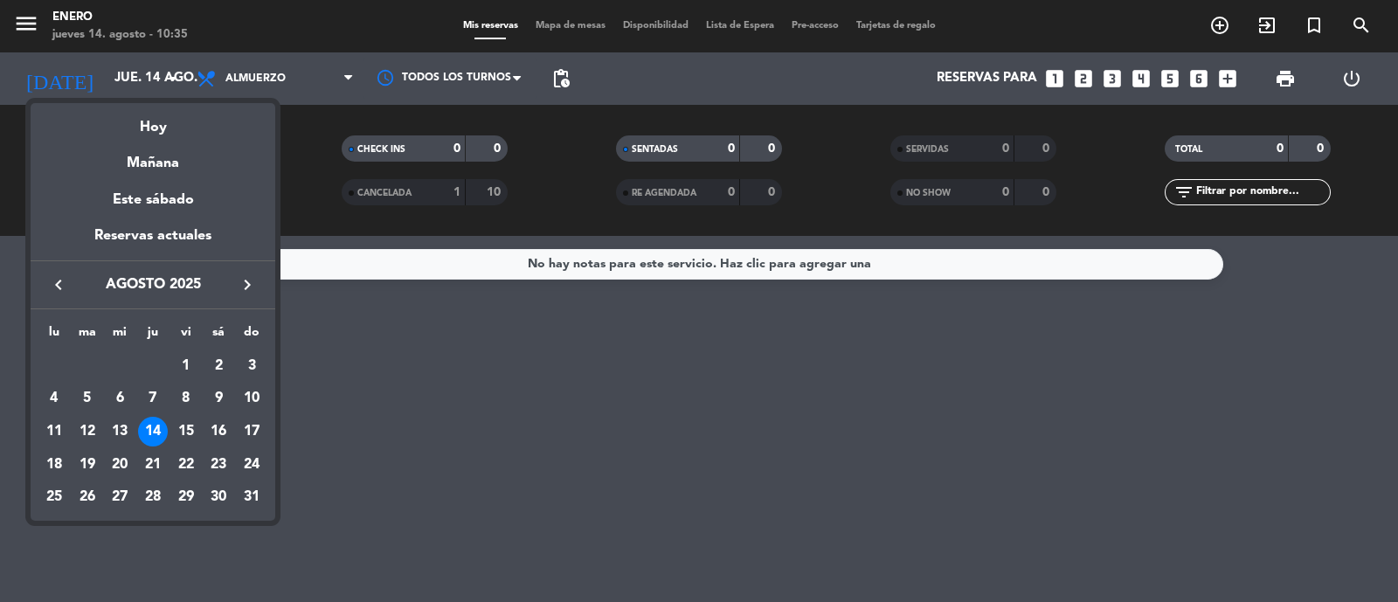
click at [826, 436] on div at bounding box center [699, 301] width 1398 height 602
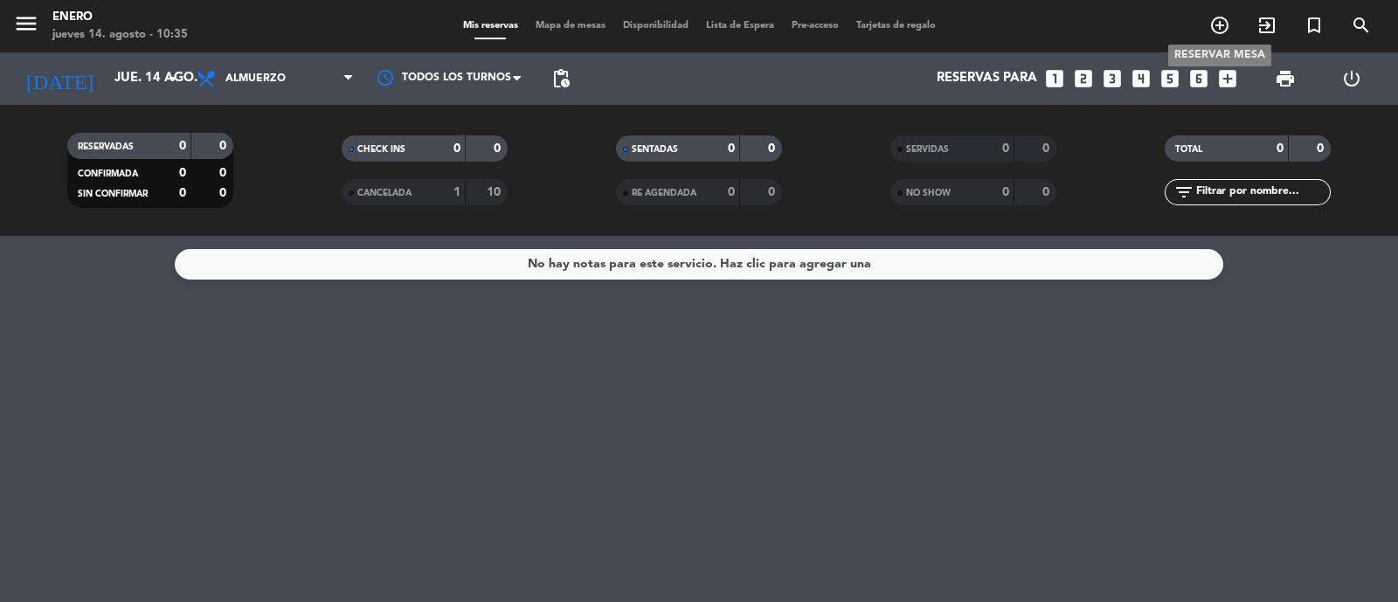
click at [1219, 31] on icon "add_circle_outline" at bounding box center [1219, 25] width 21 height 21
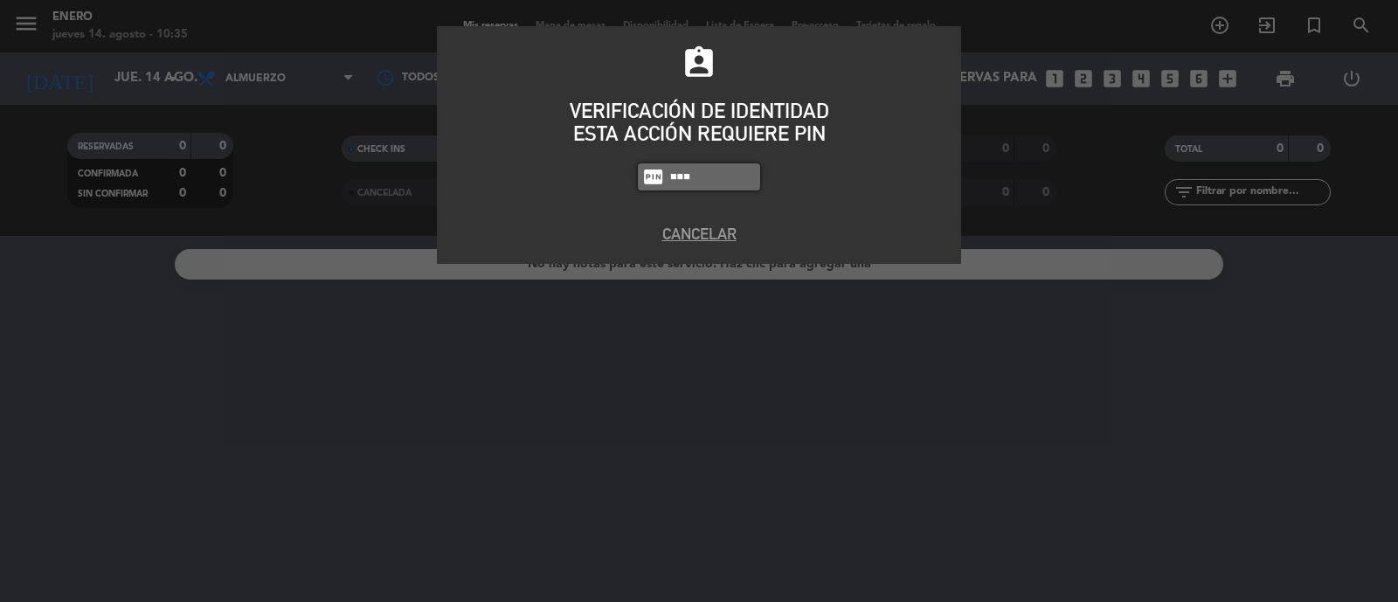
type input "4283"
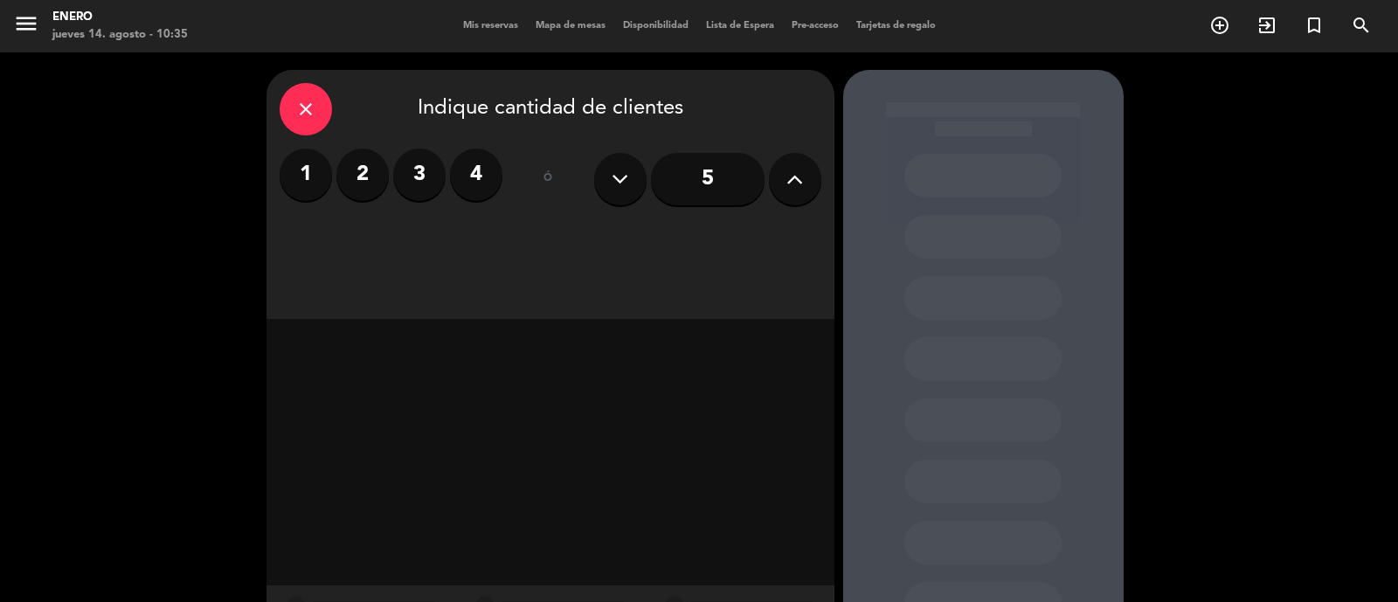
click at [364, 186] on label "2" at bounding box center [362, 175] width 52 height 52
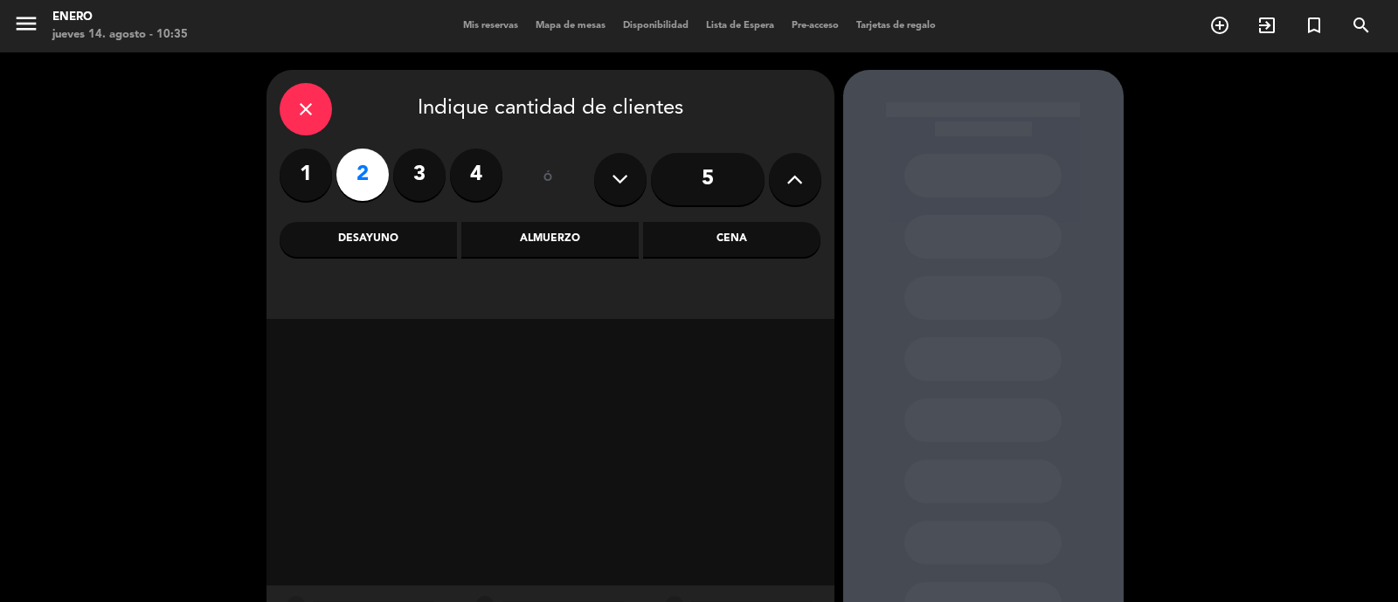
click at [723, 238] on div "Cena" at bounding box center [731, 239] width 177 height 35
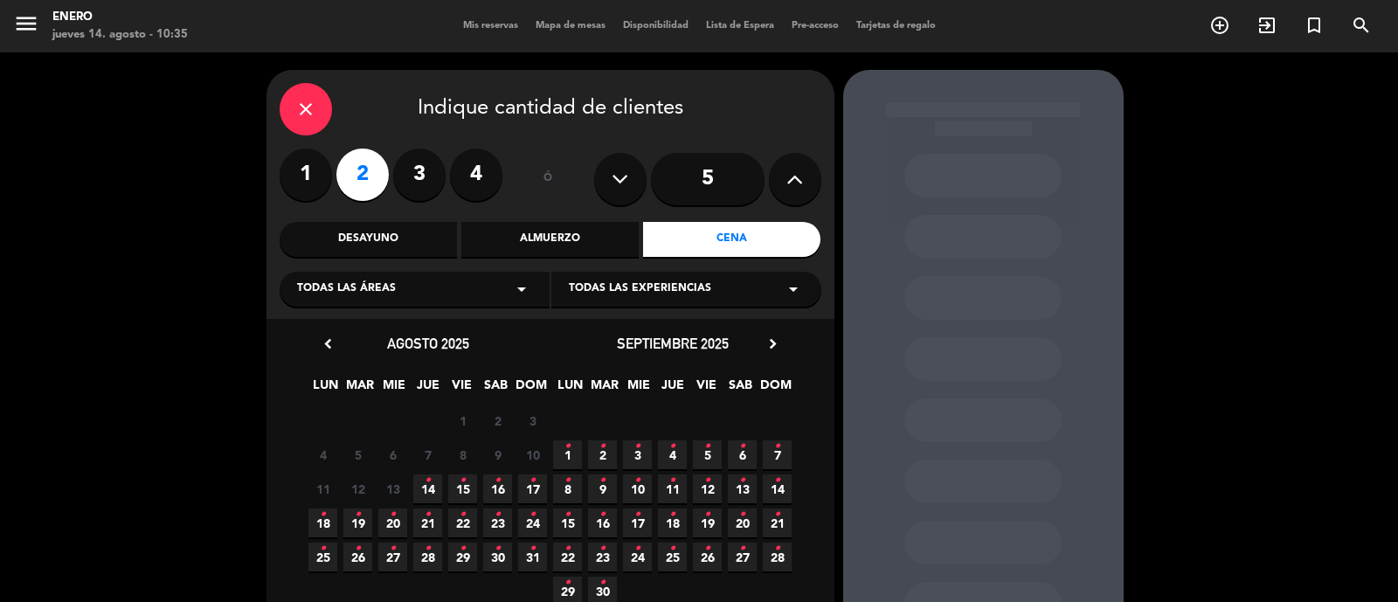
click at [494, 486] on icon "•" at bounding box center [497, 480] width 6 height 28
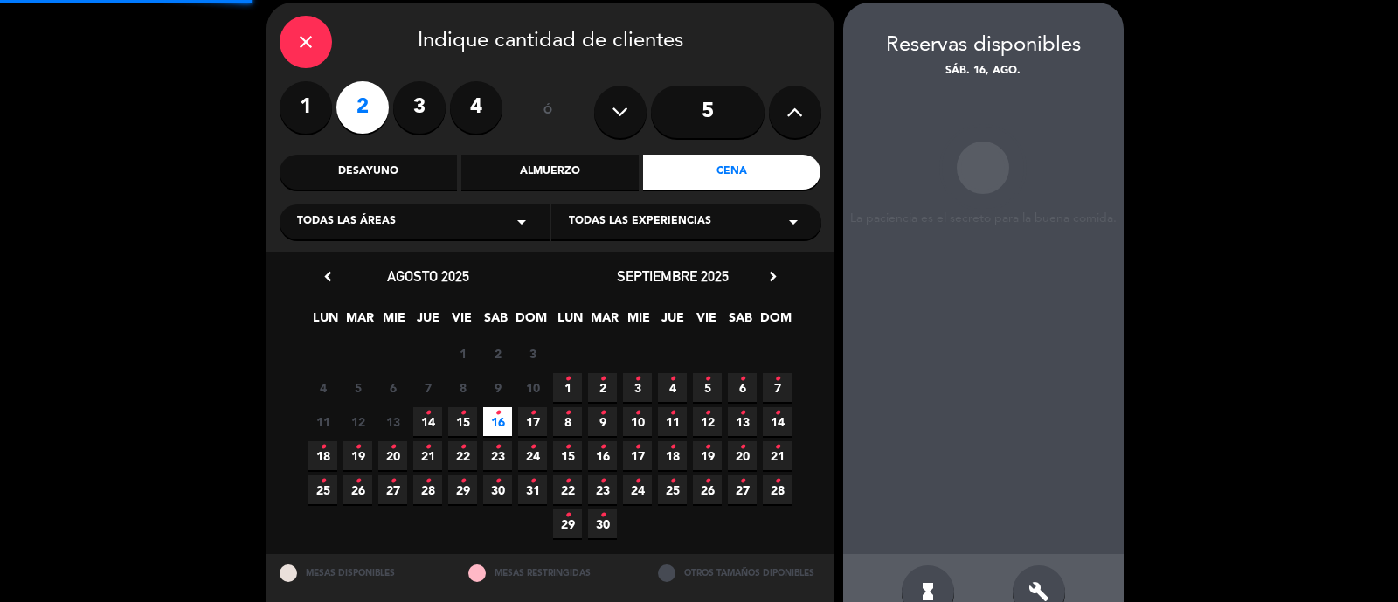
scroll to position [70, 0]
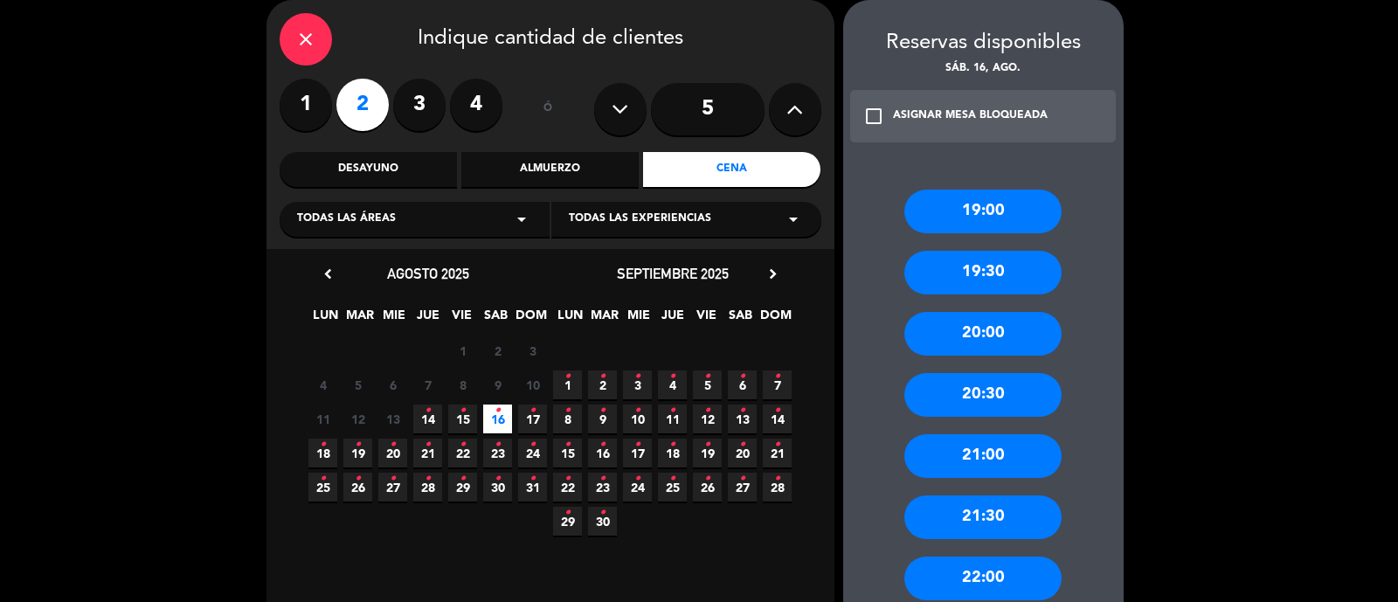
click at [998, 450] on div "21:00" at bounding box center [982, 456] width 157 height 44
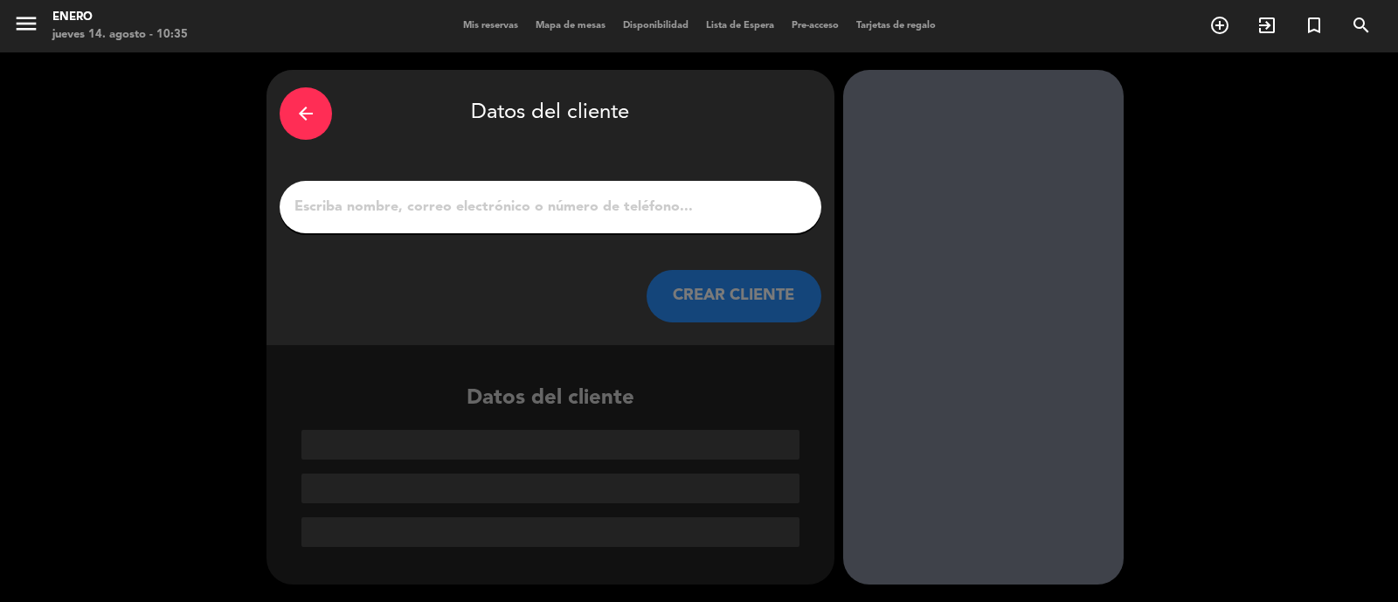
scroll to position [0, 0]
click at [568, 214] on input "1" at bounding box center [550, 207] width 515 height 24
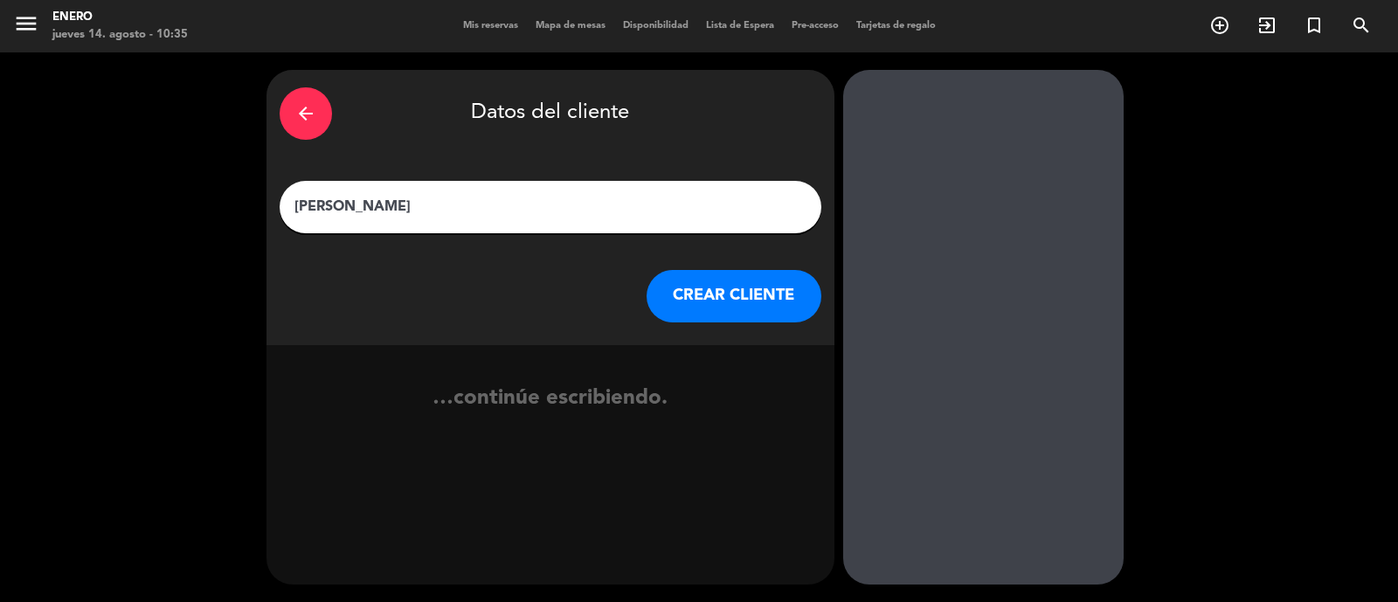
type input "[PERSON_NAME]"
click at [694, 294] on button "CREAR CLIENTE" at bounding box center [733, 296] width 175 height 52
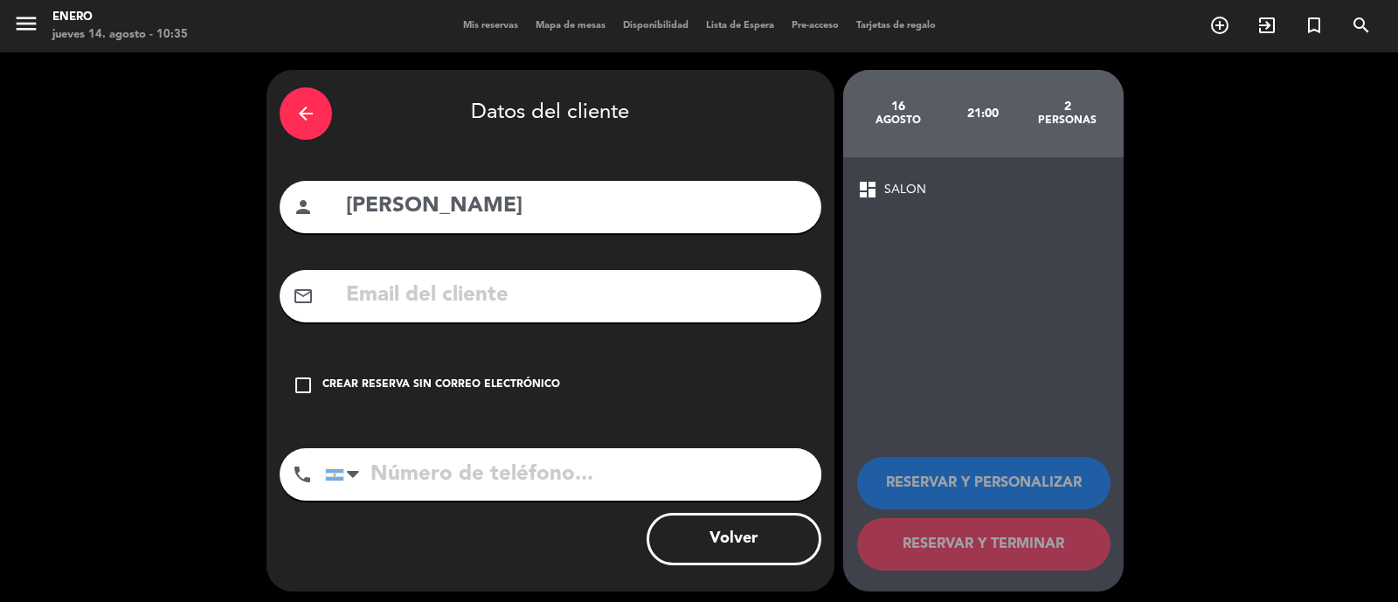
click at [529, 392] on div "Crear reserva sin correo electrónico" at bounding box center [441, 385] width 238 height 17
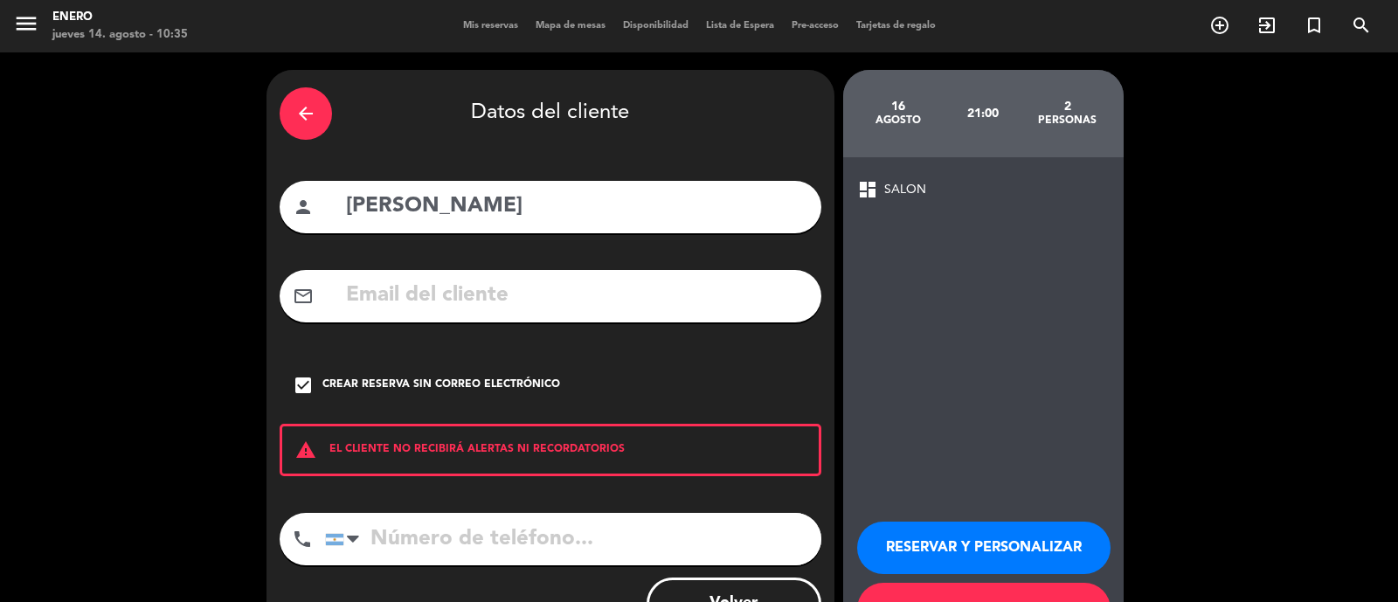
click at [538, 545] on input "tel" at bounding box center [573, 539] width 496 height 52
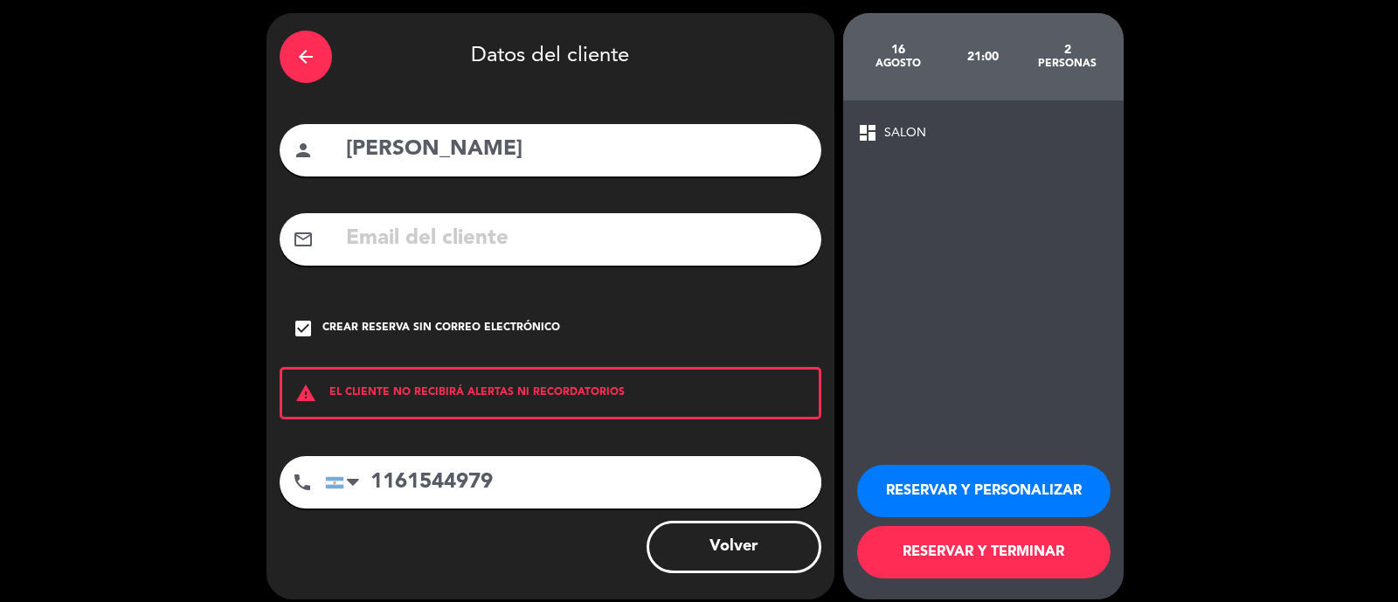
scroll to position [71, 0]
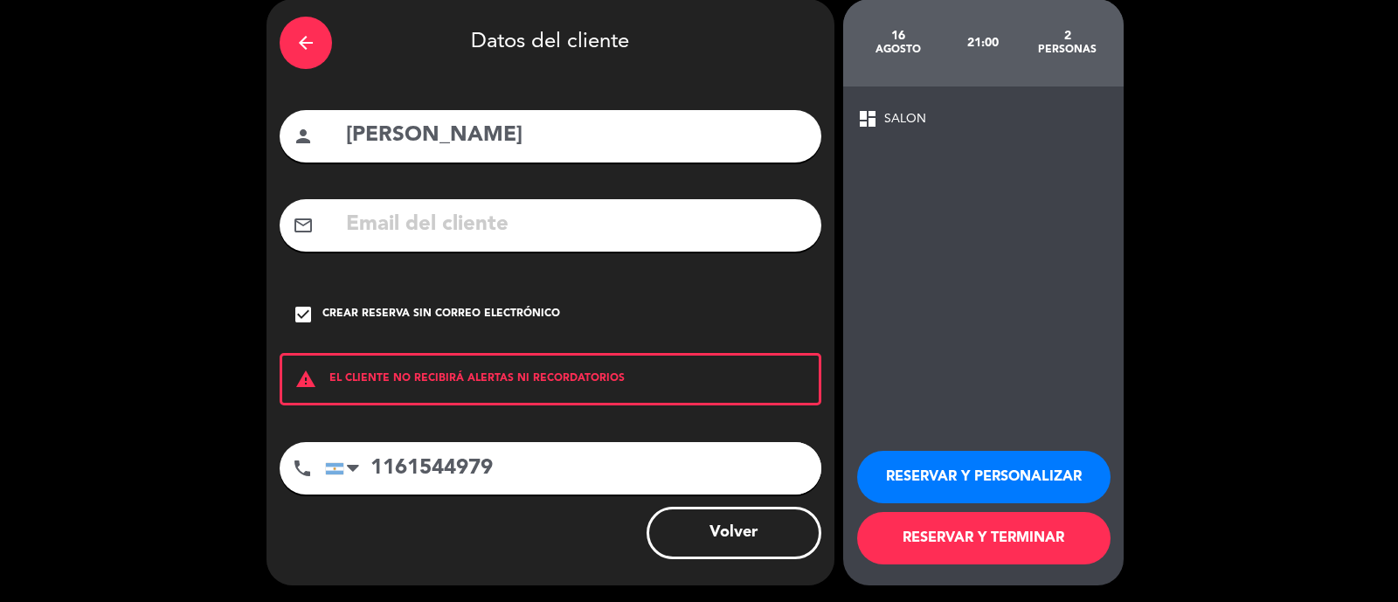
type input "1161544979"
click at [1010, 481] on button "RESERVAR Y PERSONALIZAR" at bounding box center [983, 477] width 253 height 52
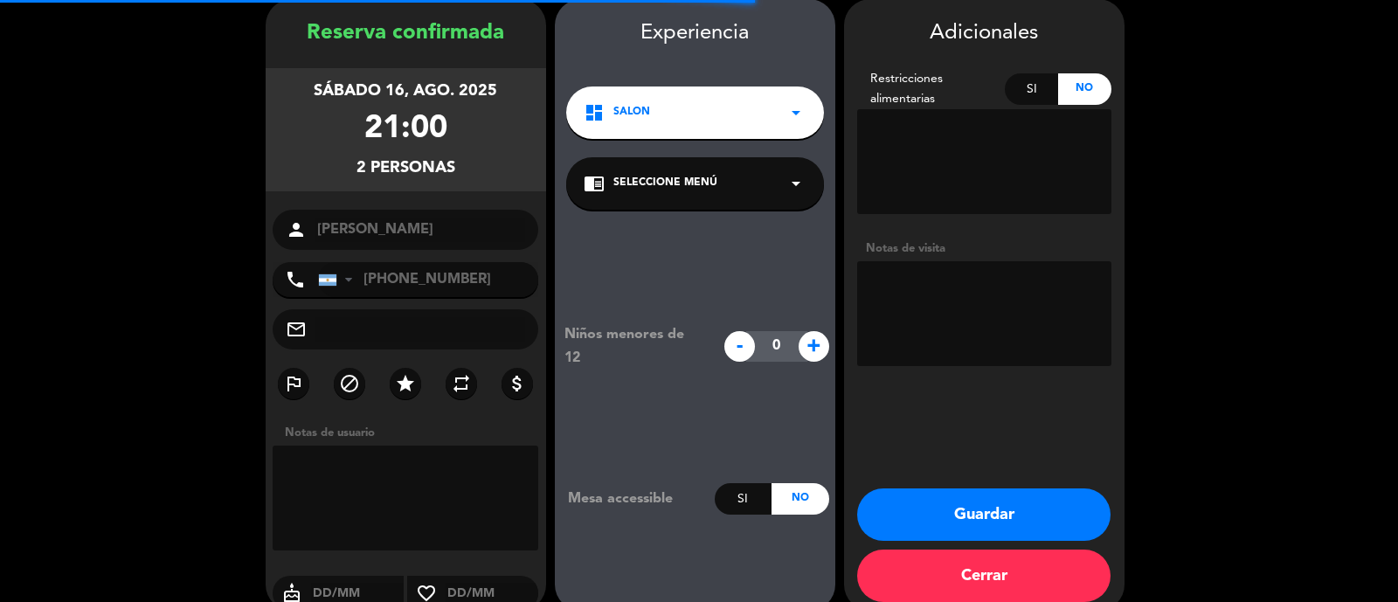
scroll to position [70, 0]
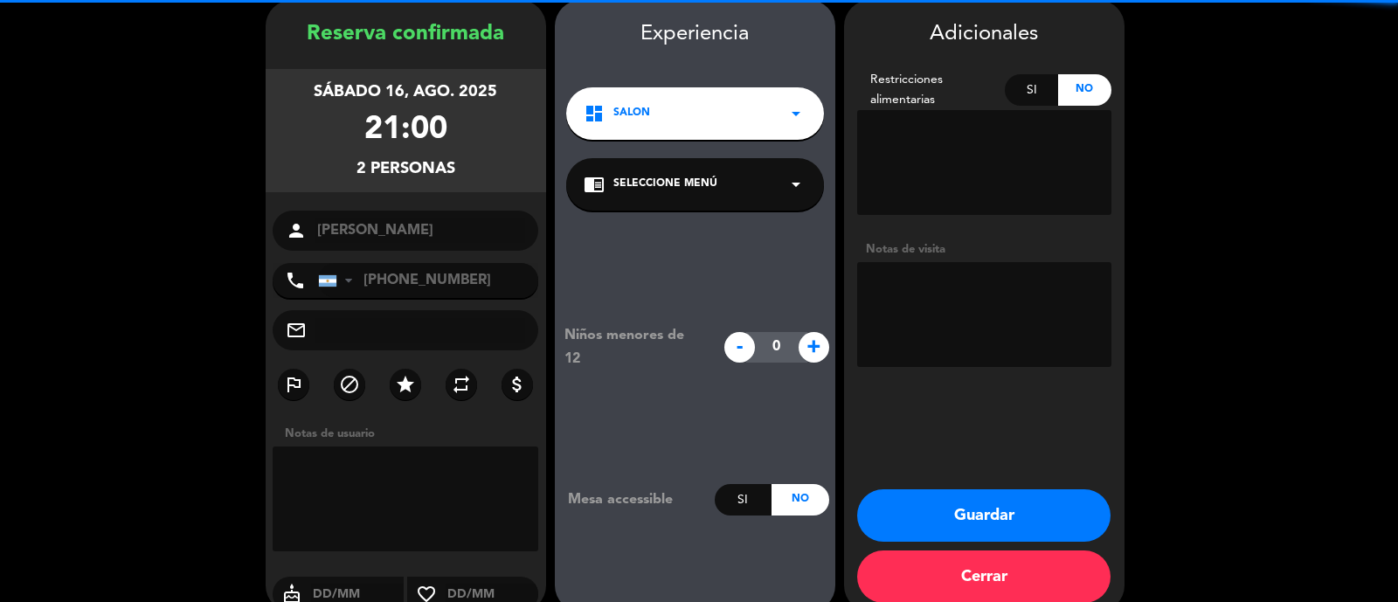
click at [996, 307] on textarea at bounding box center [984, 314] width 254 height 105
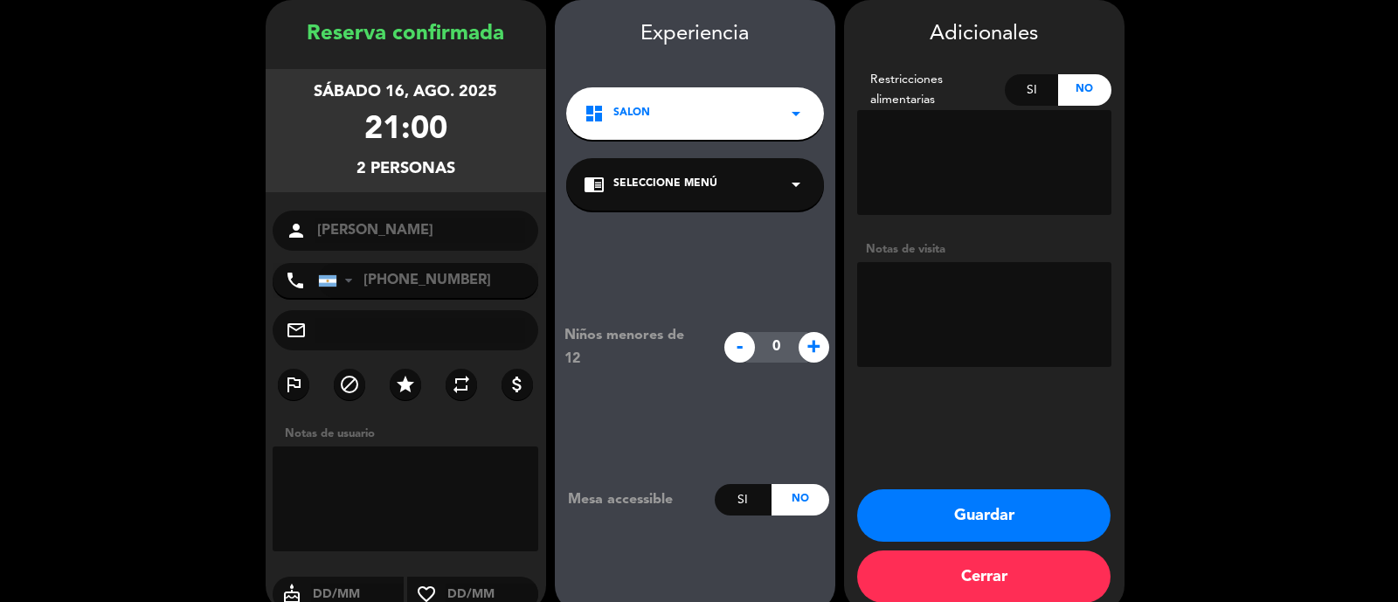
click at [978, 508] on button "Guardar" at bounding box center [983, 515] width 253 height 52
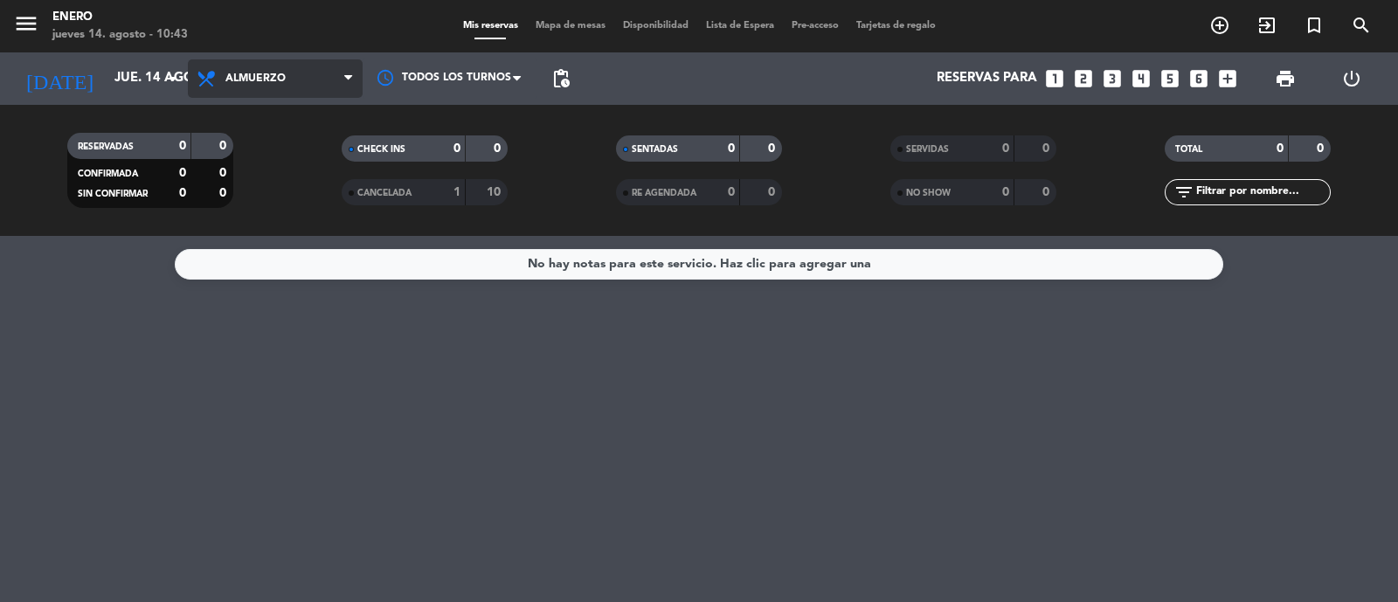
click at [257, 91] on span "Almuerzo" at bounding box center [275, 78] width 175 height 38
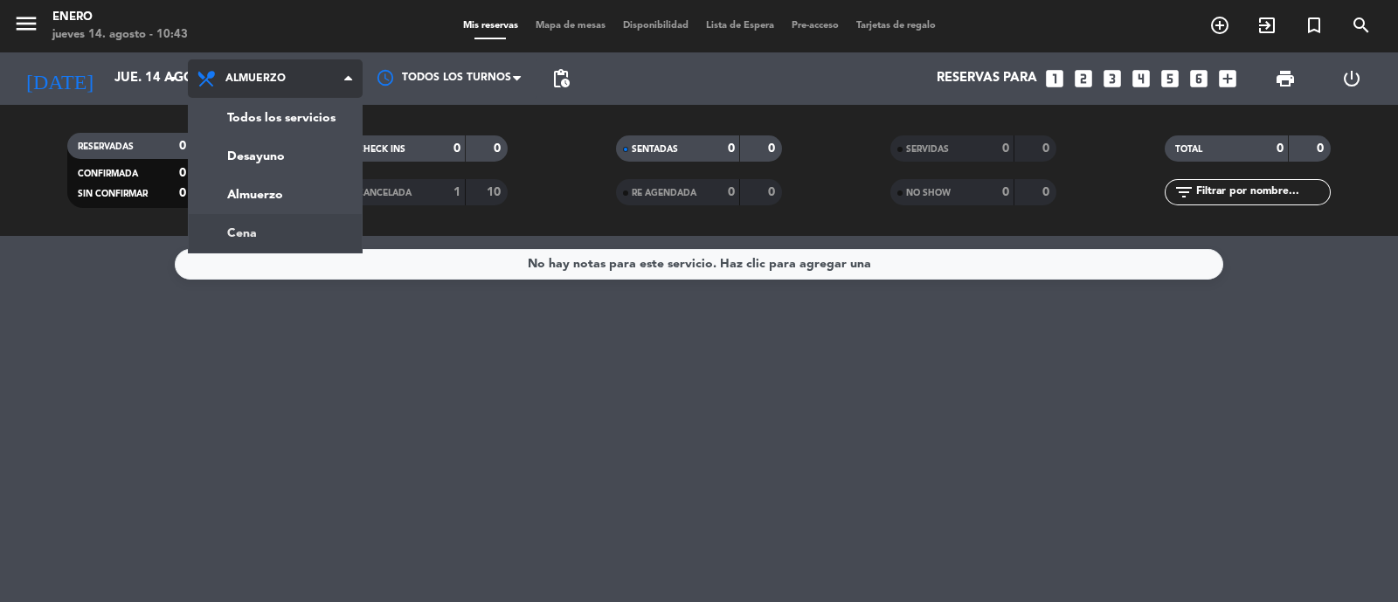
click at [297, 225] on div "menu Enero jueves 14. agosto - 10:43 Mis reservas Mapa de mesas Disponibilidad …" at bounding box center [699, 118] width 1398 height 236
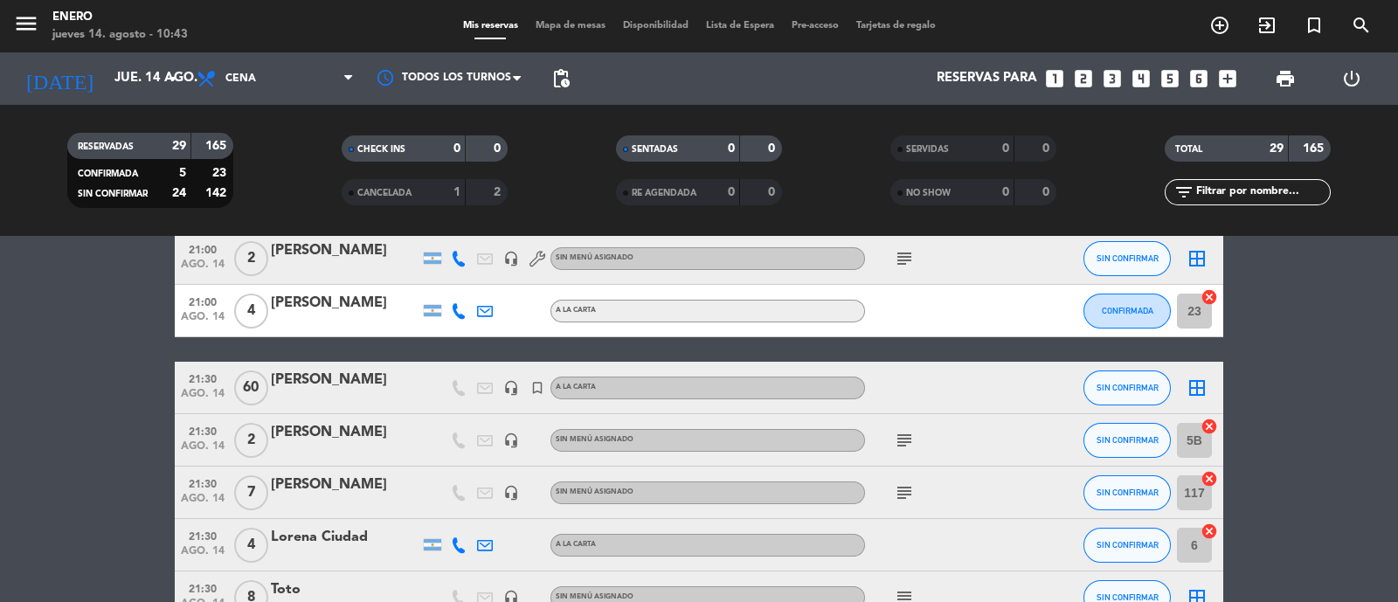
scroll to position [764, 0]
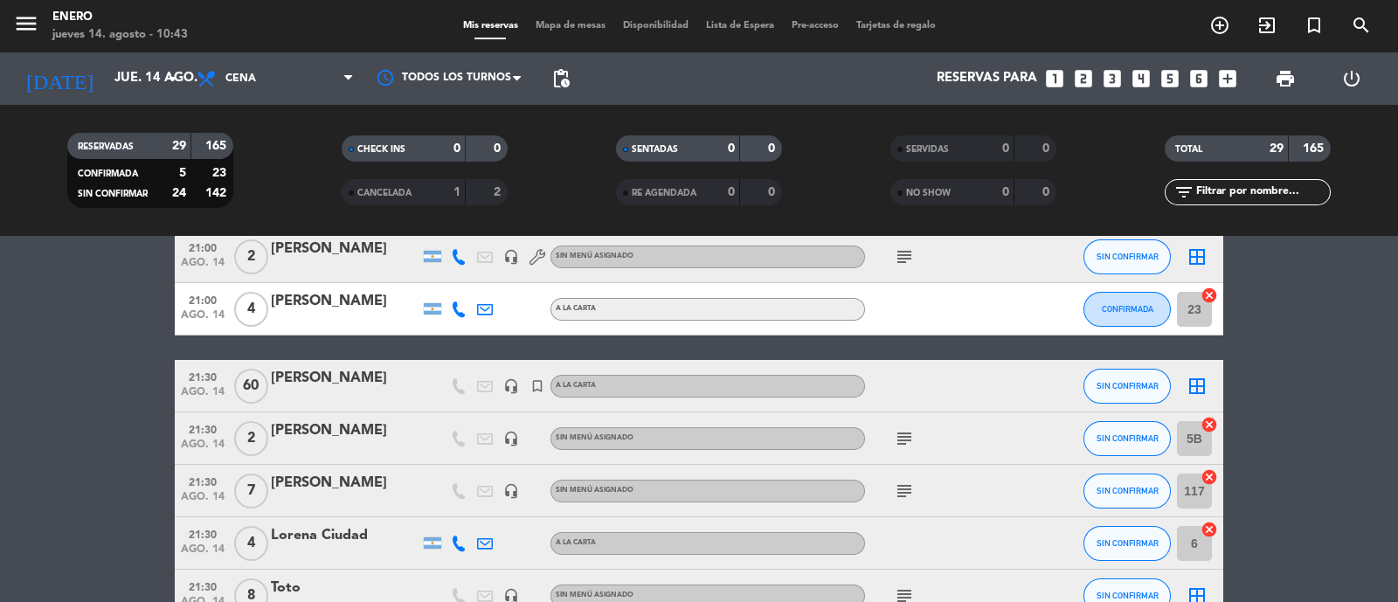
click at [360, 390] on div at bounding box center [345, 397] width 149 height 14
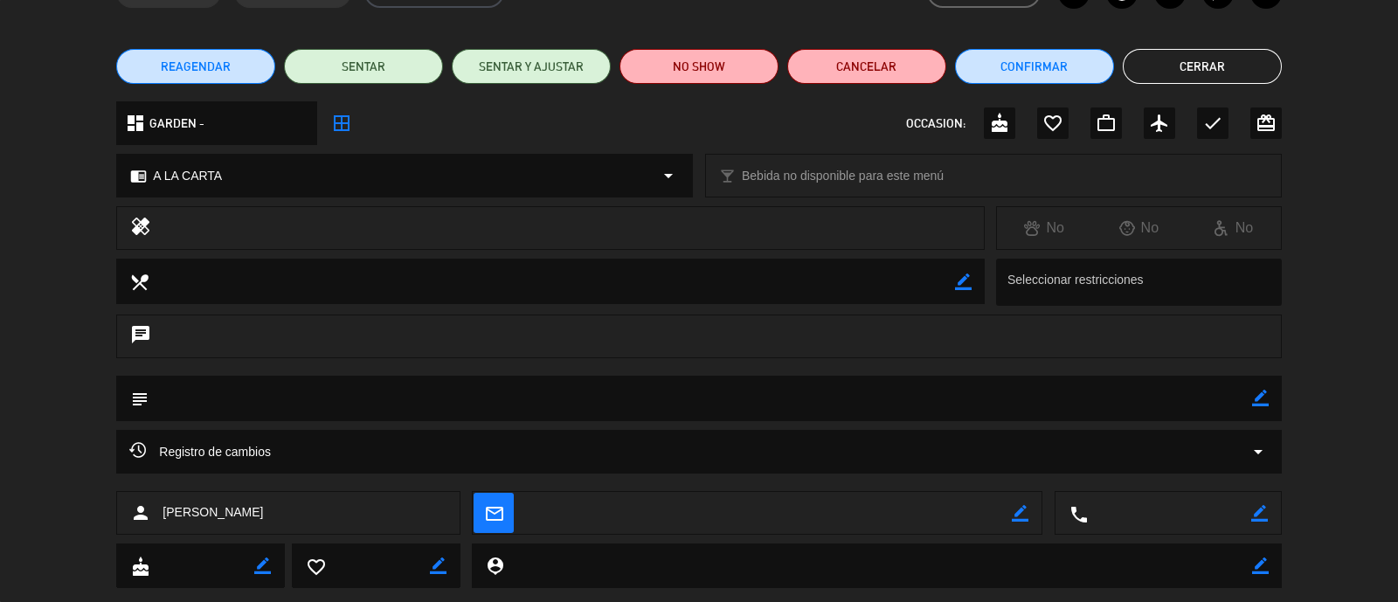
scroll to position [147, 0]
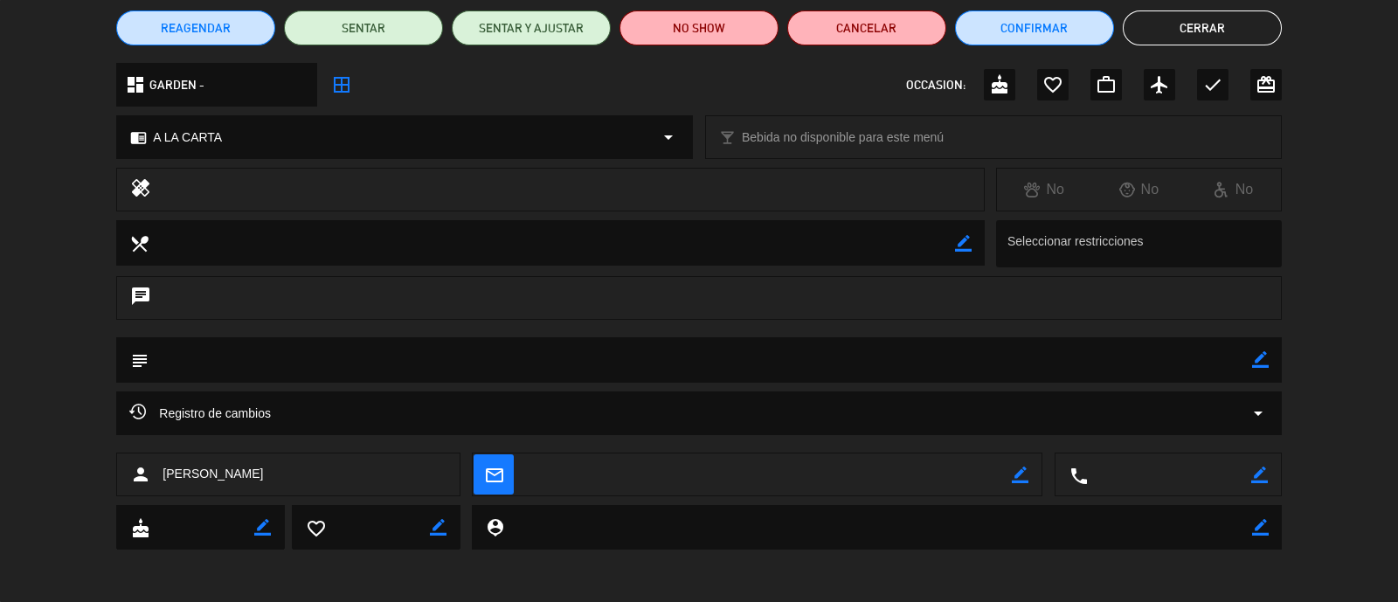
click at [1219, 28] on button "Cerrar" at bounding box center [1202, 27] width 159 height 35
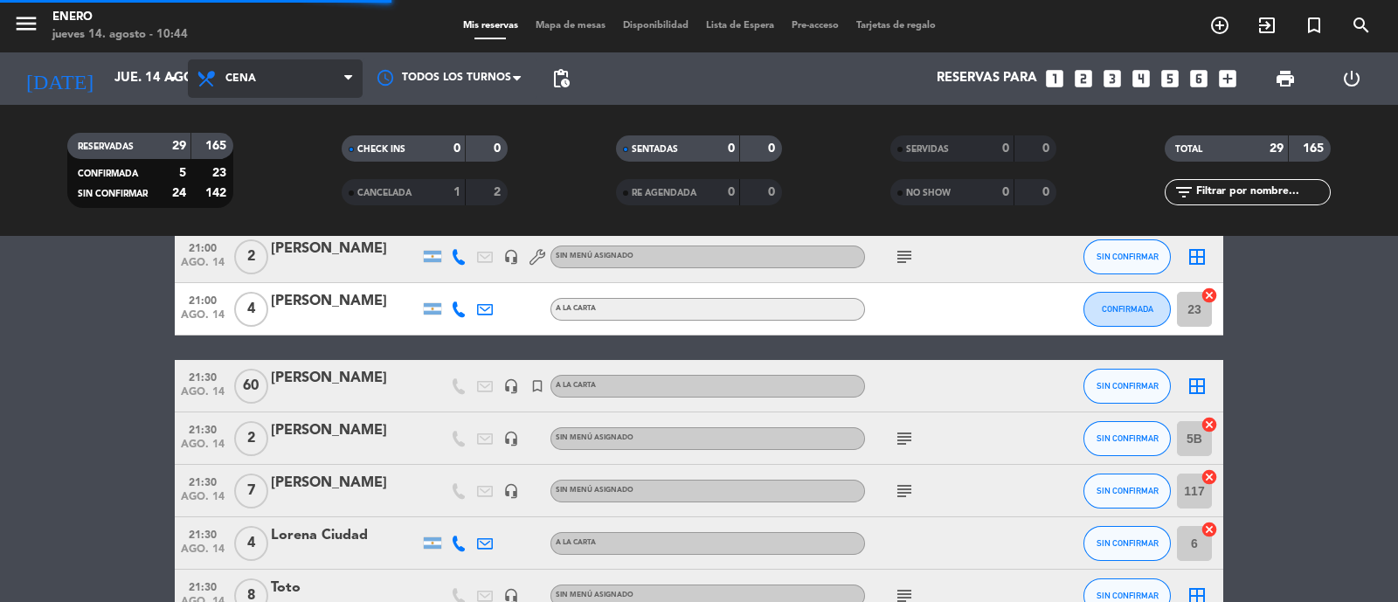
click at [264, 73] on span "Cena" at bounding box center [275, 78] width 175 height 38
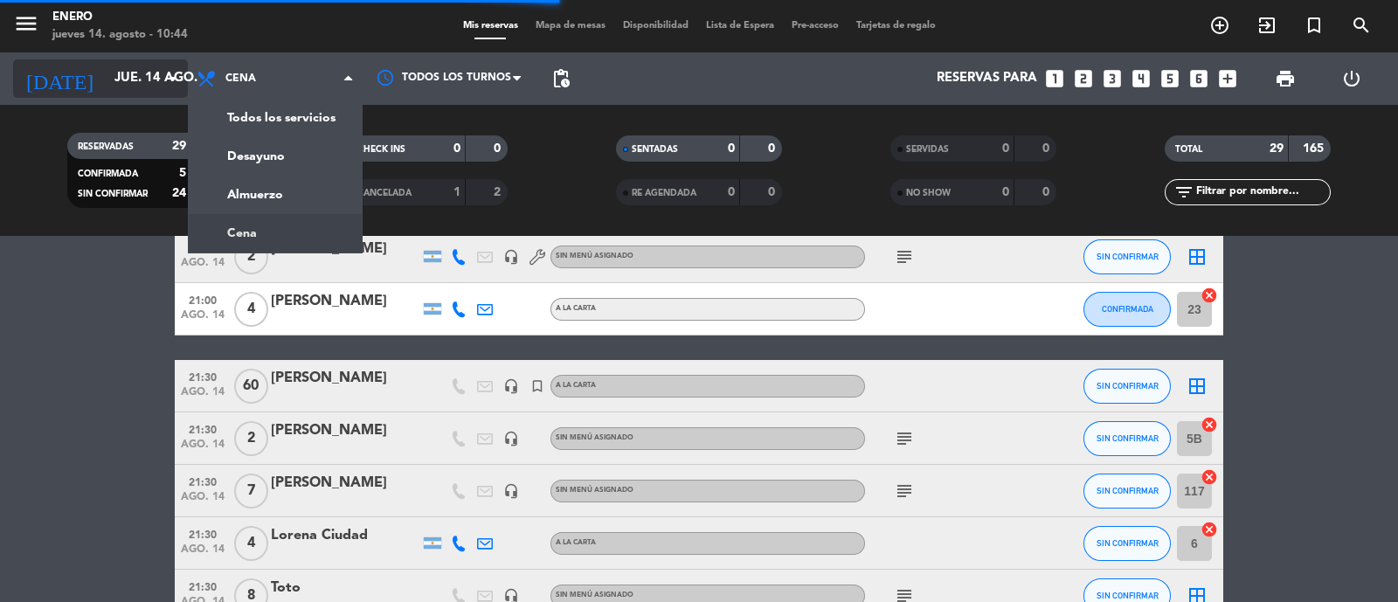
click at [135, 80] on input "jue. 14 ago." at bounding box center [190, 78] width 169 height 33
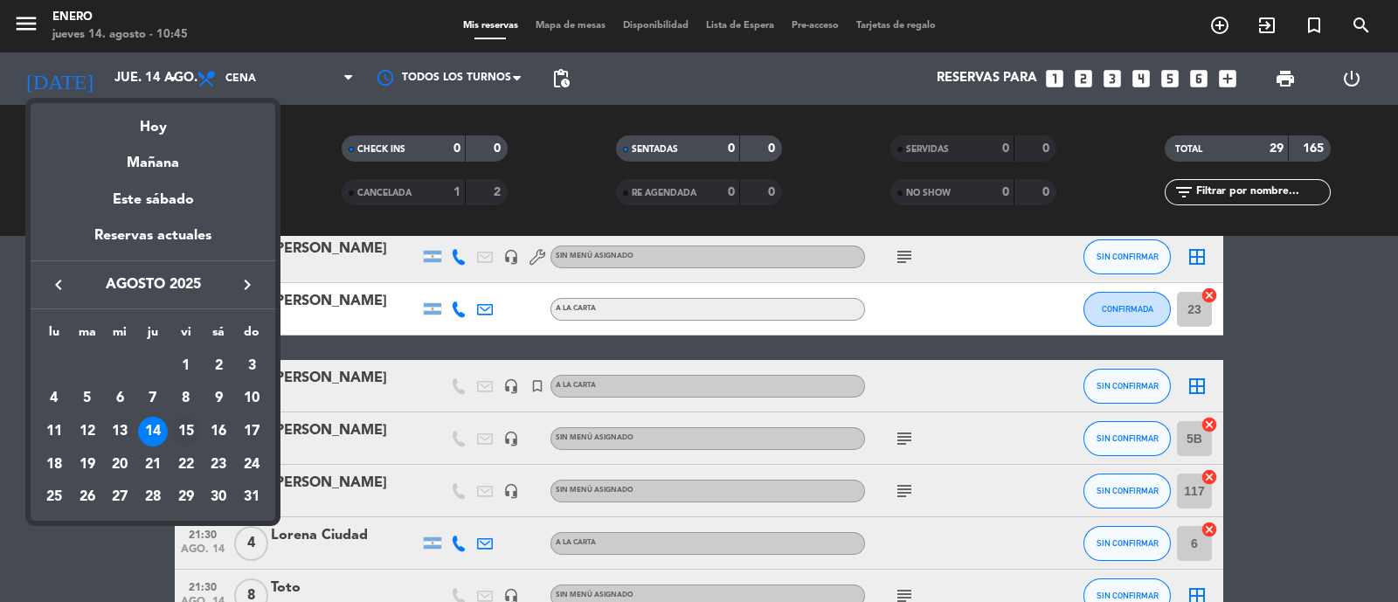
click at [184, 421] on div "15" at bounding box center [186, 432] width 30 height 30
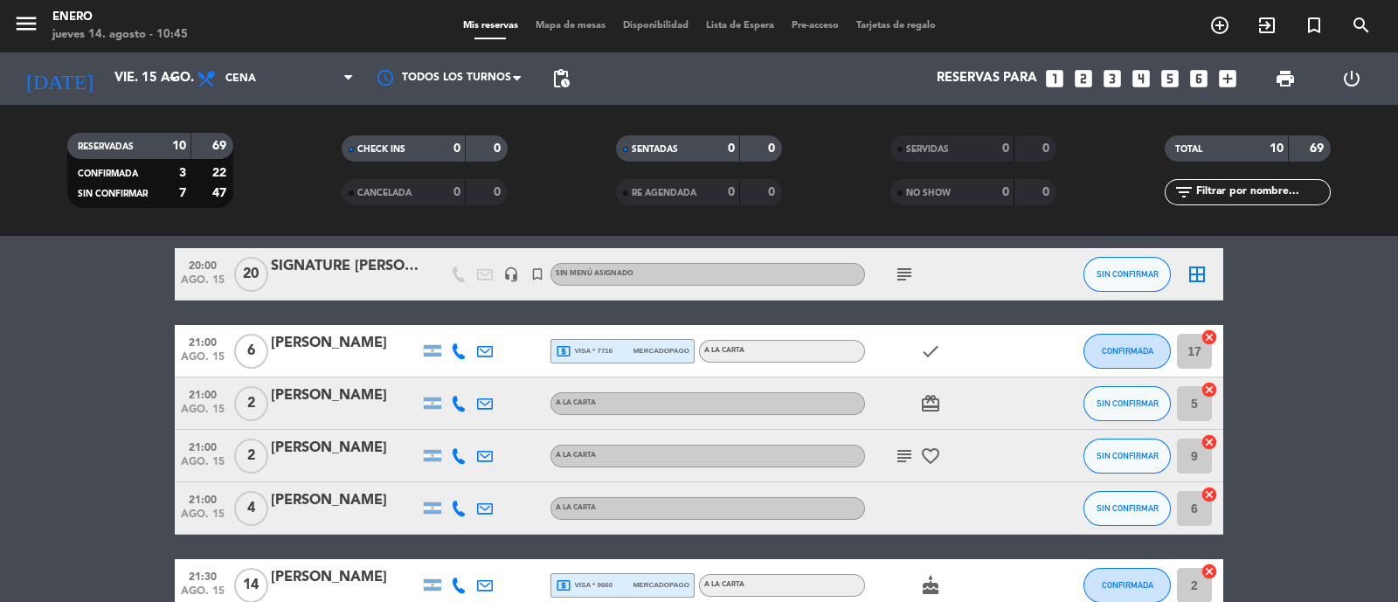
scroll to position [0, 0]
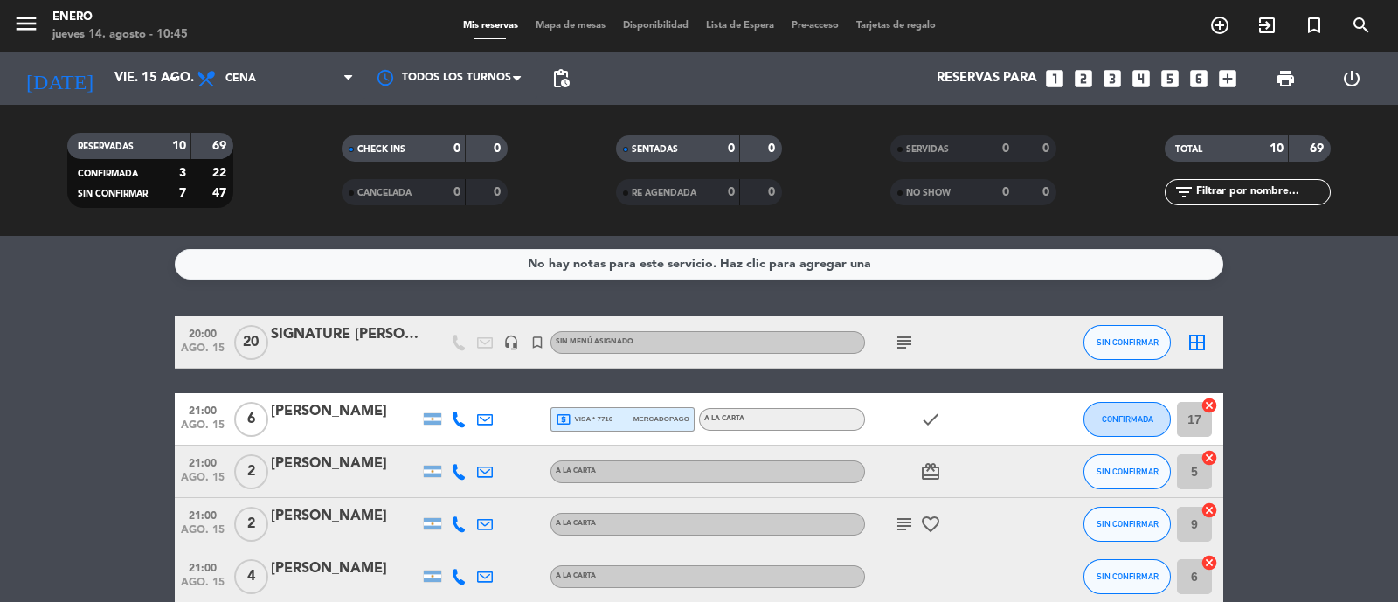
click at [904, 342] on icon "subject" at bounding box center [904, 342] width 21 height 21
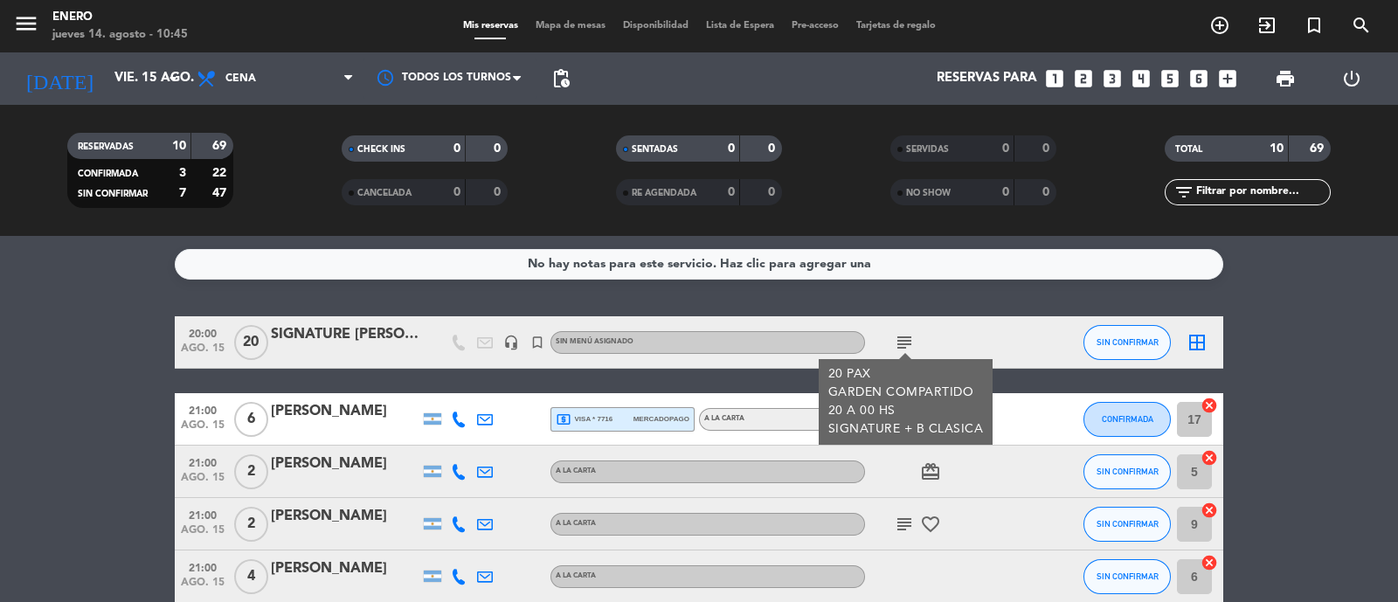
click at [998, 341] on div "subject 20 PAX GARDEN COMPARTIDO 20 A 00 HS SIGNATURE + B CLASICA" at bounding box center [943, 342] width 157 height 52
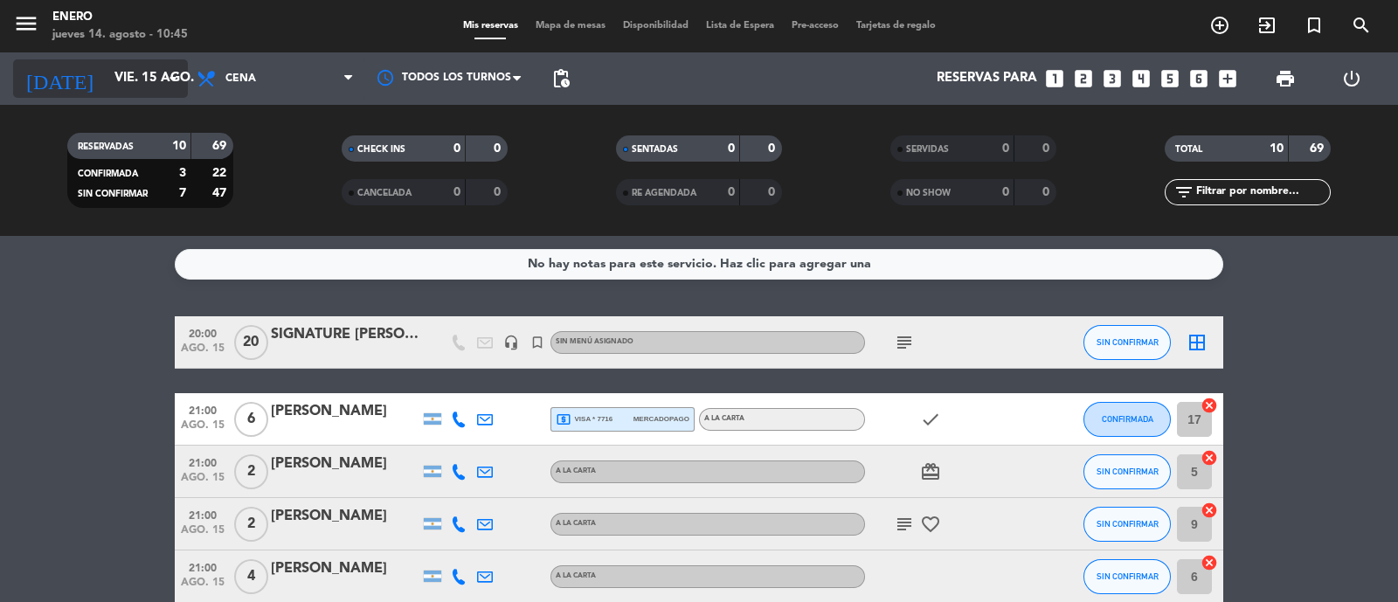
click at [114, 62] on input "vie. 15 ago." at bounding box center [190, 78] width 169 height 33
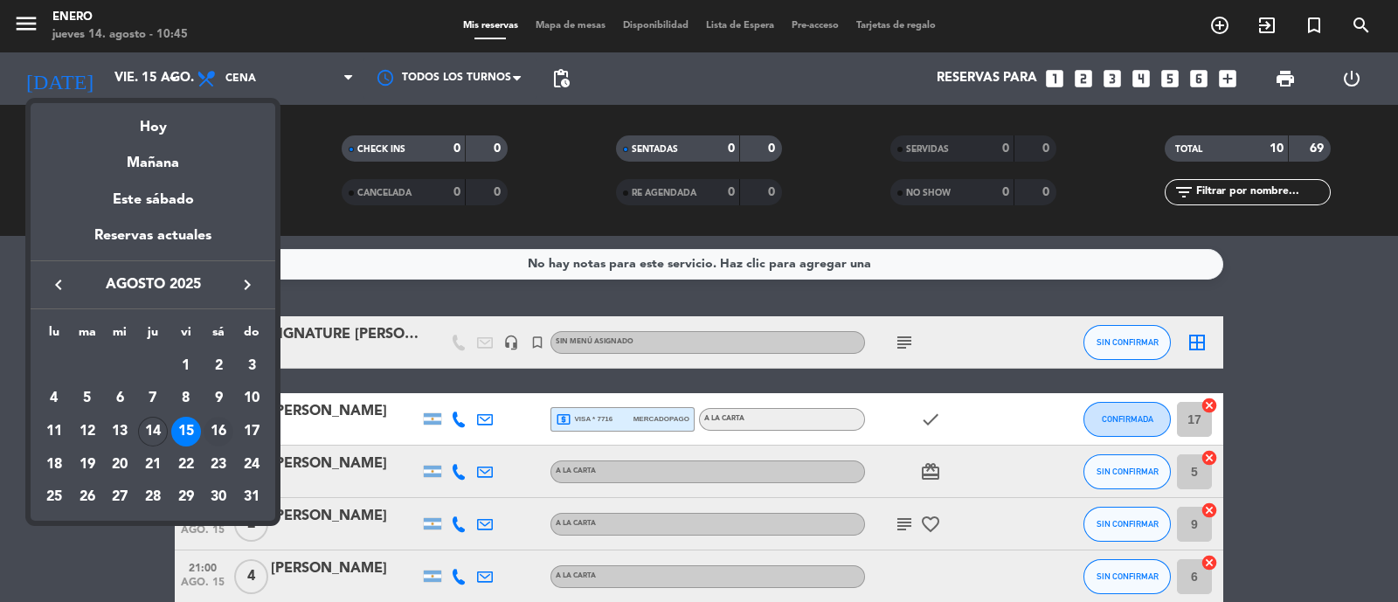
click at [212, 433] on div "16" at bounding box center [219, 432] width 30 height 30
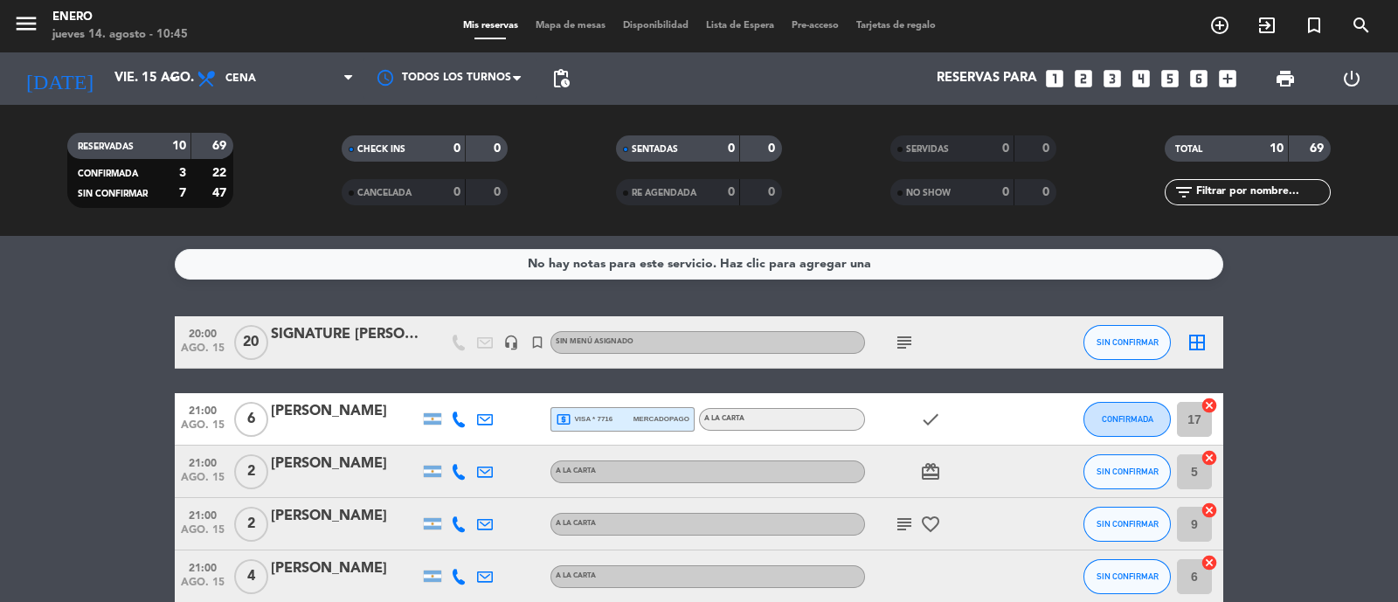
type input "sáb. 16 ago."
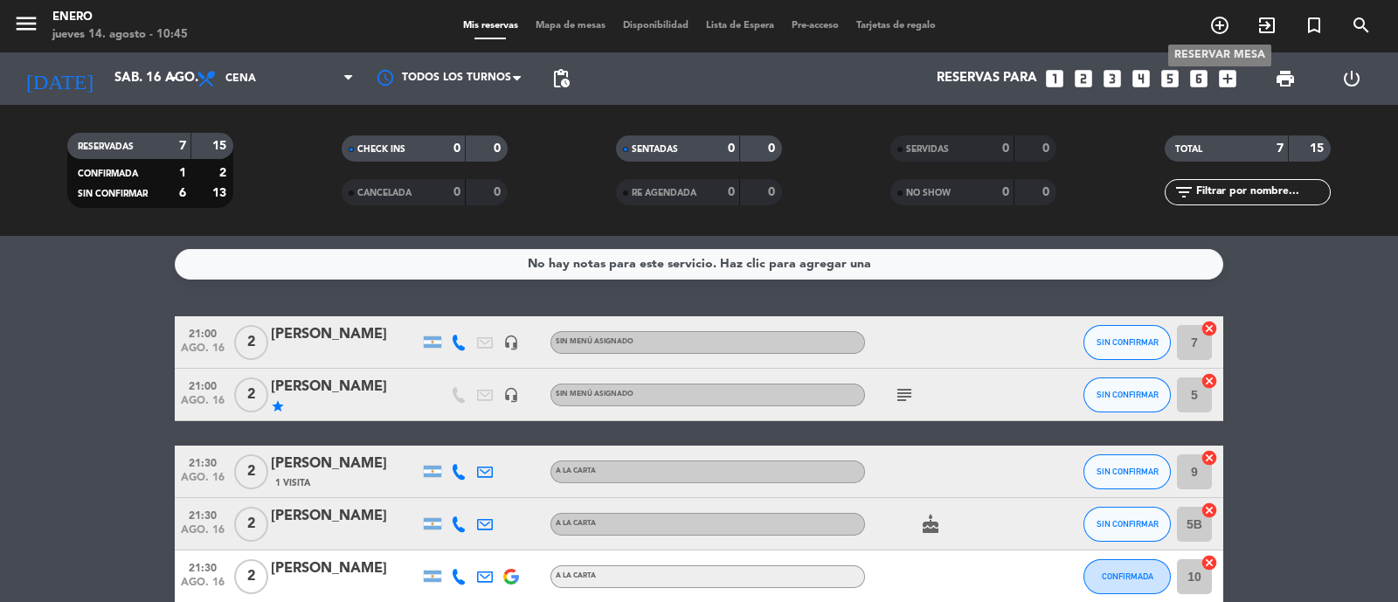
click at [1219, 31] on icon "add_circle_outline" at bounding box center [1219, 25] width 21 height 21
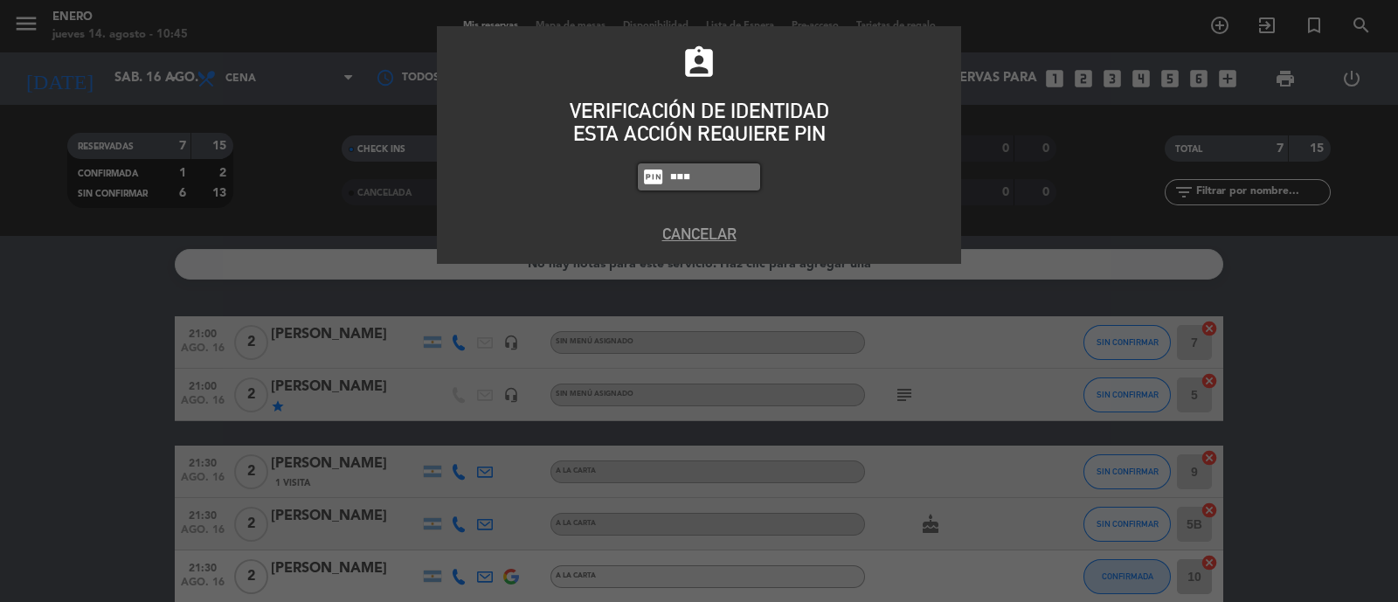
type input "4283"
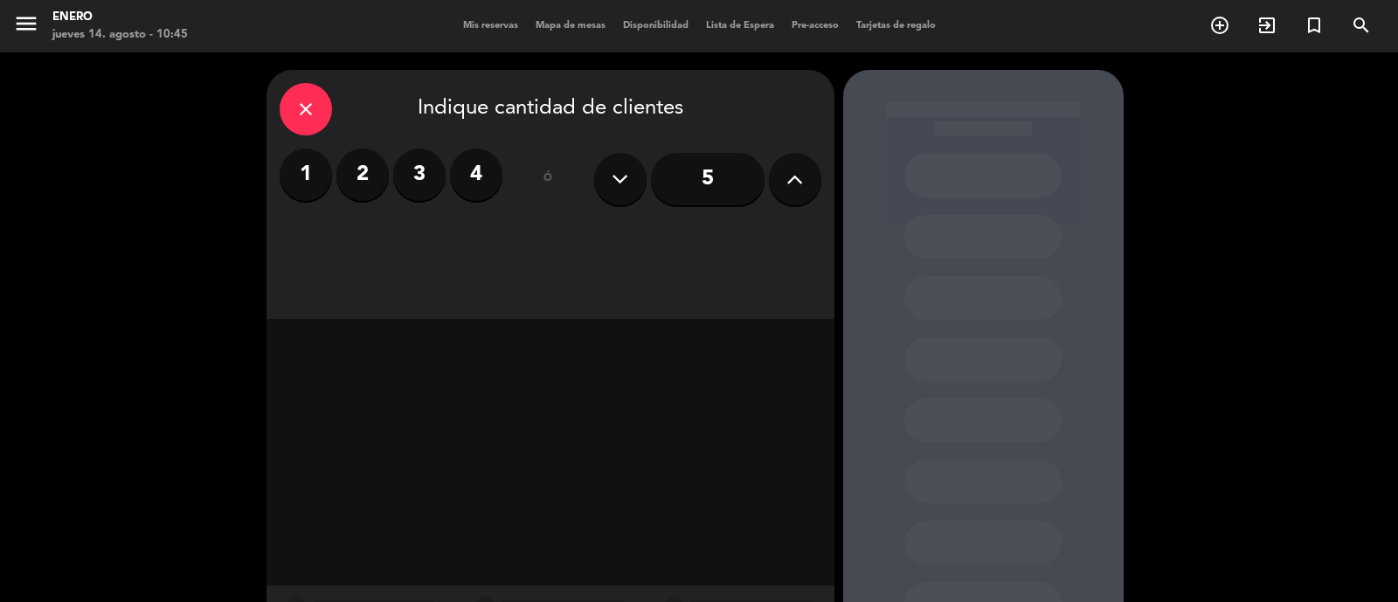
click at [786, 166] on icon at bounding box center [794, 179] width 17 height 26
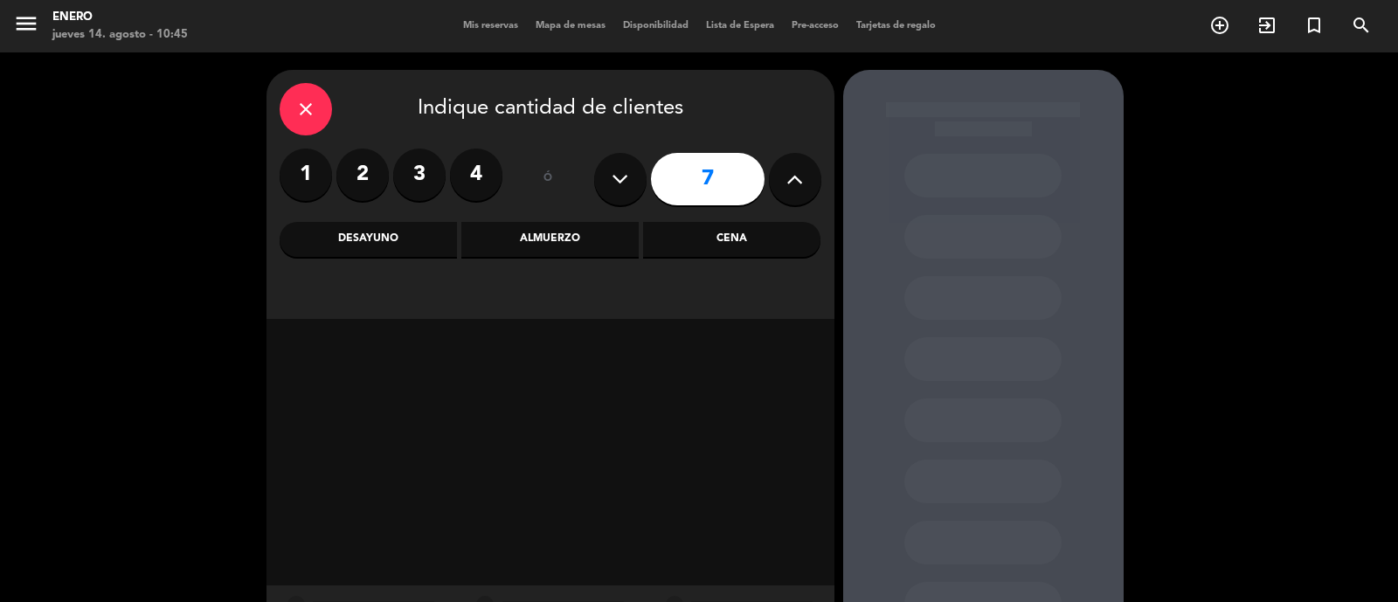
click at [786, 166] on icon at bounding box center [794, 179] width 17 height 26
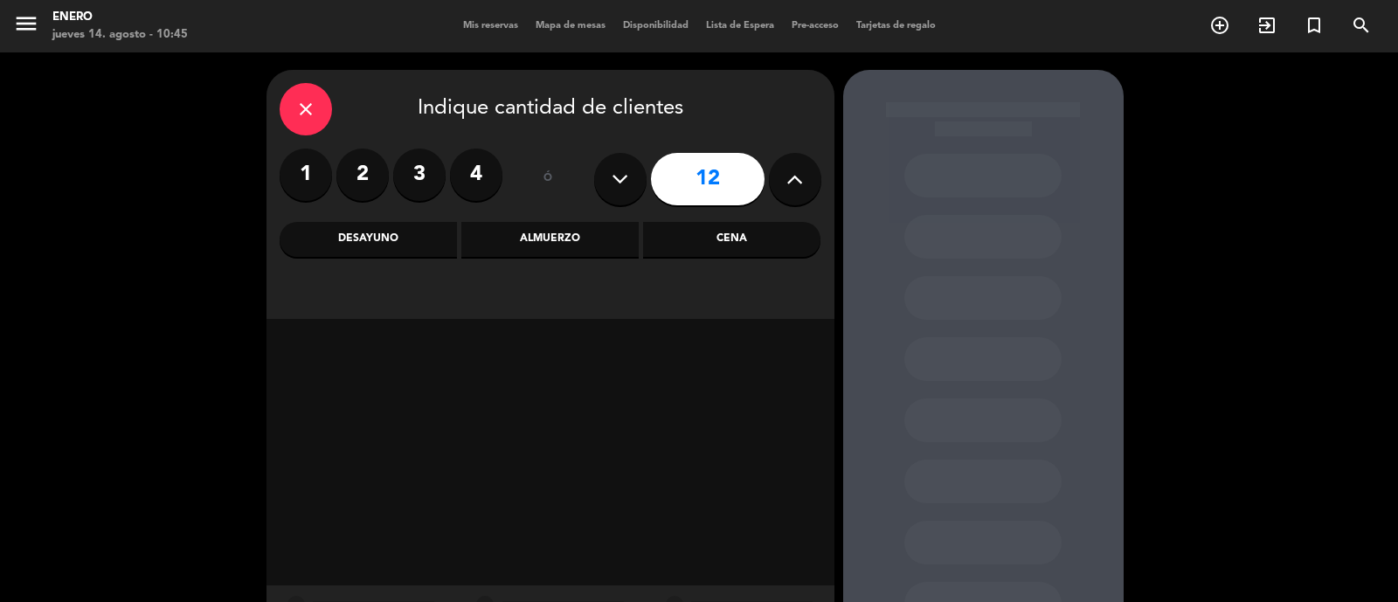
click at [786, 166] on icon at bounding box center [794, 179] width 17 height 26
type input "13"
click at [750, 251] on div "Cena" at bounding box center [731, 239] width 177 height 35
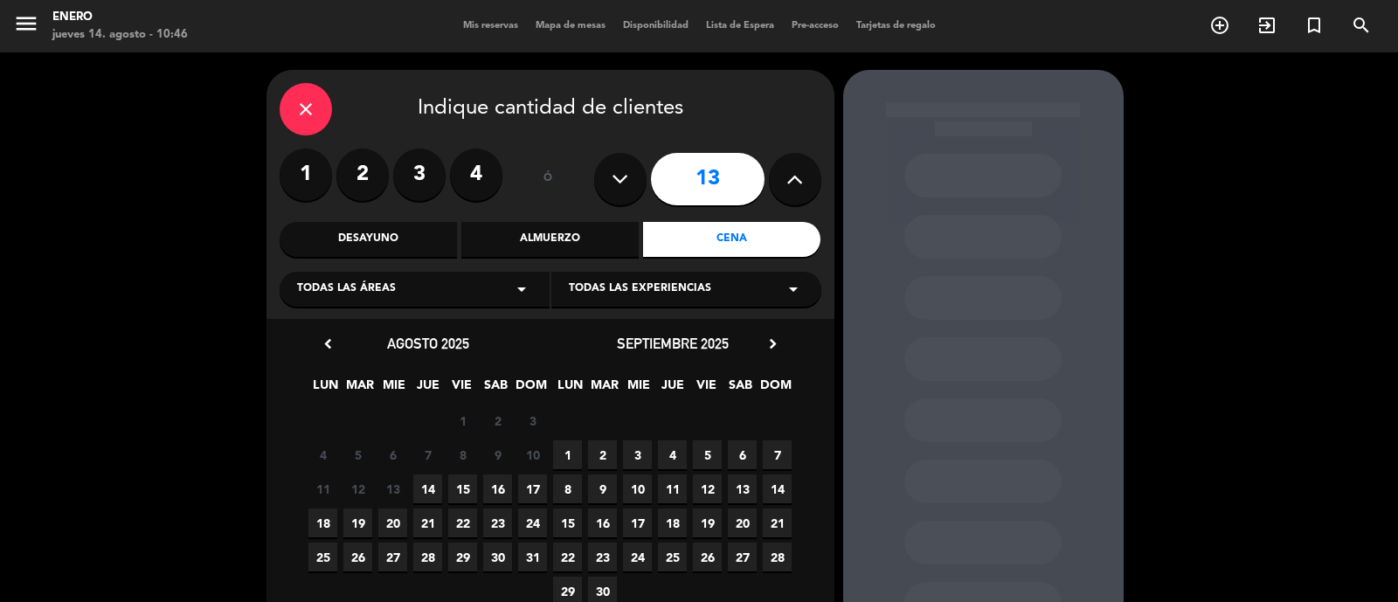
click at [500, 489] on span "16" at bounding box center [497, 488] width 29 height 29
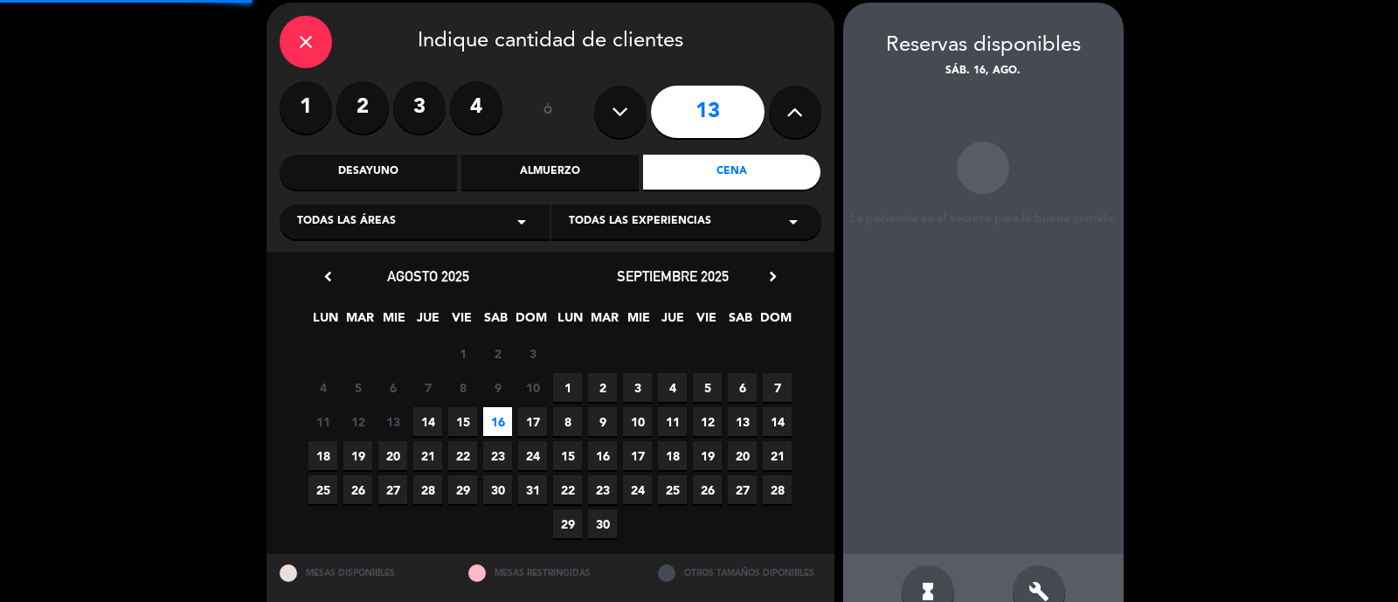
scroll to position [70, 0]
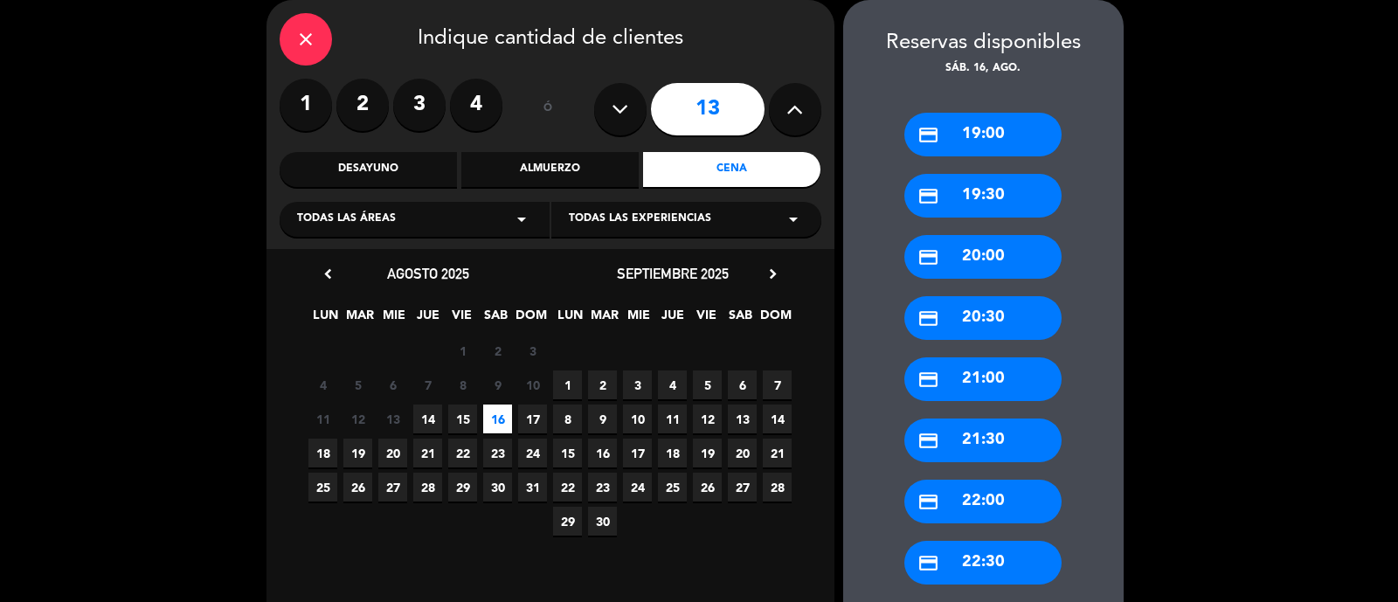
click at [1012, 502] on div "credit_card 22:00" at bounding box center [982, 502] width 157 height 44
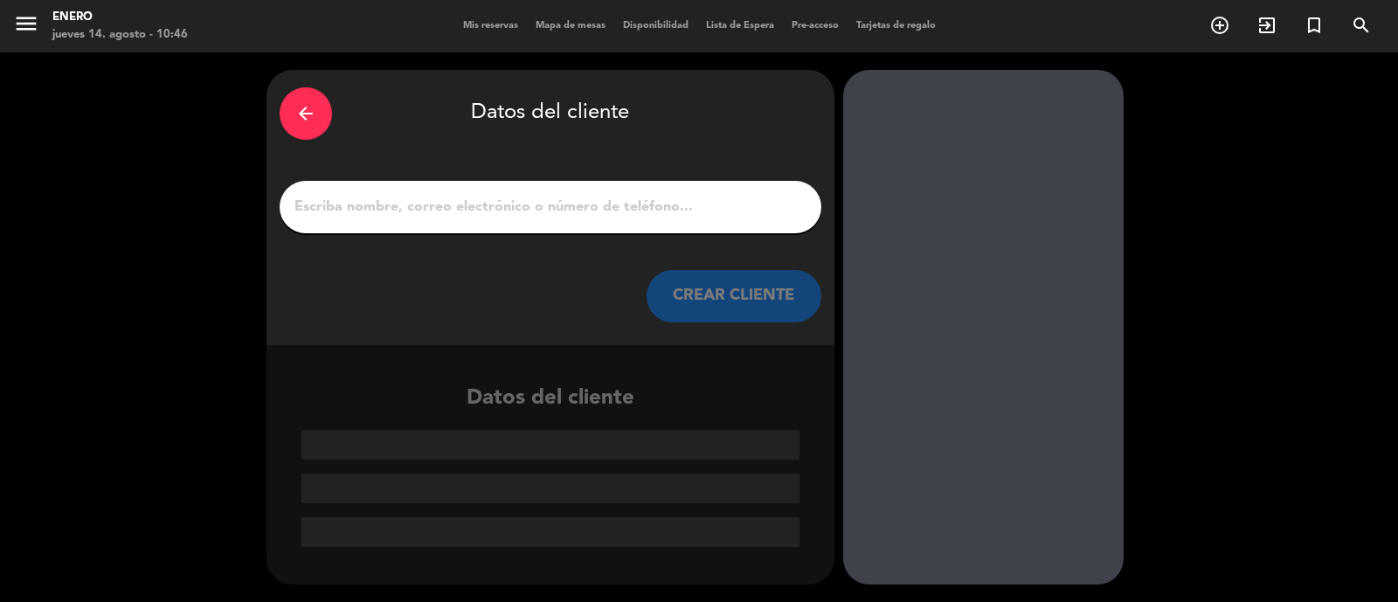
click at [636, 193] on div at bounding box center [551, 207] width 542 height 52
click at [638, 211] on input "1" at bounding box center [550, 207] width 515 height 24
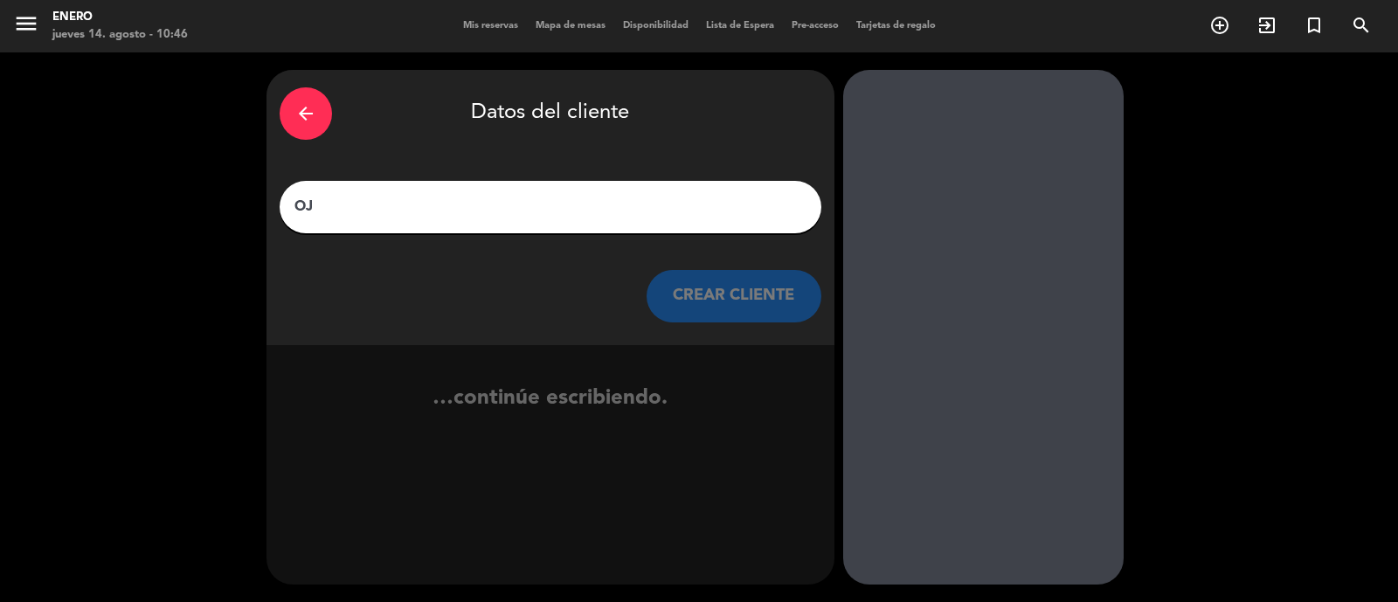
type input "O"
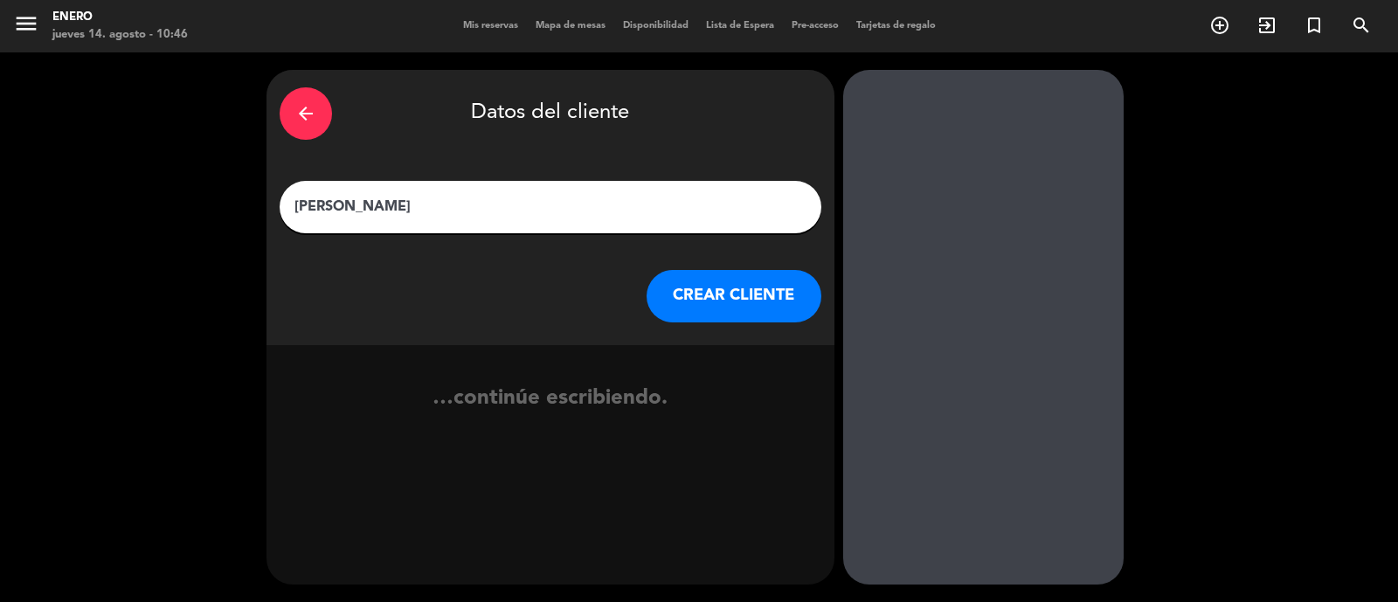
type input "[PERSON_NAME]"
click at [681, 302] on button "CREAR CLIENTE" at bounding box center [733, 296] width 175 height 52
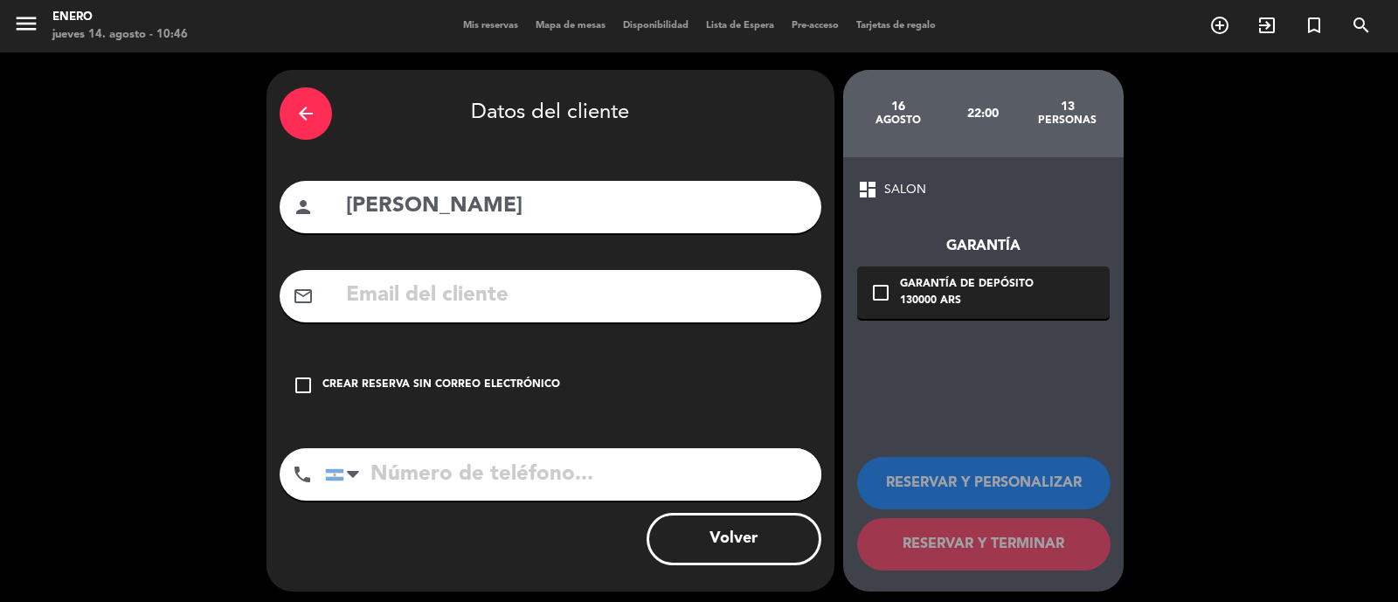
click at [473, 389] on div "Crear reserva sin correo electrónico" at bounding box center [441, 385] width 238 height 17
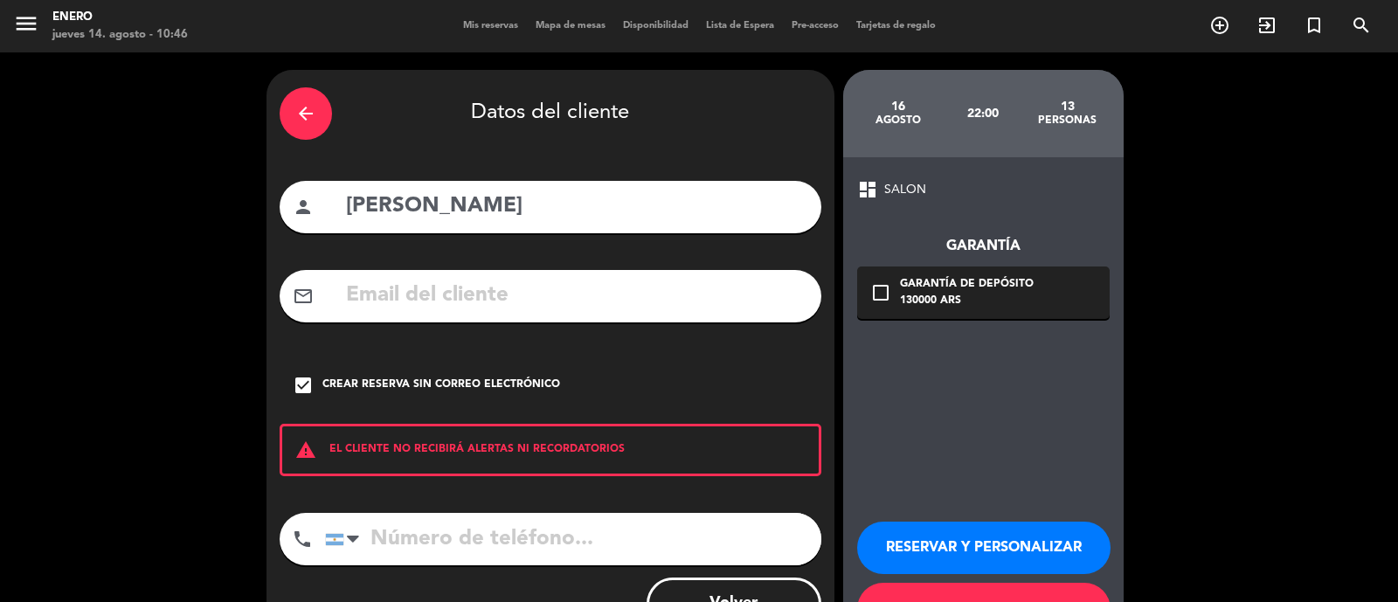
click at [995, 530] on button "RESERVAR Y PERSONALIZAR" at bounding box center [983, 548] width 253 height 52
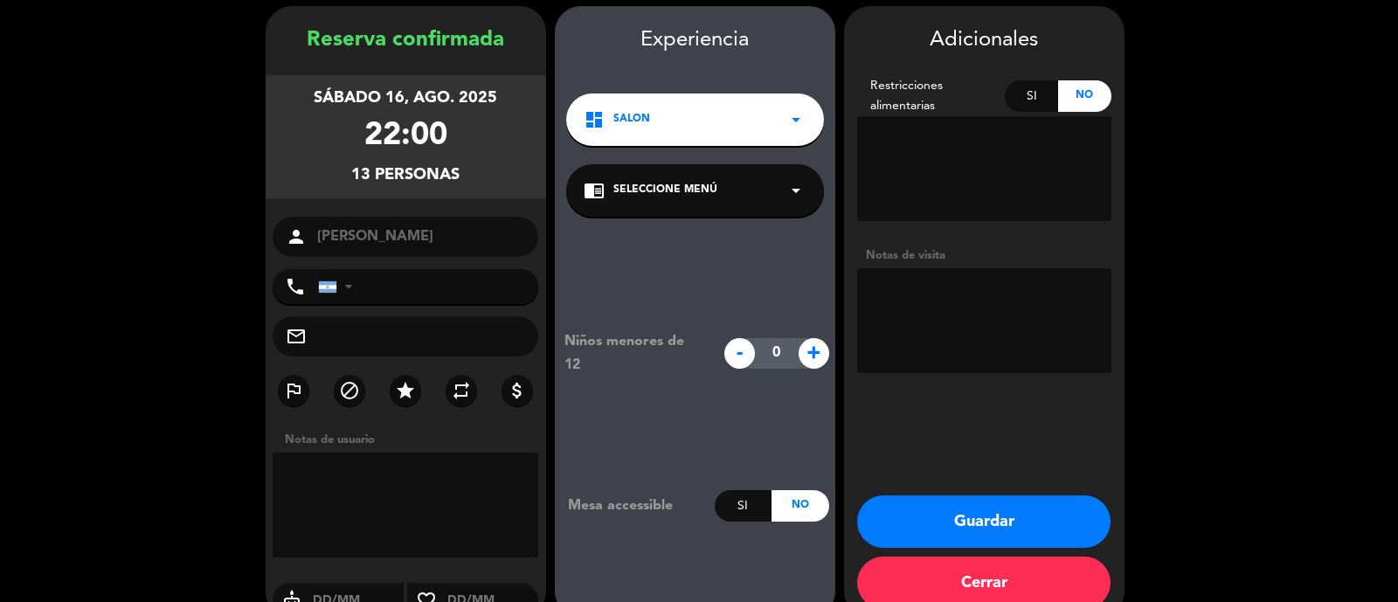
scroll to position [95, 0]
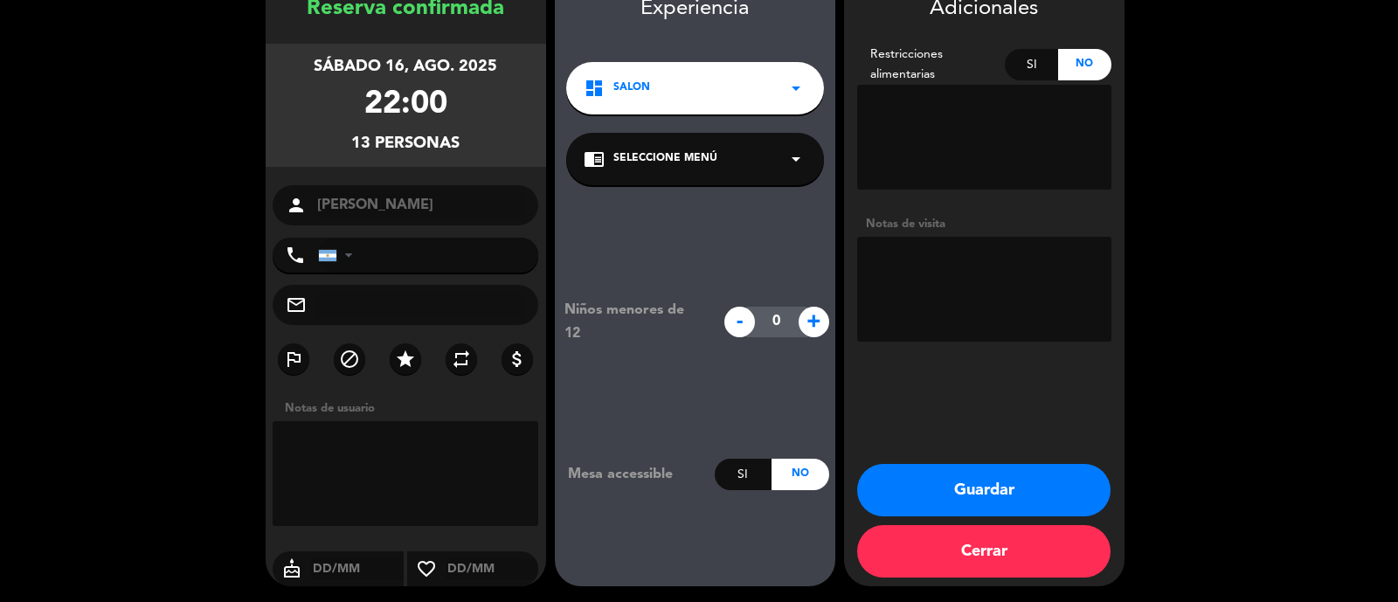
click at [721, 161] on div "chrome_reader_mode Seleccione Menú arrow_drop_down" at bounding box center [695, 159] width 258 height 52
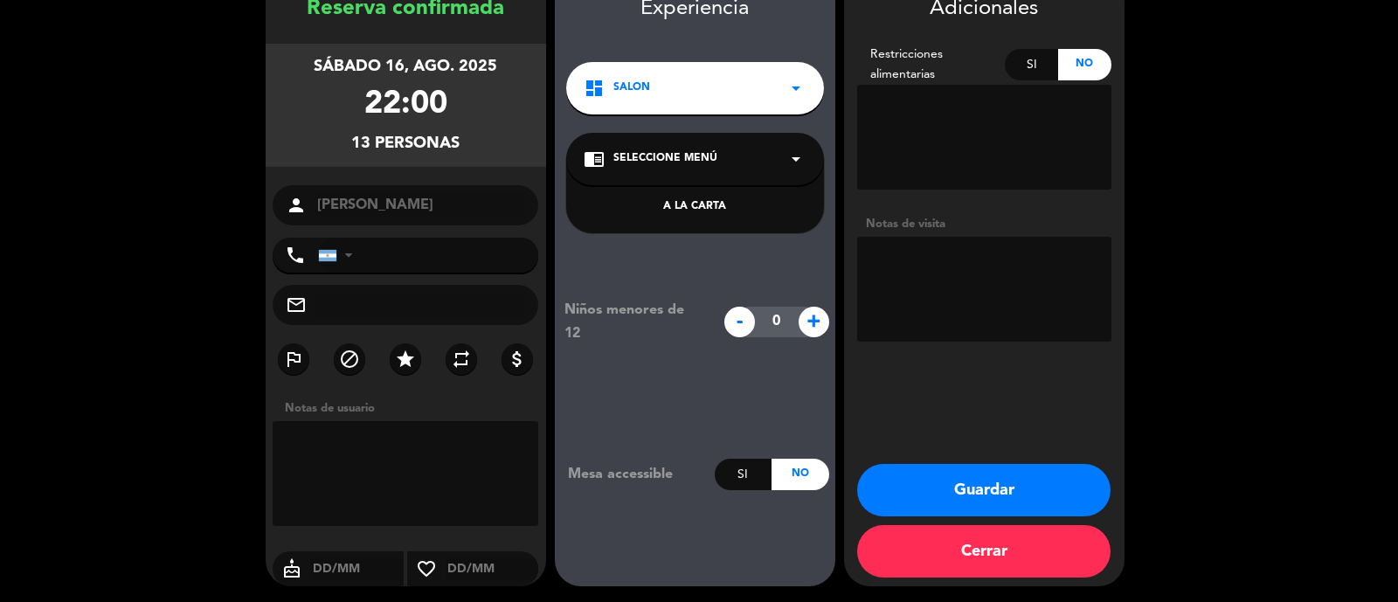
click at [735, 169] on div "chrome_reader_mode Seleccione Menú arrow_drop_down" at bounding box center [695, 159] width 258 height 52
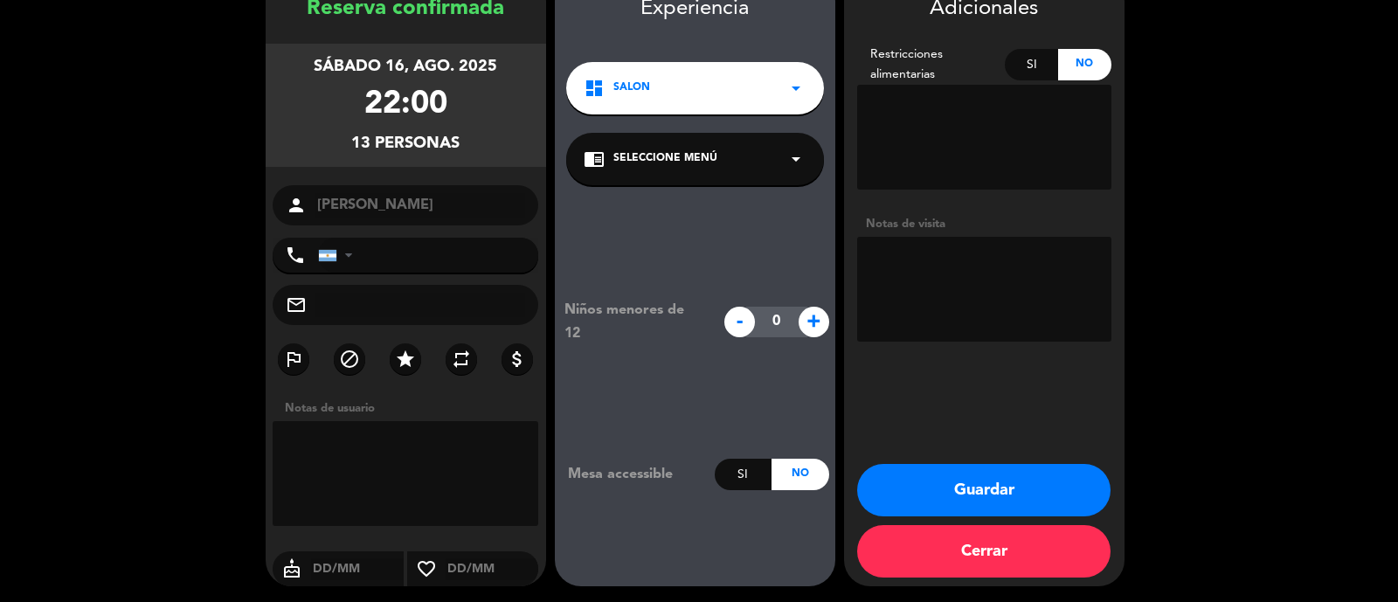
click at [908, 311] on textarea at bounding box center [984, 289] width 254 height 105
type textarea "m"
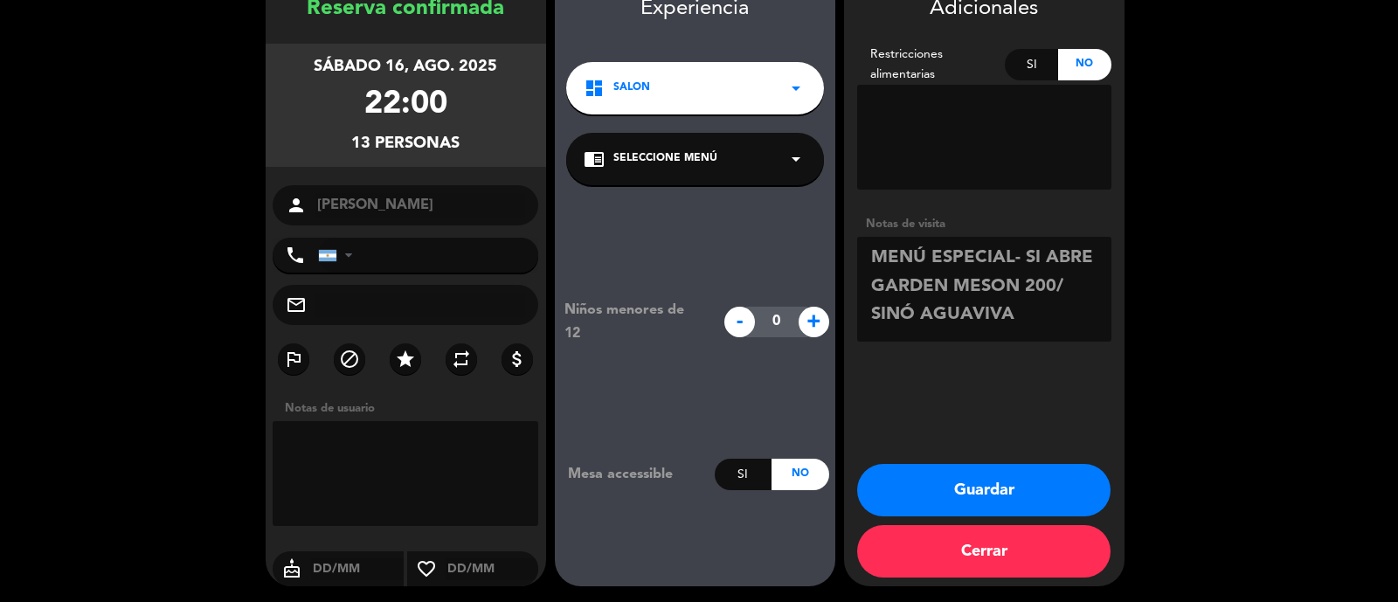
click at [1011, 261] on textarea at bounding box center [984, 289] width 254 height 105
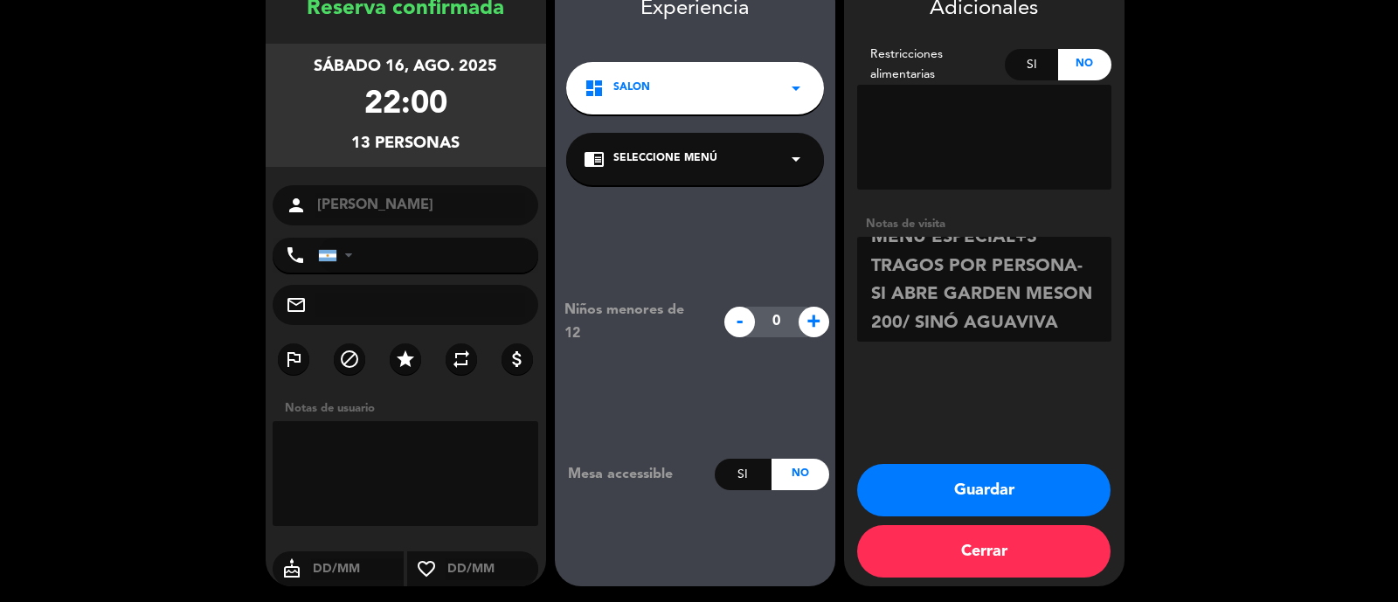
scroll to position [23, 0]
click at [1056, 321] on textarea at bounding box center [984, 289] width 254 height 105
type textarea "MENÚ ESPECIAL+3 TRAGOS POR PERSONA- SI ABRE GARDEN MESON 200/ SINÓ AGUAVIVA"
click at [1224, 430] on booking-confirmed "Reserva confirmada sábado 16, ago. 2025 22:00 13 personas person [PERSON_NAME] …" at bounding box center [698, 281] width 1363 height 612
click at [1014, 499] on button "Guardar" at bounding box center [983, 490] width 253 height 52
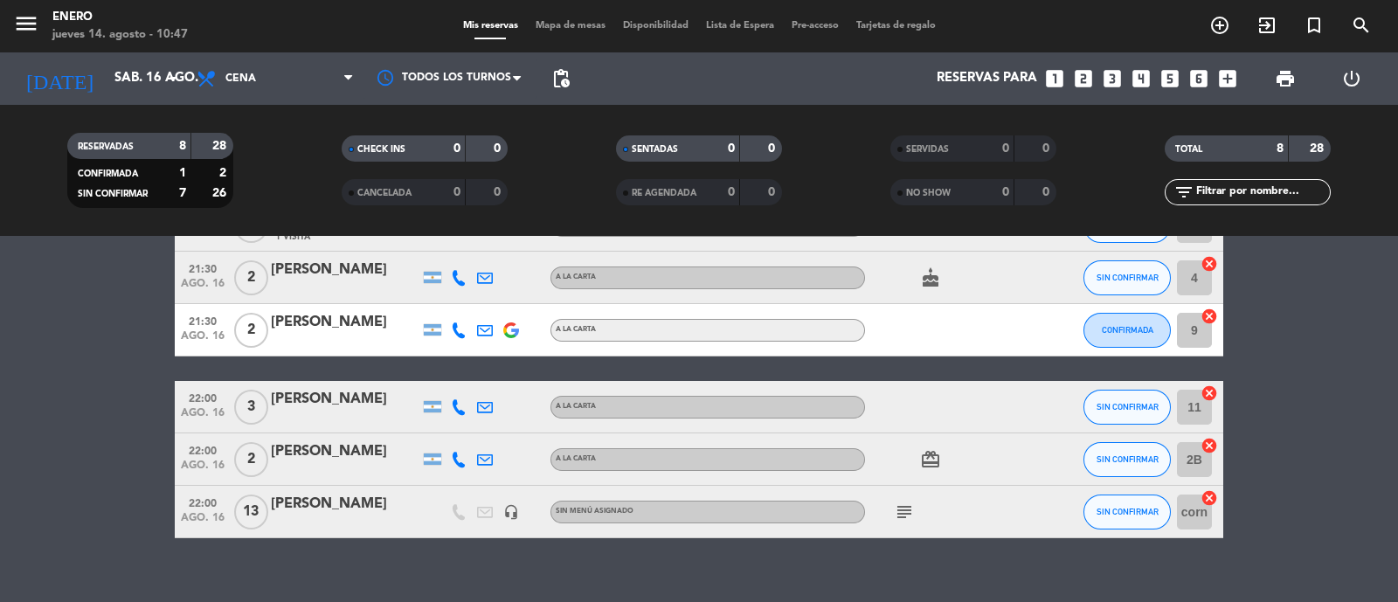
scroll to position [270, 0]
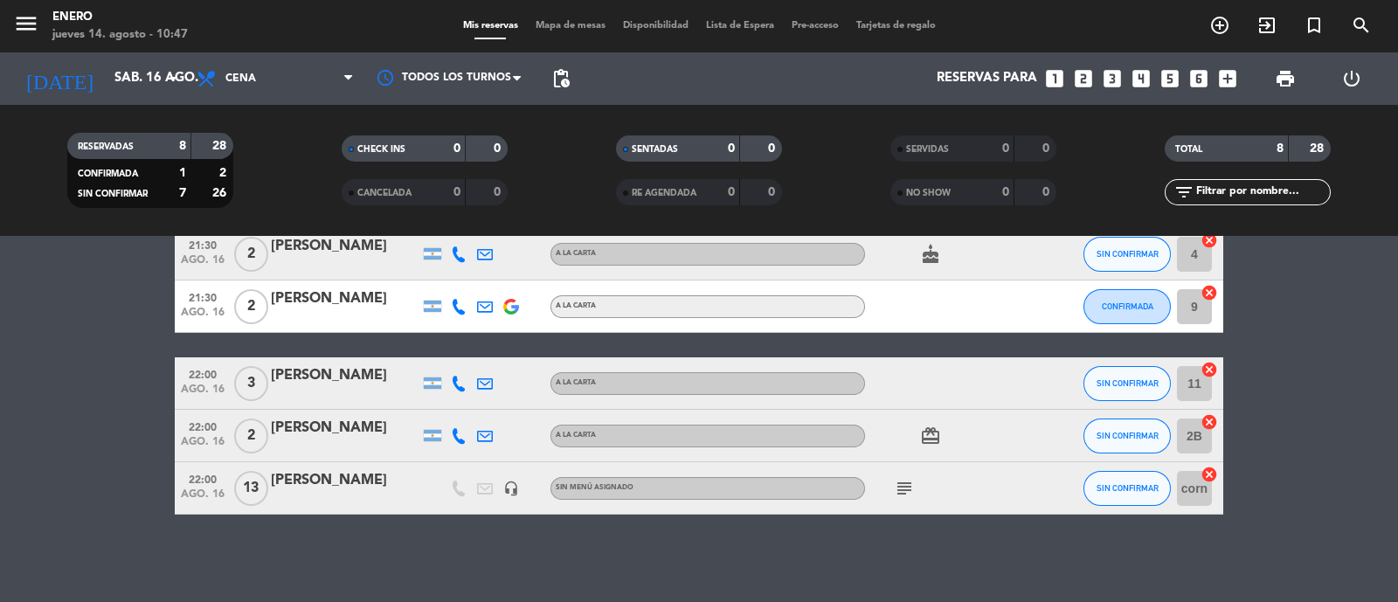
click at [902, 486] on icon "subject" at bounding box center [904, 488] width 21 height 21
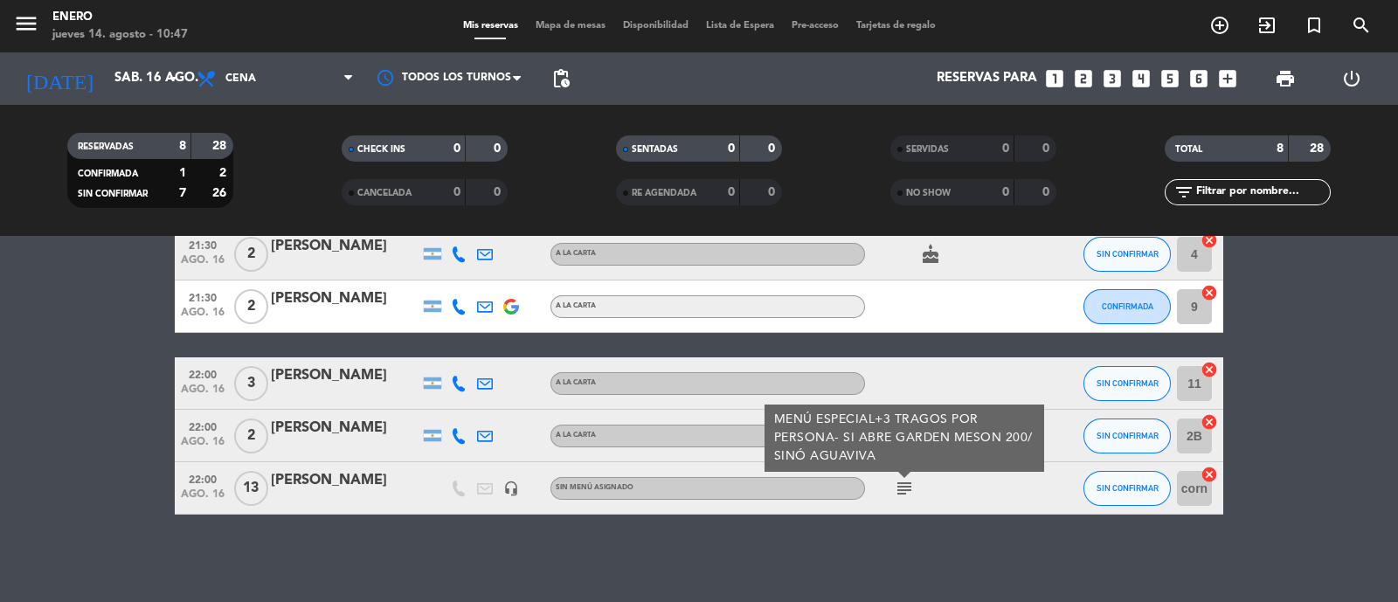
click at [969, 493] on div "subject MENÚ ESPECIAL+3 TRAGOS POR PERSONA- SI ABRE GARDEN MESON 200/ SINÓ AGUA…" at bounding box center [943, 488] width 157 height 52
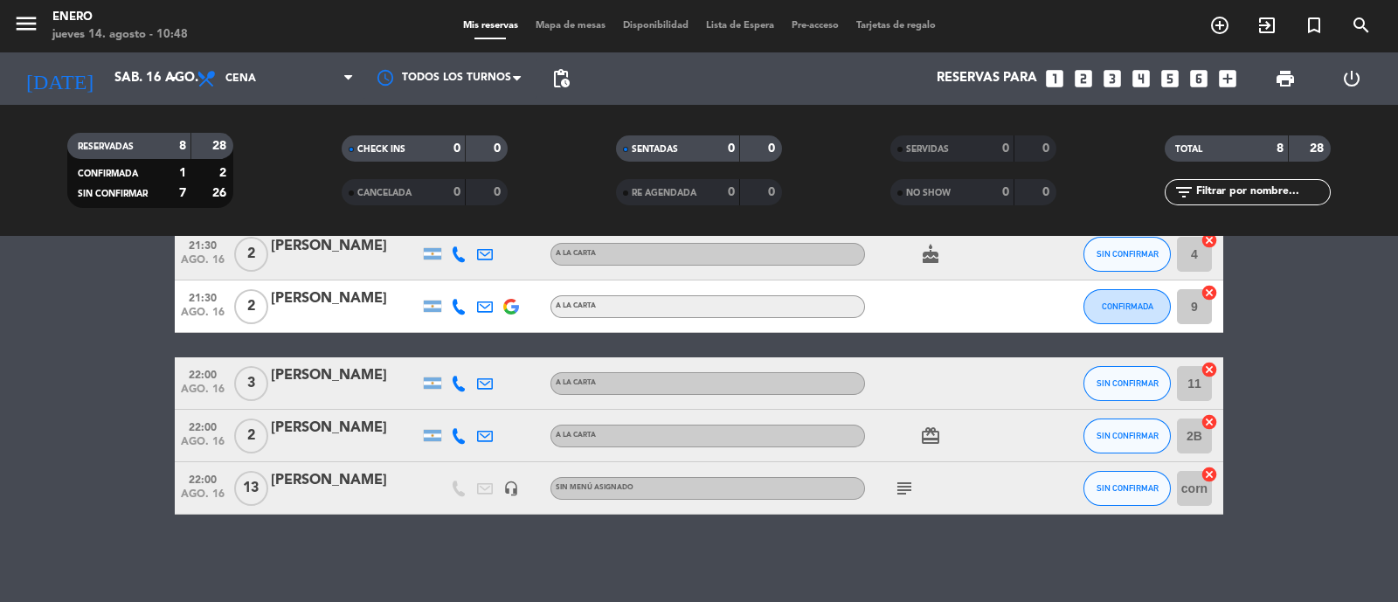
click at [904, 486] on icon "subject" at bounding box center [904, 488] width 21 height 21
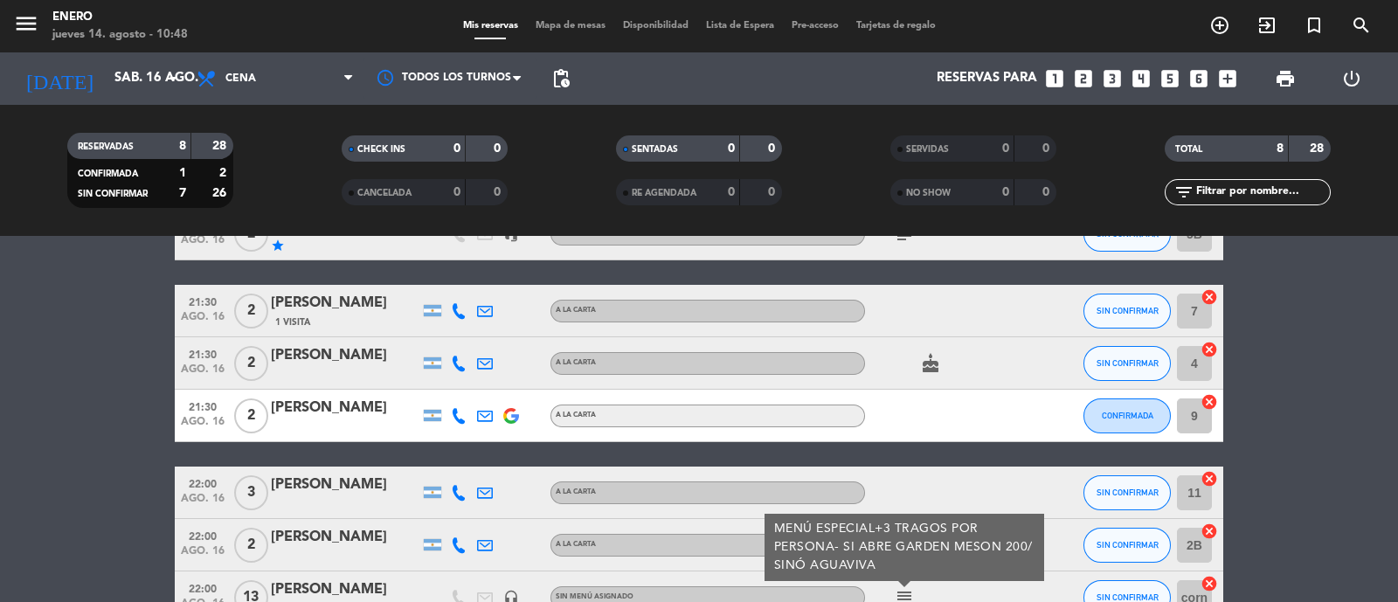
scroll to position [52, 0]
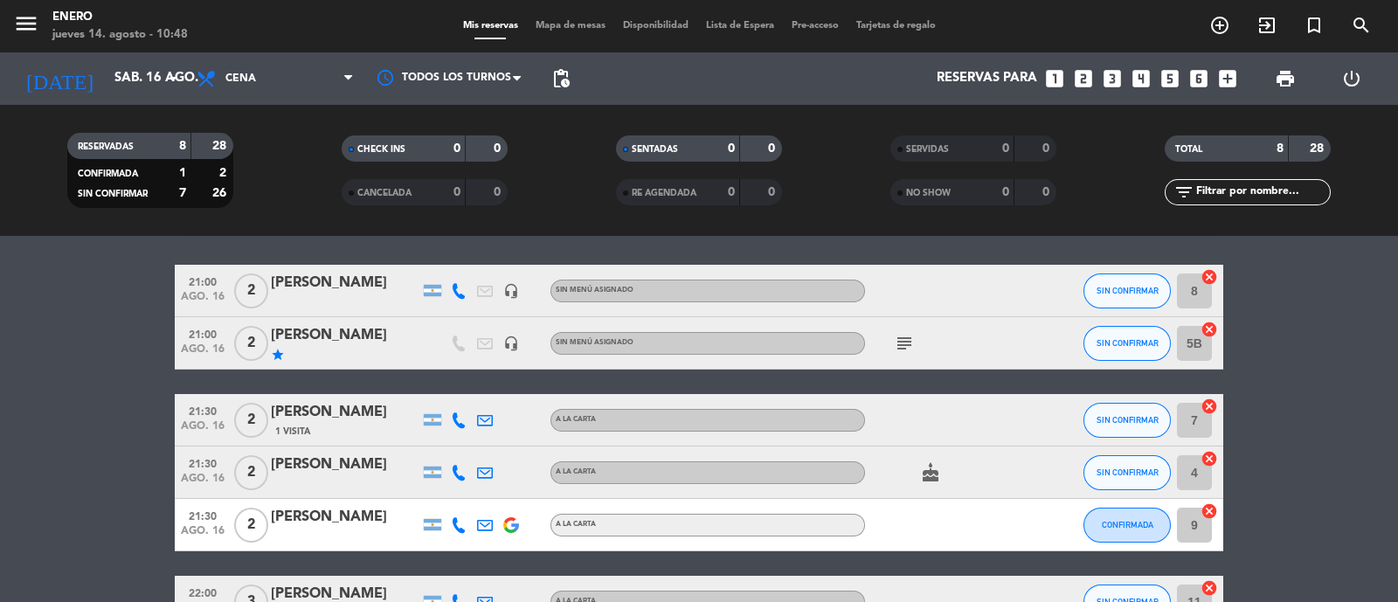
click at [1008, 295] on div at bounding box center [943, 291] width 157 height 52
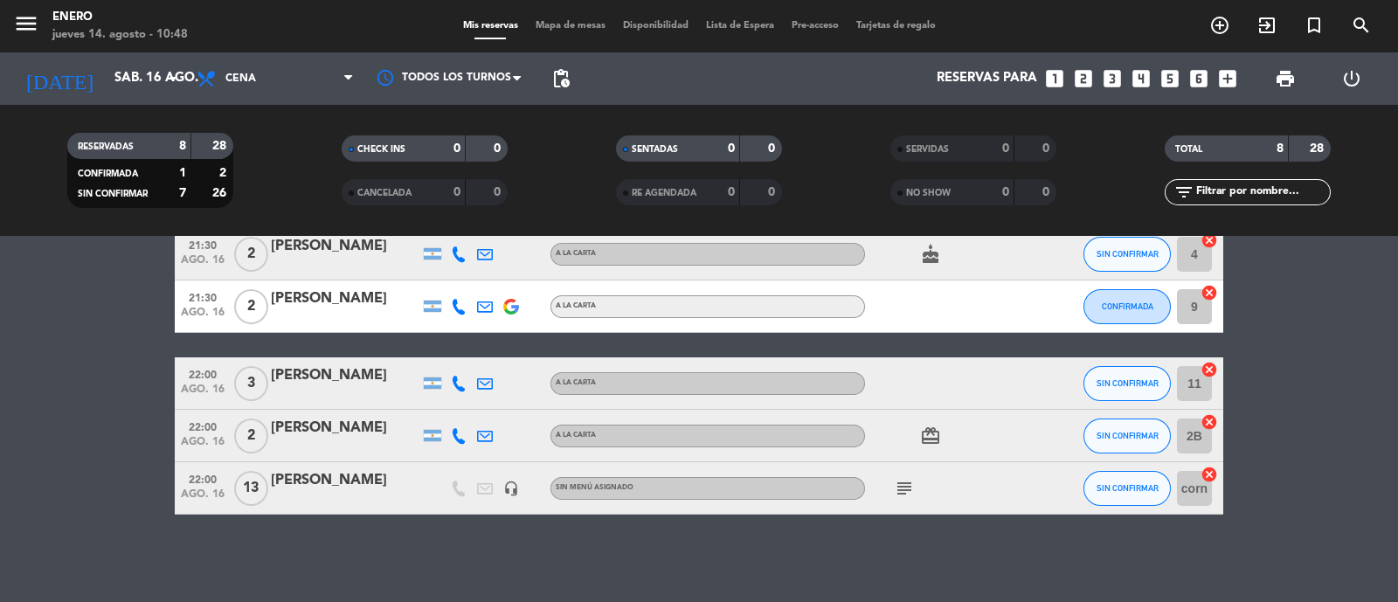
scroll to position [0, 0]
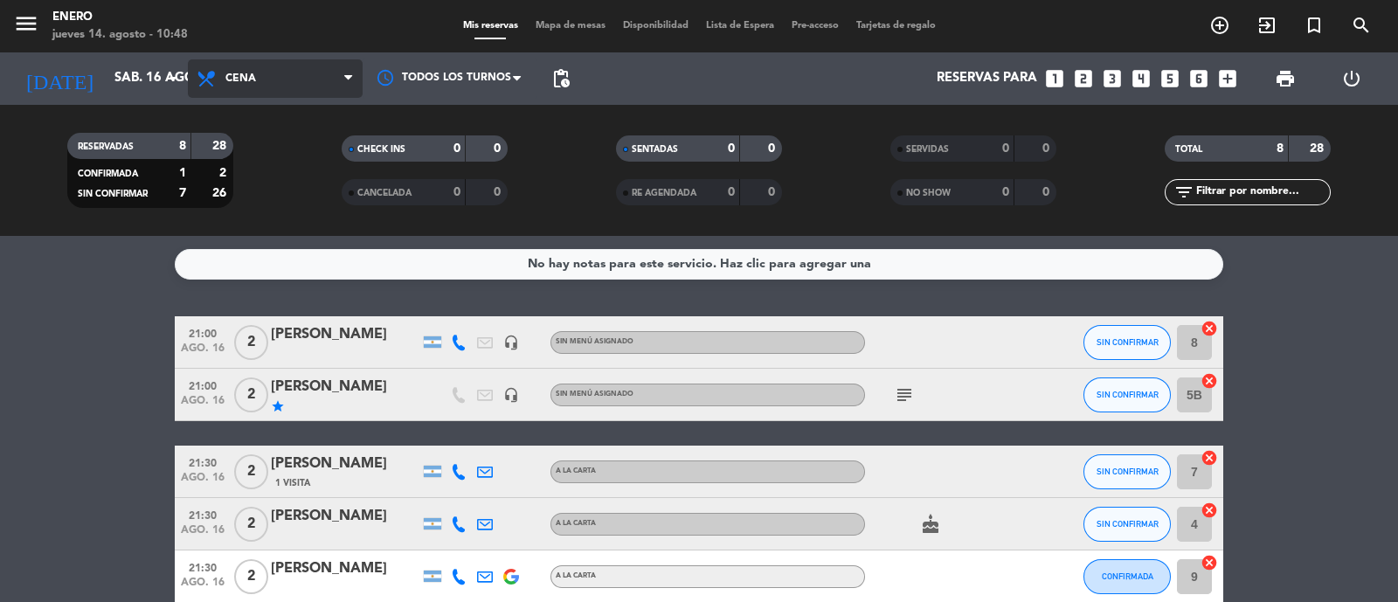
click at [246, 74] on span "Cena" at bounding box center [240, 79] width 31 height 12
click at [292, 190] on div "menu Enero jueves 14. agosto - 10:48 Mis reservas Mapa de mesas Disponibilidad …" at bounding box center [699, 118] width 1398 height 236
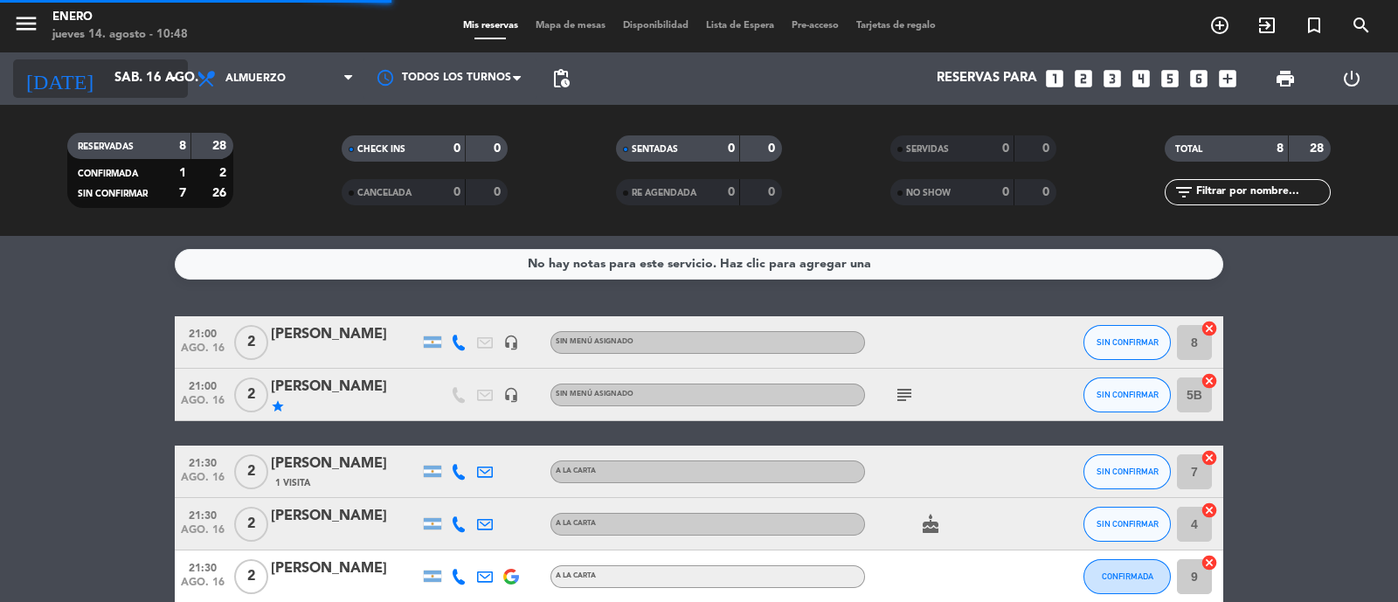
click at [139, 60] on div "[DATE] sáb. 16 ago. arrow_drop_down" at bounding box center [100, 78] width 175 height 38
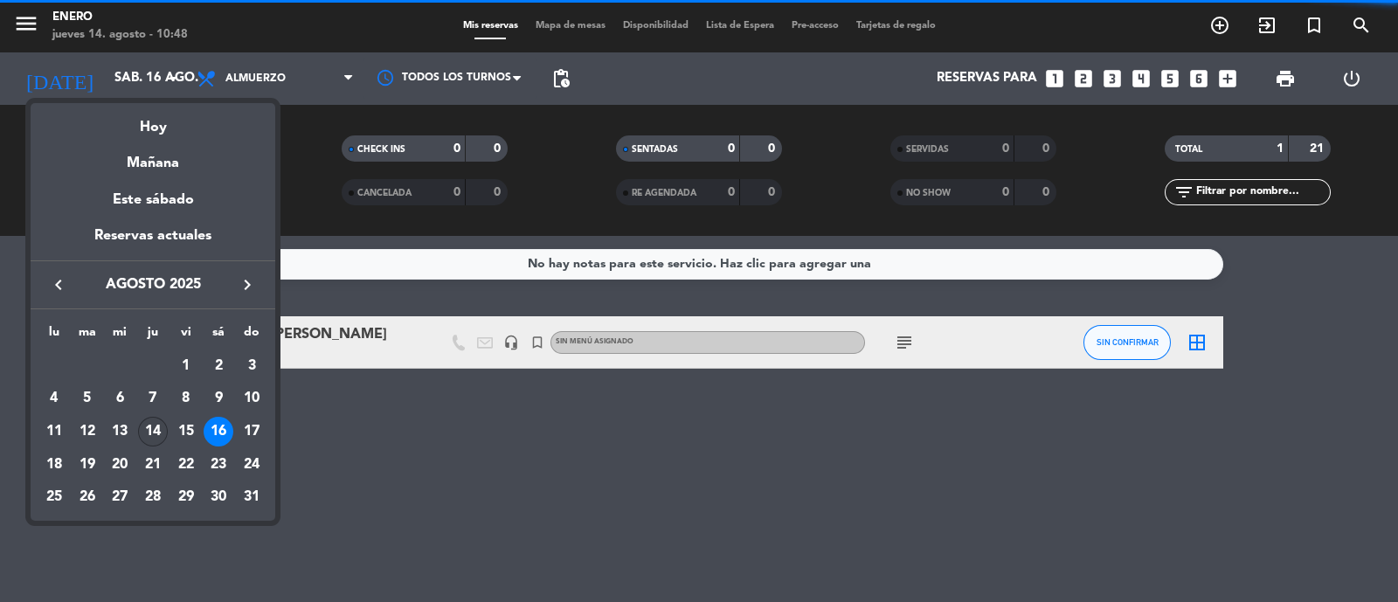
click at [161, 442] on div "14" at bounding box center [153, 432] width 30 height 30
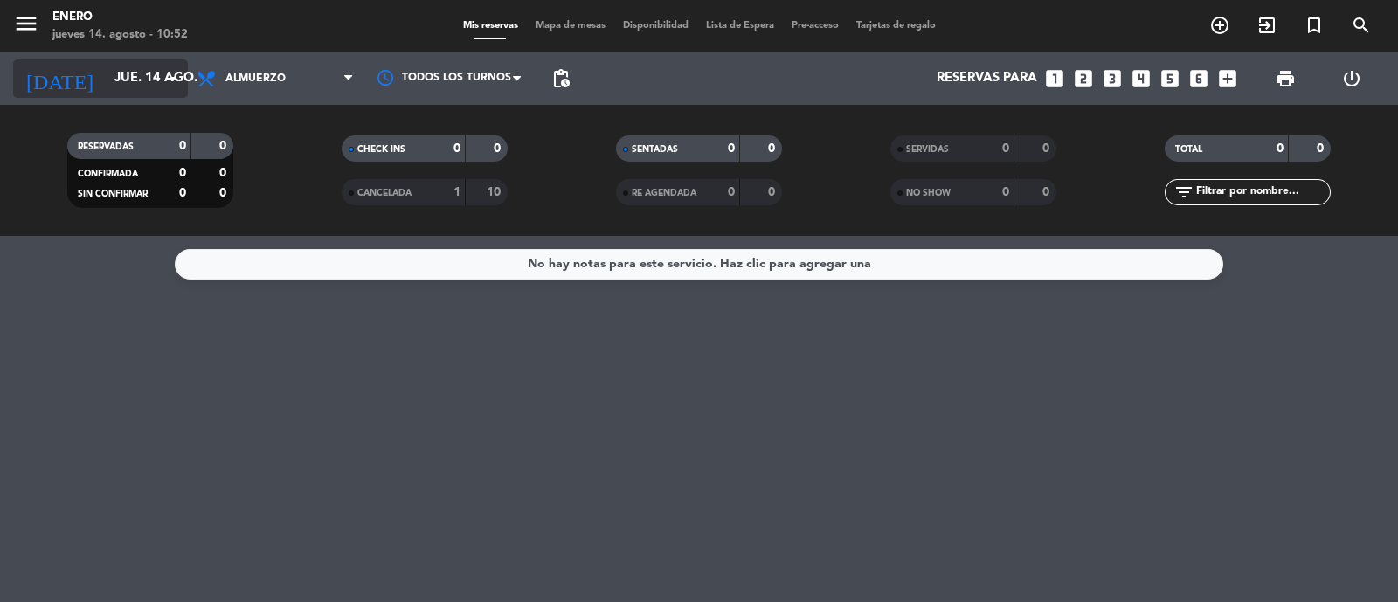
click at [106, 70] on input "jue. 14 ago." at bounding box center [190, 78] width 169 height 33
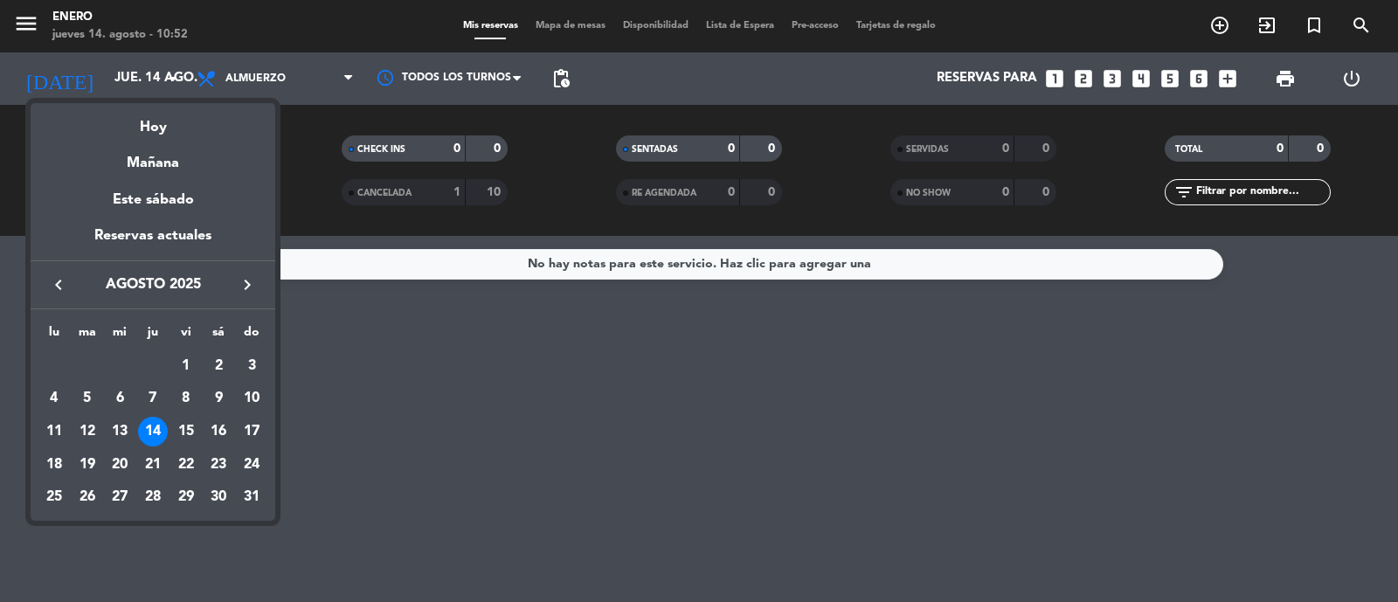
click at [238, 290] on icon "keyboard_arrow_right" at bounding box center [247, 284] width 21 height 21
click at [54, 403] on div "1" at bounding box center [54, 398] width 30 height 30
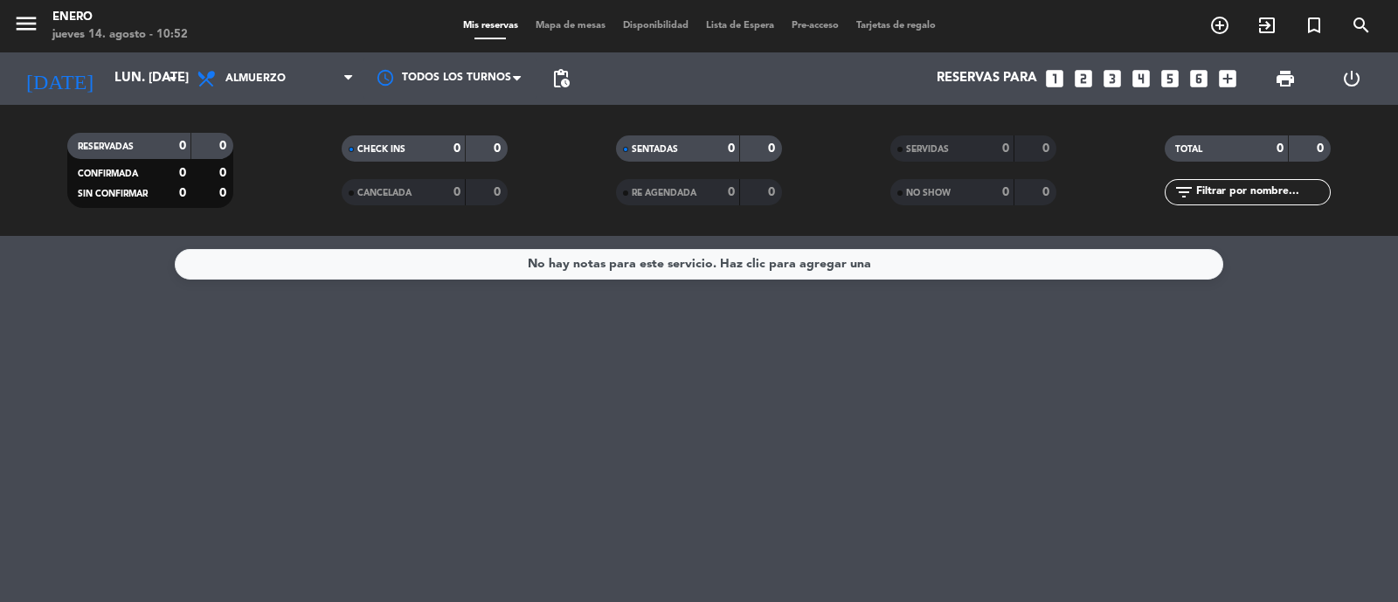
click at [291, 79] on span "Almuerzo" at bounding box center [275, 78] width 175 height 38
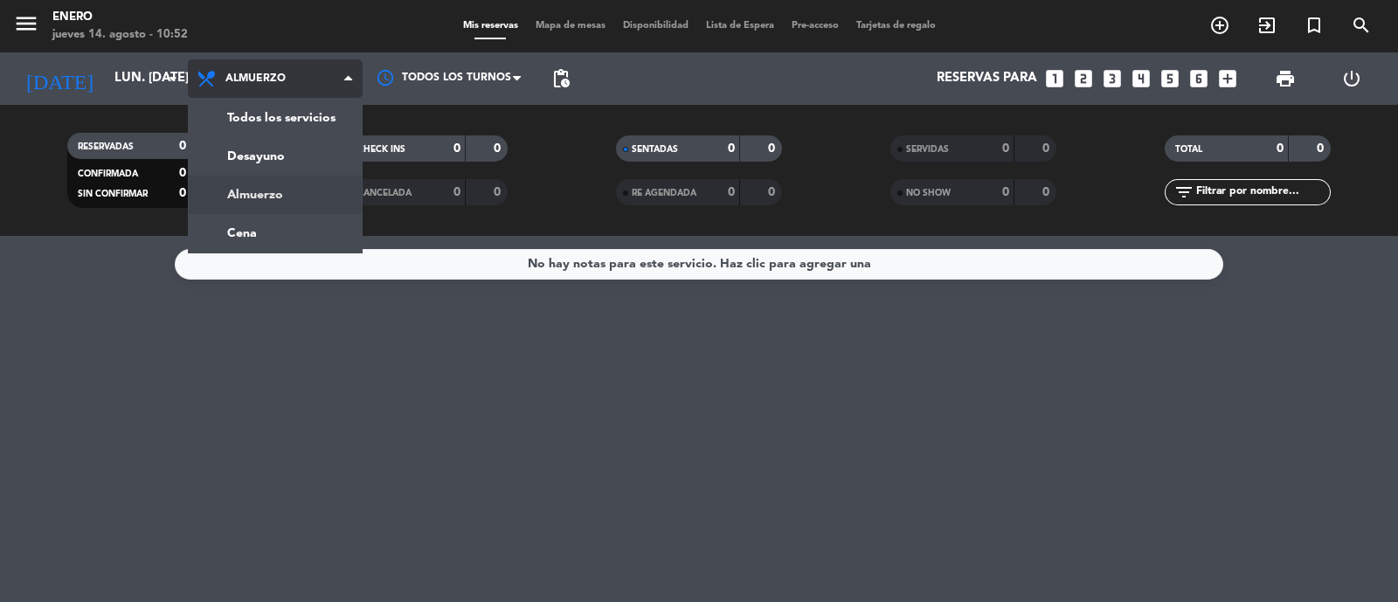
click at [287, 220] on div "menu Enero jueves 14. agosto - 10:52 Mis reservas Mapa de mesas Disponibilidad …" at bounding box center [699, 118] width 1398 height 236
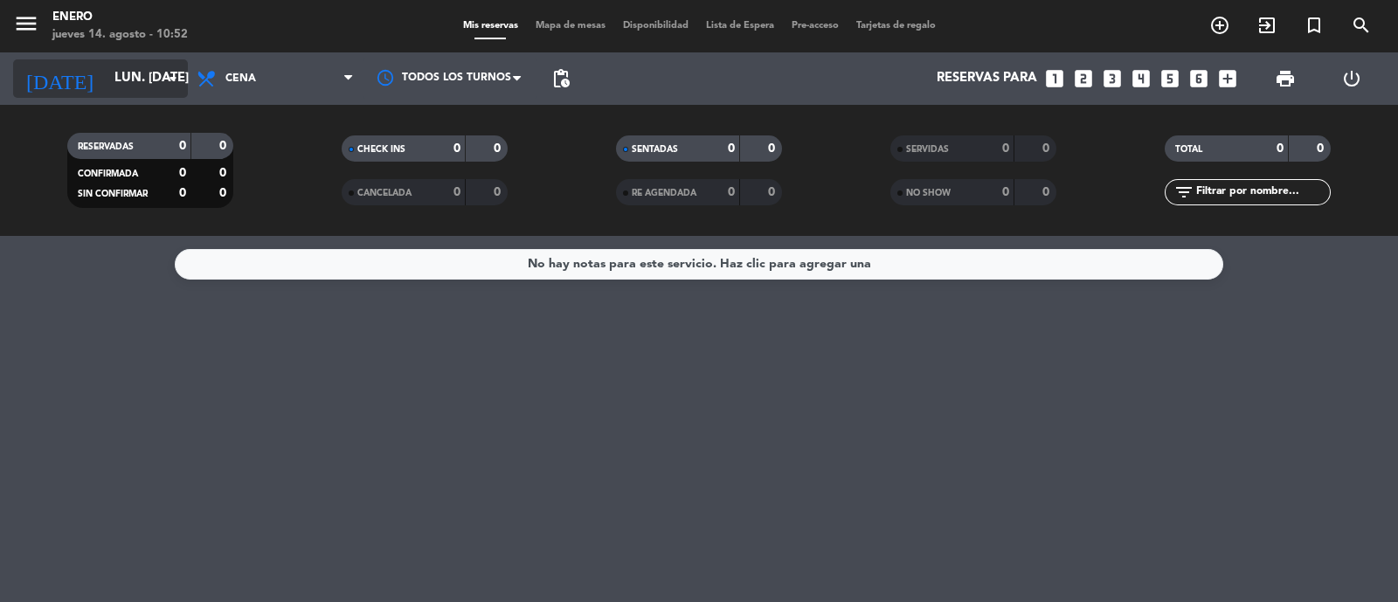
click at [146, 83] on input "lun. [DATE]" at bounding box center [190, 78] width 169 height 33
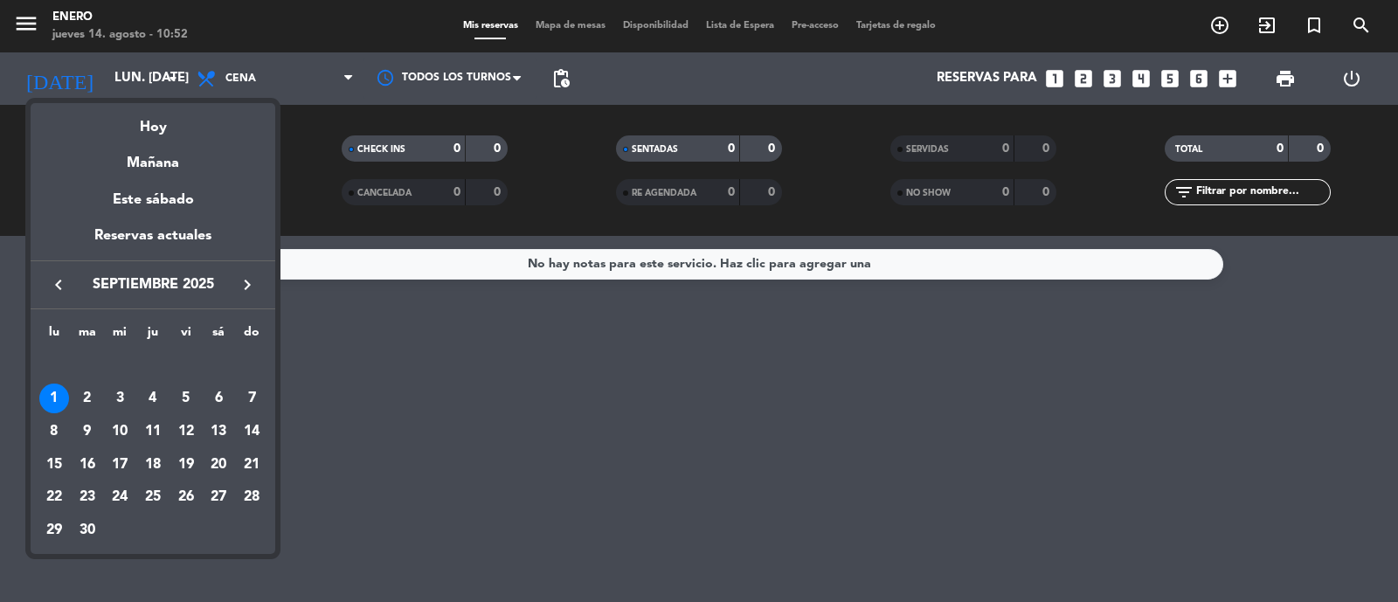
click at [59, 277] on icon "keyboard_arrow_left" at bounding box center [58, 284] width 21 height 21
click at [150, 426] on div "14" at bounding box center [153, 432] width 30 height 30
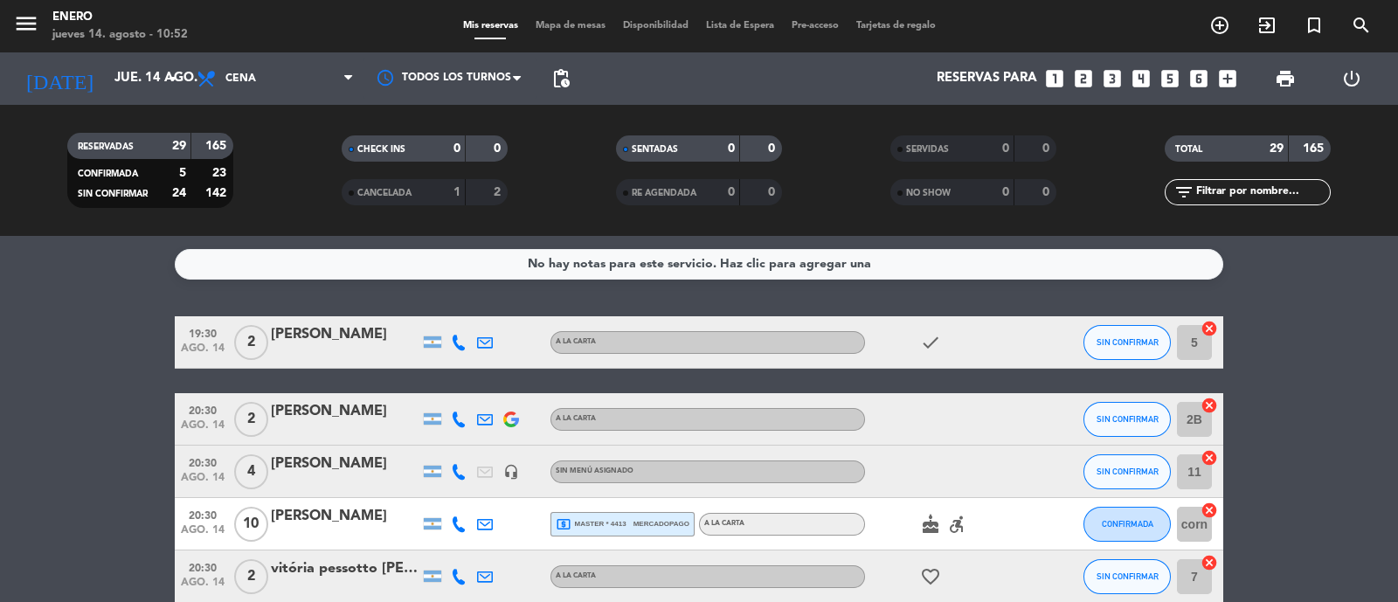
click at [280, 80] on span "Cena" at bounding box center [275, 78] width 175 height 38
click at [293, 188] on div "menu Enero jueves 14. agosto - 10:53 Mis reservas Mapa de mesas Disponibilidad …" at bounding box center [699, 118] width 1398 height 236
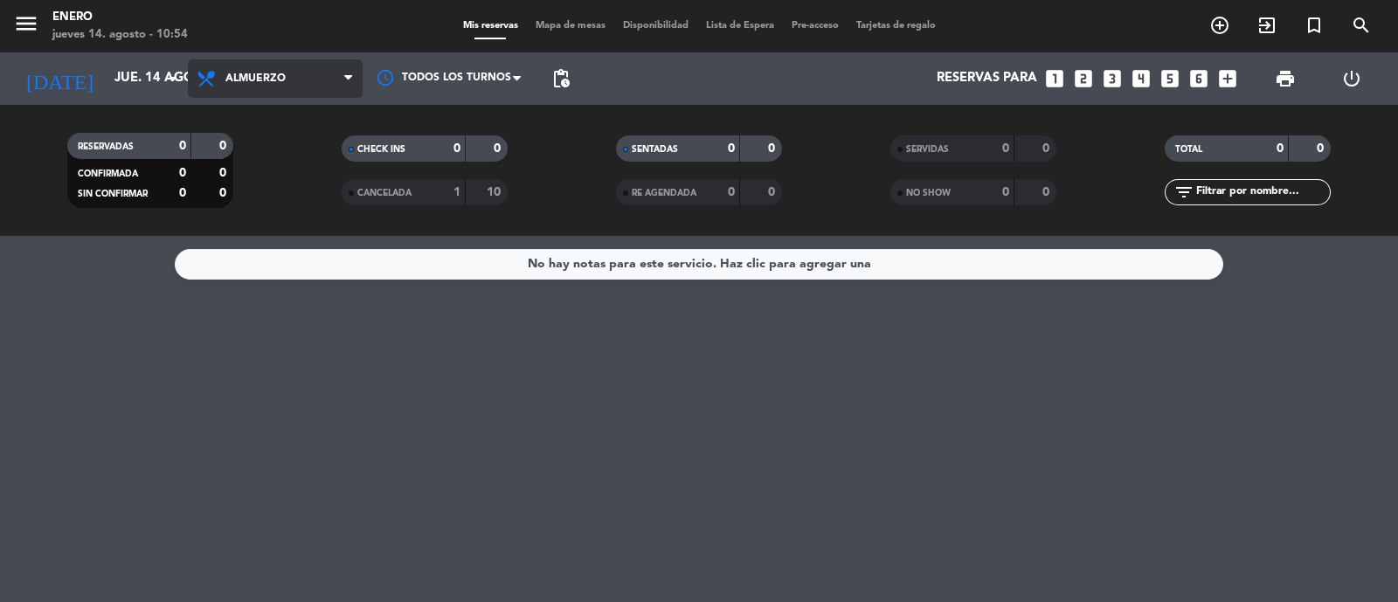
click at [249, 87] on span "Almuerzo" at bounding box center [275, 78] width 175 height 38
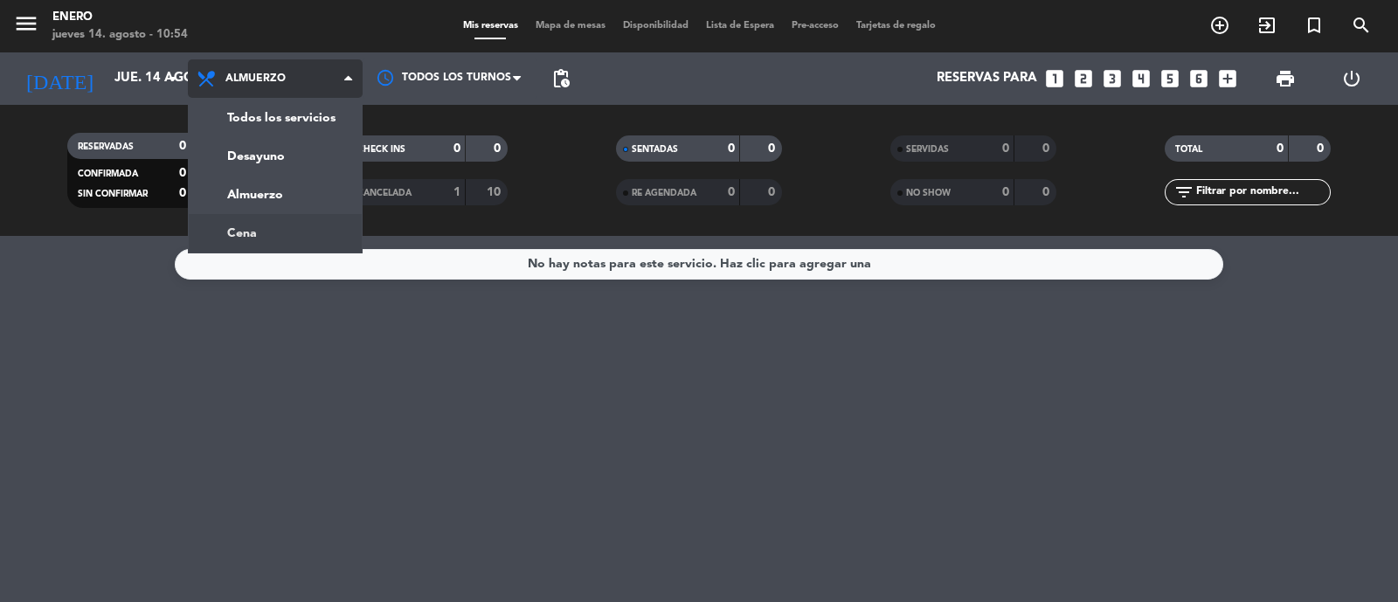
click at [303, 225] on div "menu Enero jueves 14. agosto - 10:54 Mis reservas Mapa de mesas Disponibilidad …" at bounding box center [699, 118] width 1398 height 236
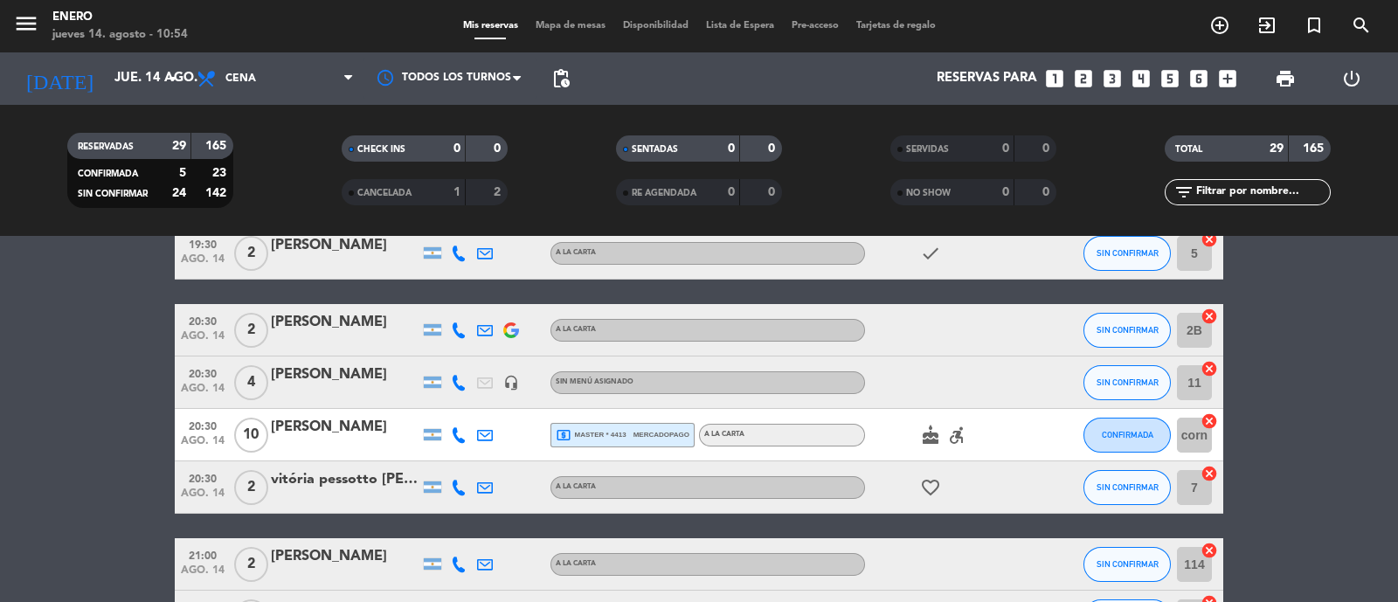
scroll to position [108, 0]
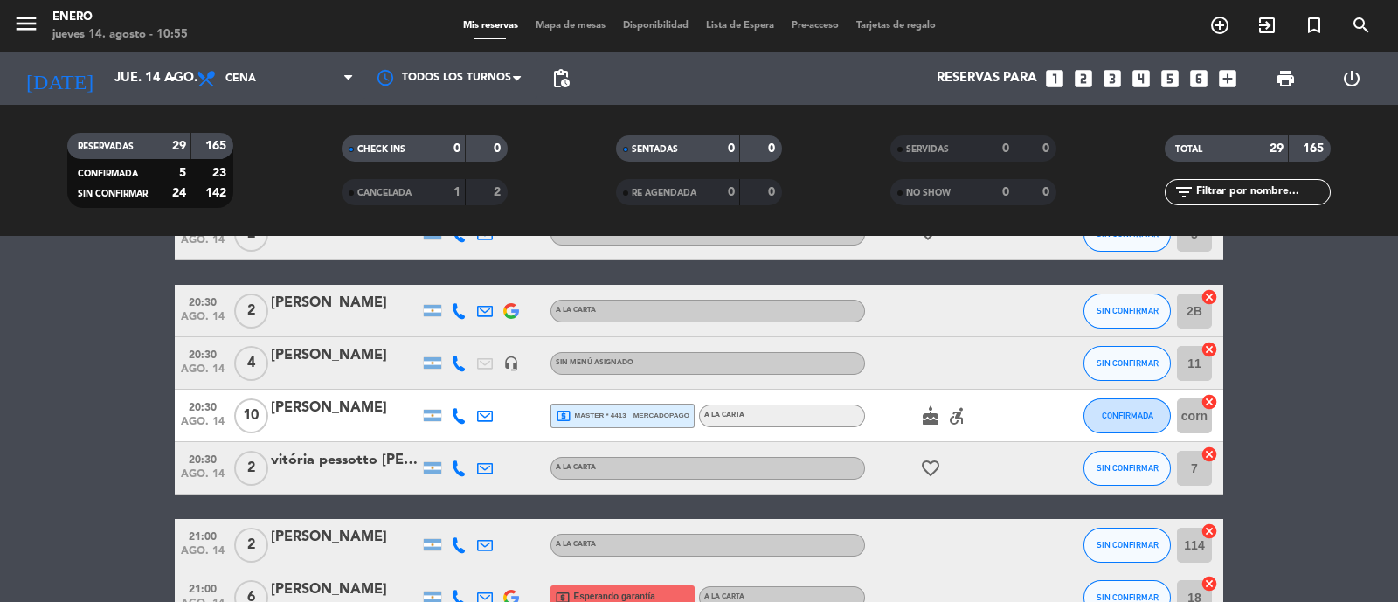
click at [677, 415] on span "mercadopago" at bounding box center [661, 415] width 56 height 11
click at [1033, 413] on div at bounding box center [1045, 416] width 47 height 52
click at [936, 416] on icon "cake" at bounding box center [930, 415] width 21 height 21
click at [964, 408] on icon "accessible_forward" at bounding box center [956, 415] width 21 height 21
click at [1025, 418] on div at bounding box center [1045, 416] width 47 height 52
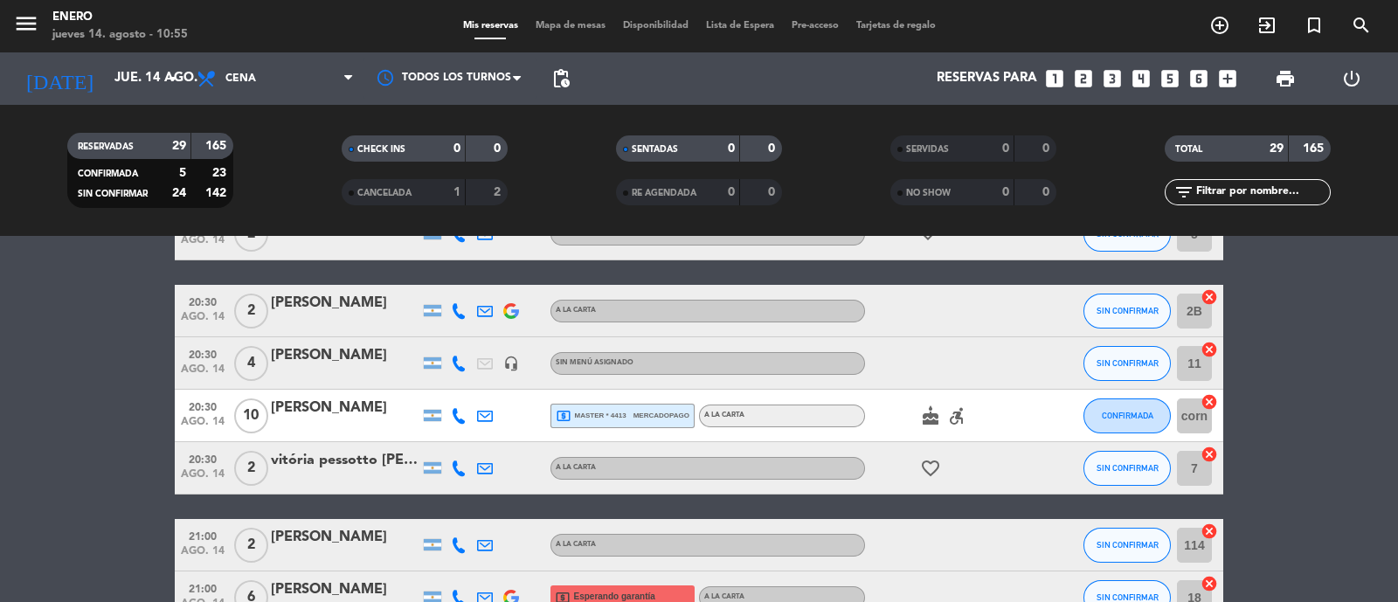
click at [677, 425] on div "local_atm master * 4413 mercadopago" at bounding box center [623, 415] width 134 height 23
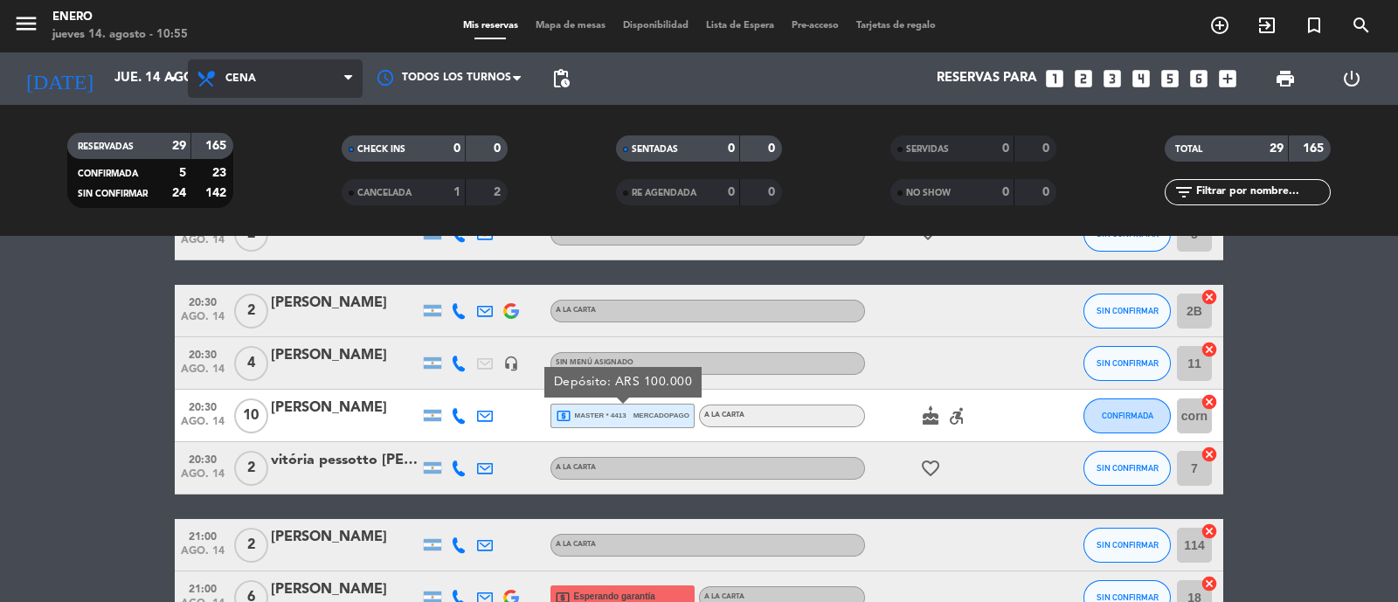
click at [280, 67] on span "Cena" at bounding box center [275, 78] width 175 height 38
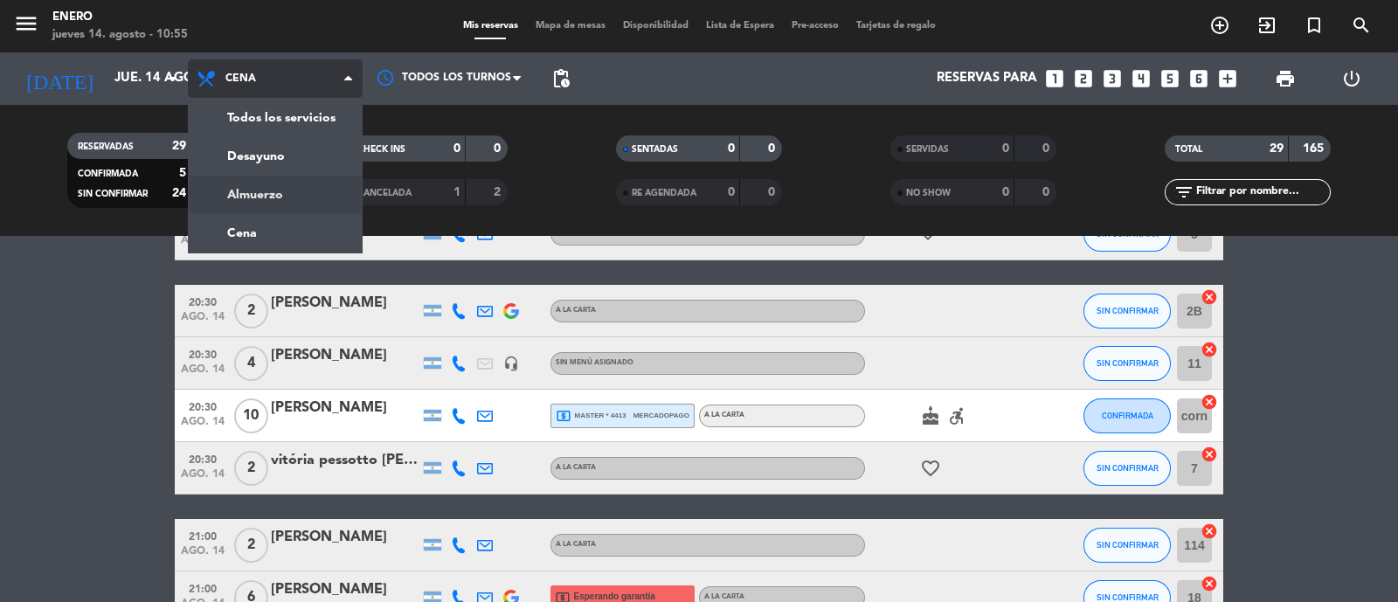
click at [276, 197] on div "menu Enero jueves 14. agosto - 10:55 Mis reservas Mapa de mesas Disponibilidad …" at bounding box center [699, 118] width 1398 height 236
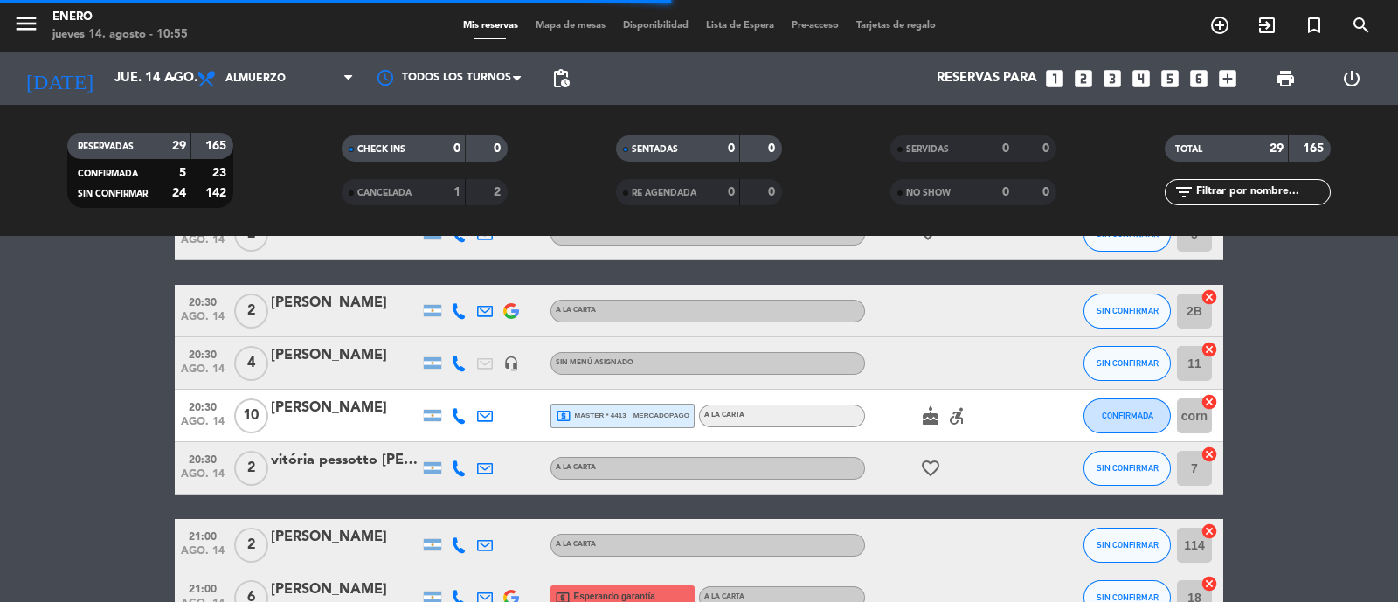
scroll to position [0, 0]
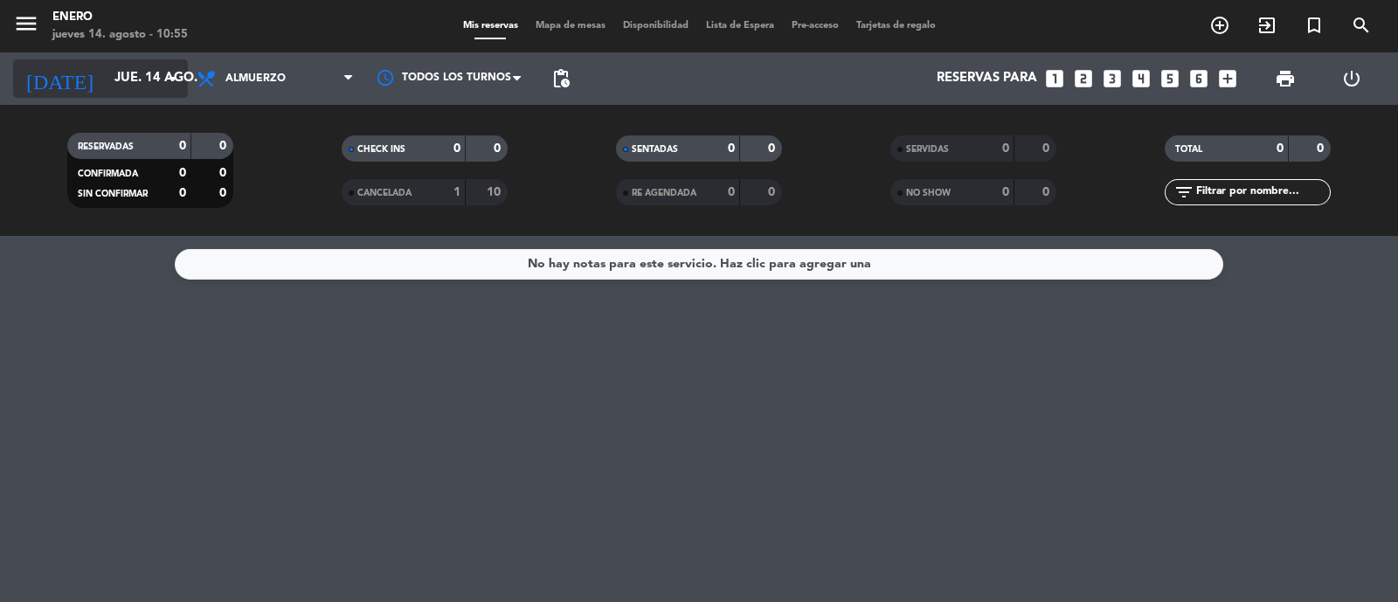
click at [112, 73] on input "jue. 14 ago." at bounding box center [190, 78] width 169 height 33
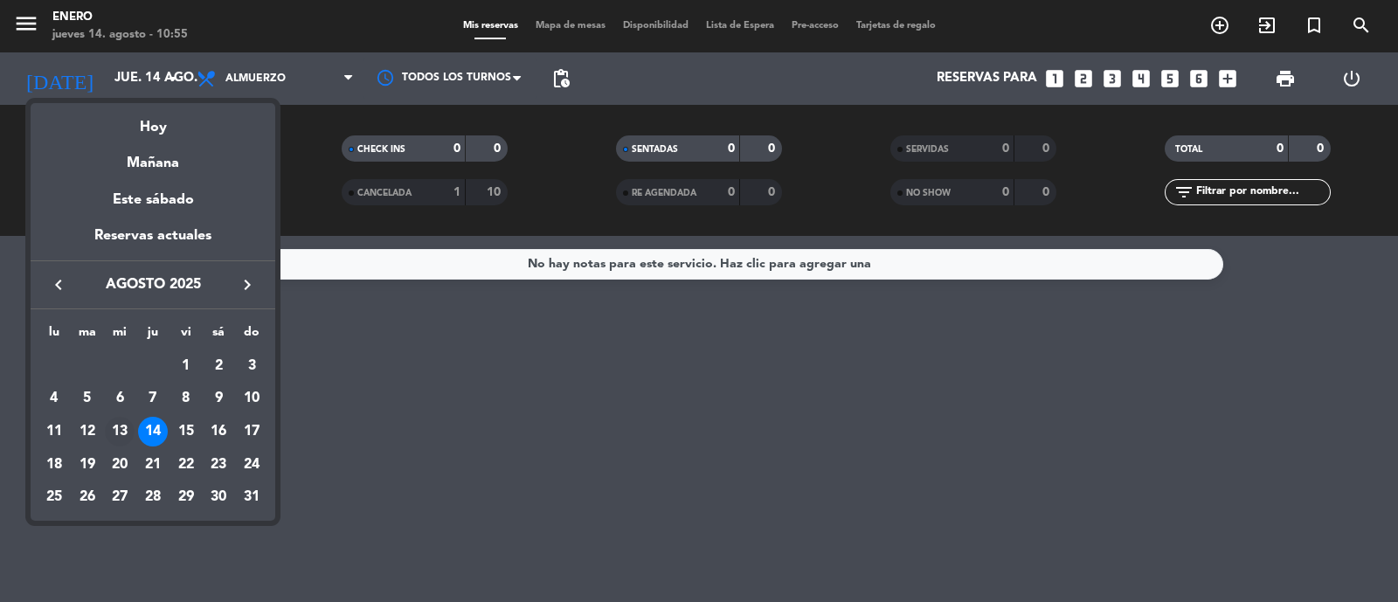
click at [126, 426] on div "13" at bounding box center [120, 432] width 30 height 30
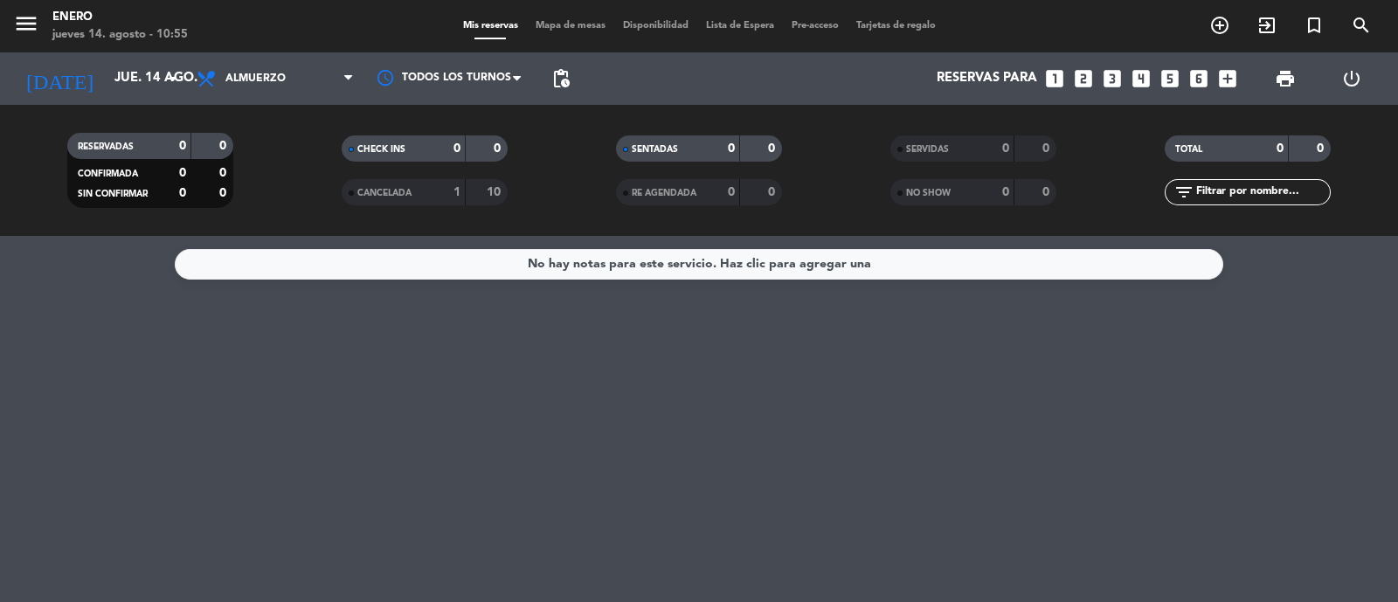
type input "mié. 13 ago."
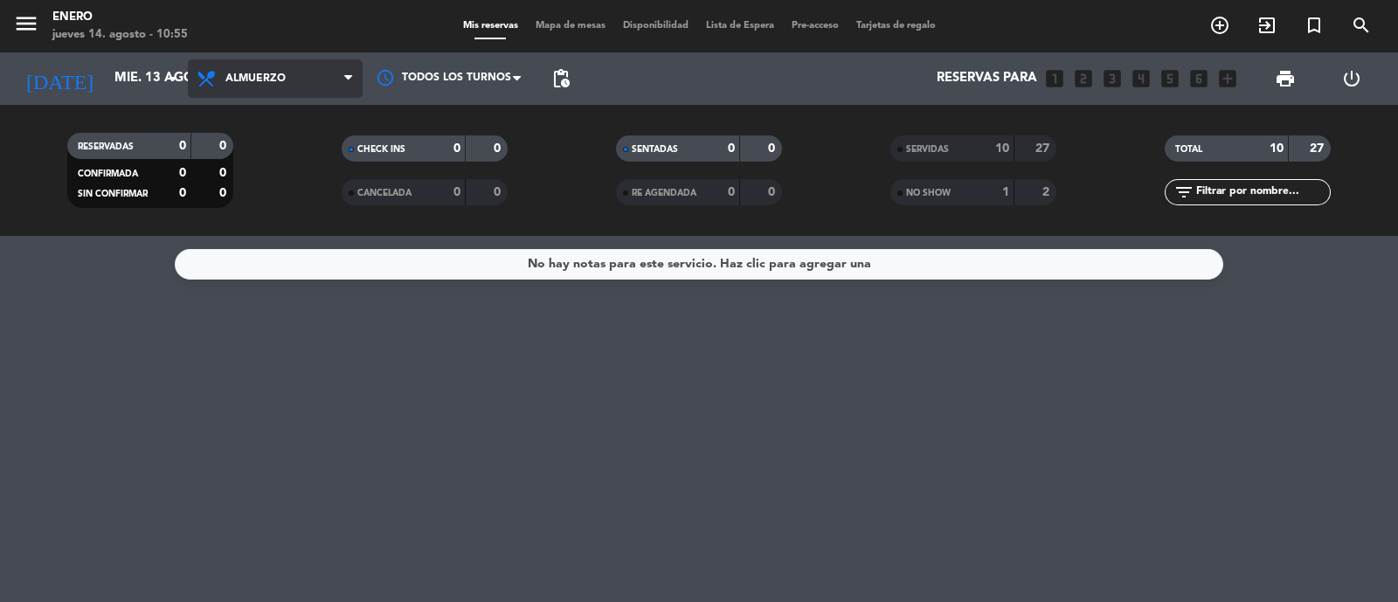
click at [283, 85] on span "Almuerzo" at bounding box center [255, 79] width 60 height 12
click at [287, 225] on div "menu Enero jueves 14. agosto - 10:55 Mis reservas Mapa de mesas Disponibilidad …" at bounding box center [699, 118] width 1398 height 236
click at [943, 152] on span "SERVIDAS" at bounding box center [927, 149] width 43 height 9
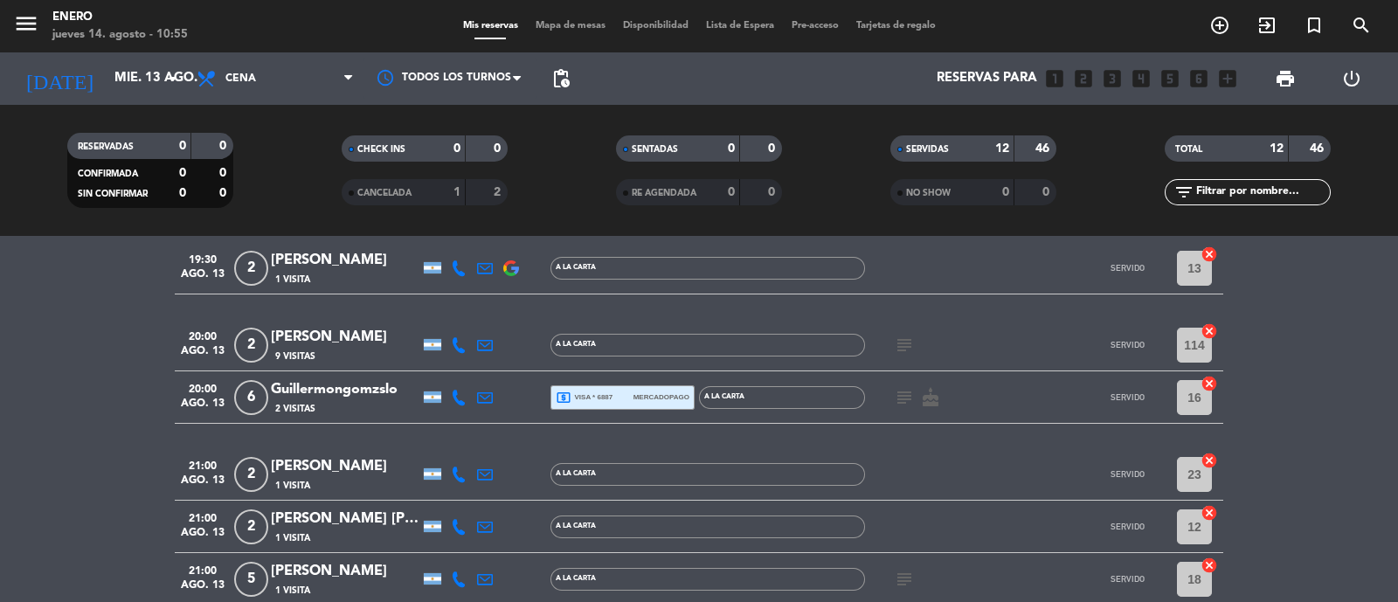
scroll to position [108, 0]
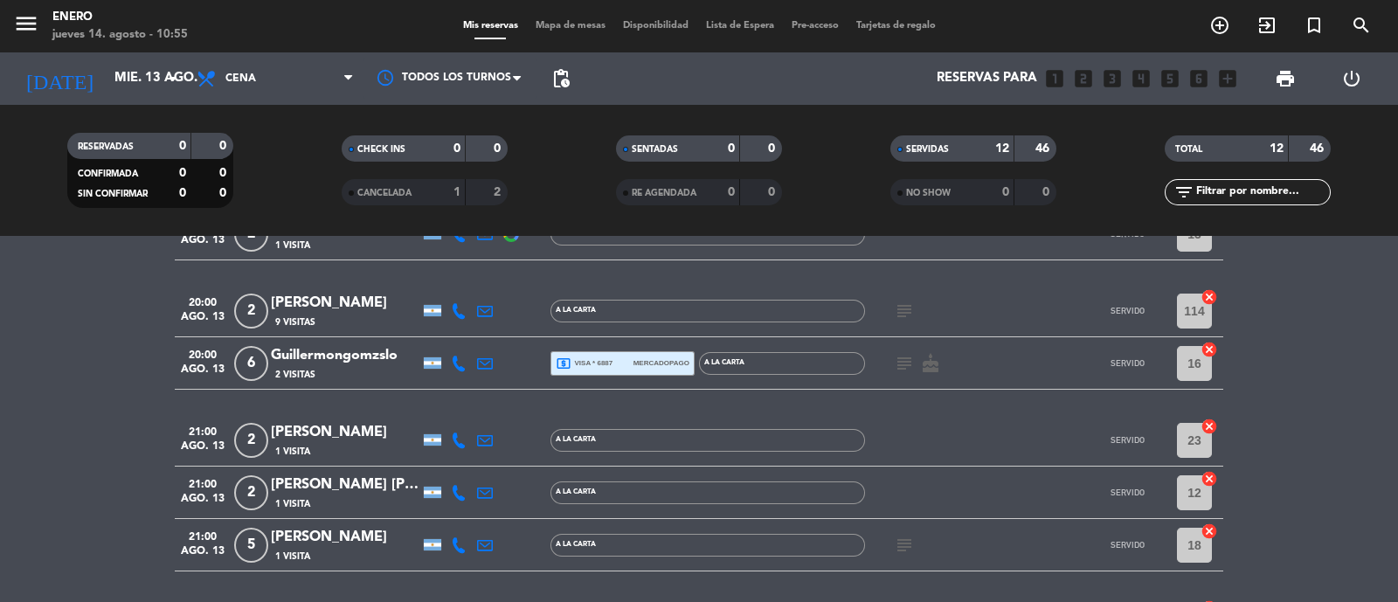
click at [363, 356] on div "Guillermongomzslo" at bounding box center [345, 355] width 149 height 23
